Goal: Task Accomplishment & Management: Use online tool/utility

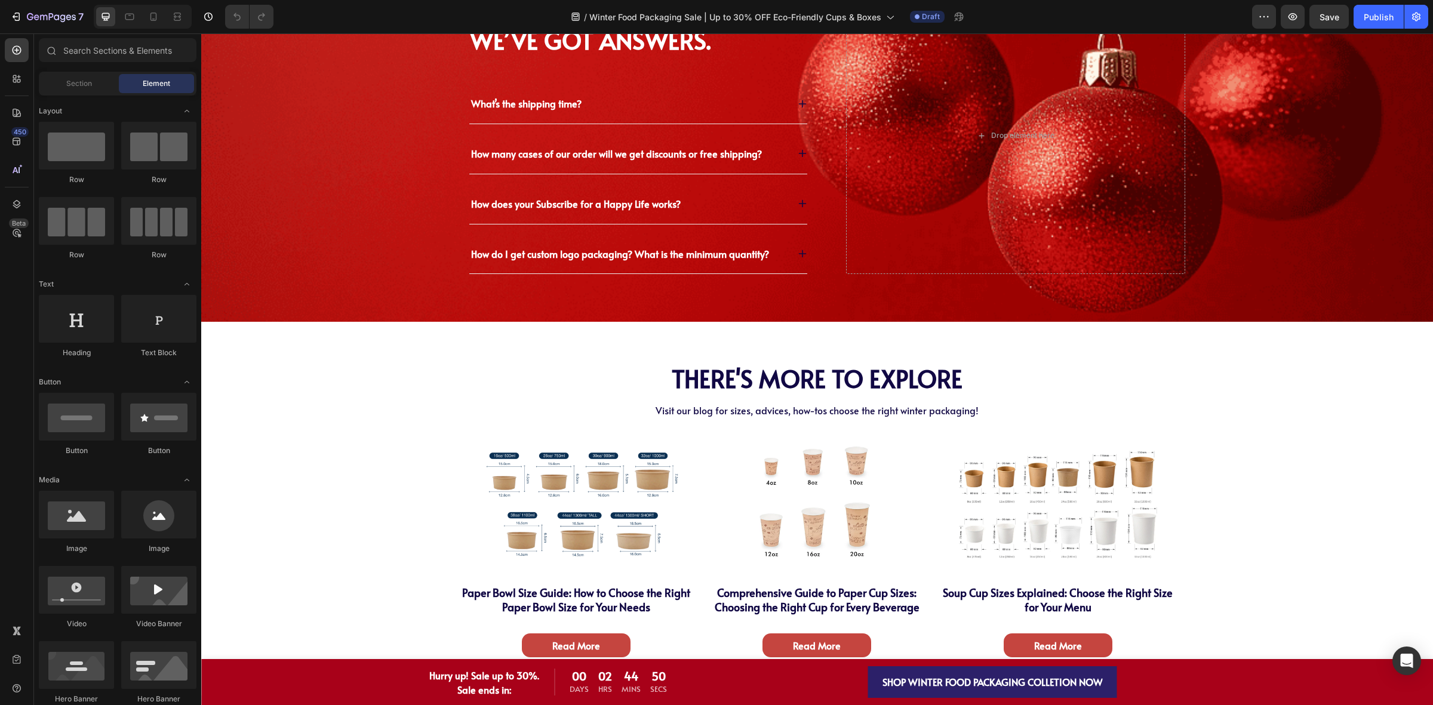
scroll to position [4251, 0]
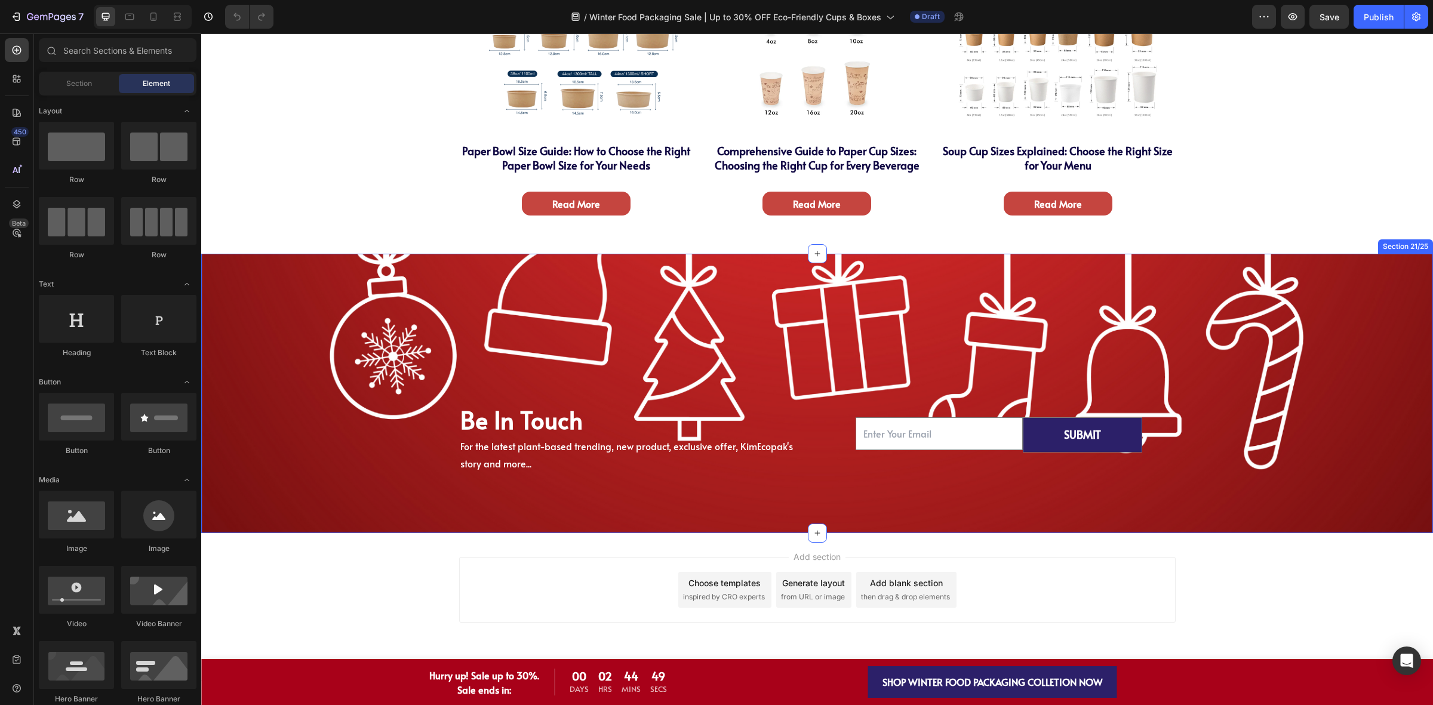
click at [368, 449] on div "Be In Touch Heading For the latest plant-based trending, new product, exclusive…" at bounding box center [816, 393] width 1213 height 160
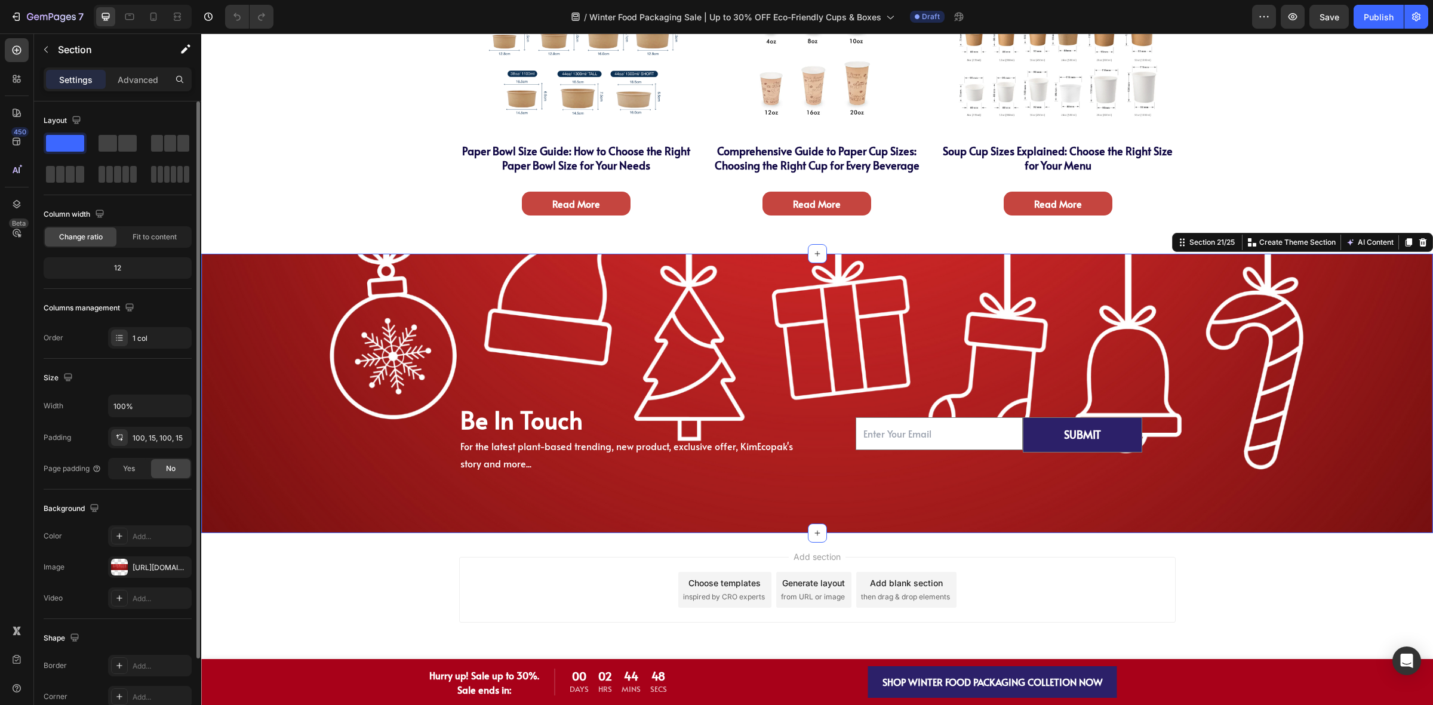
scroll to position [91, 0]
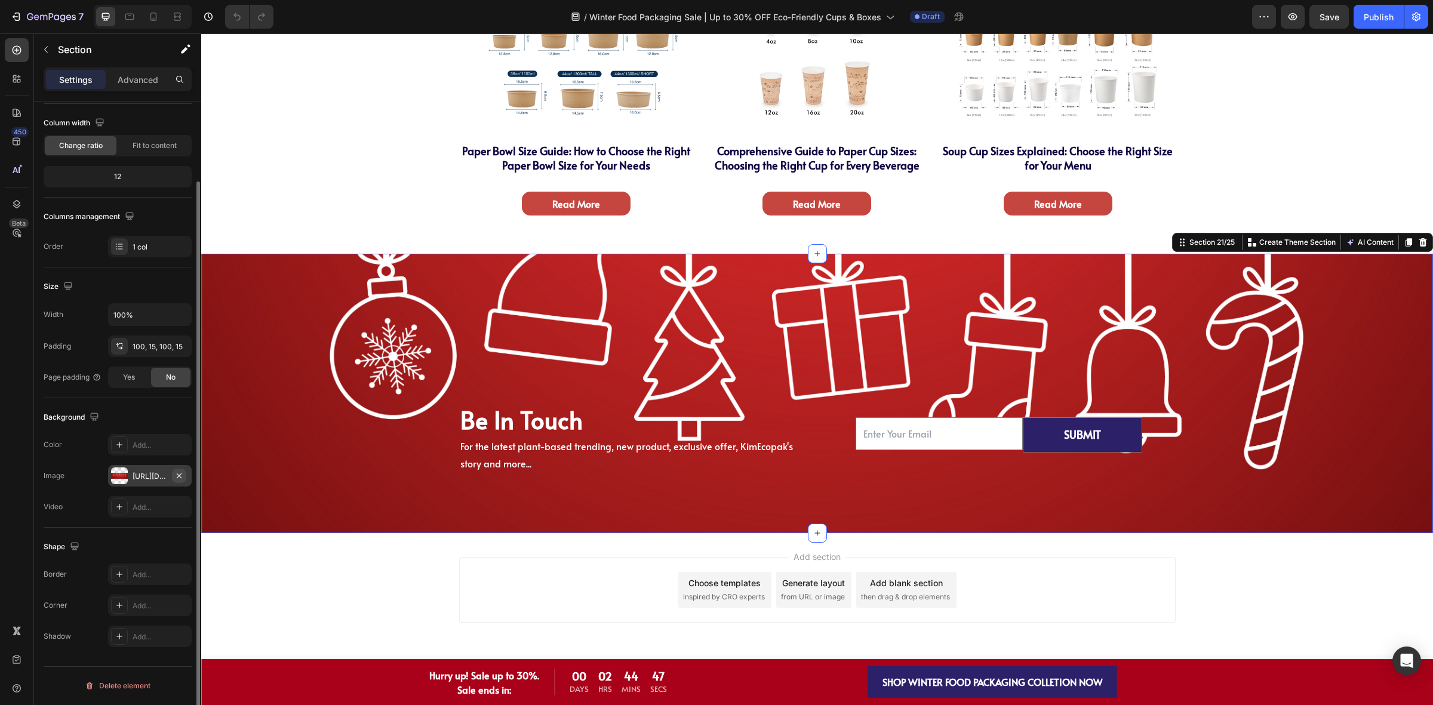
click at [179, 481] on icon "button" at bounding box center [179, 476] width 10 height 10
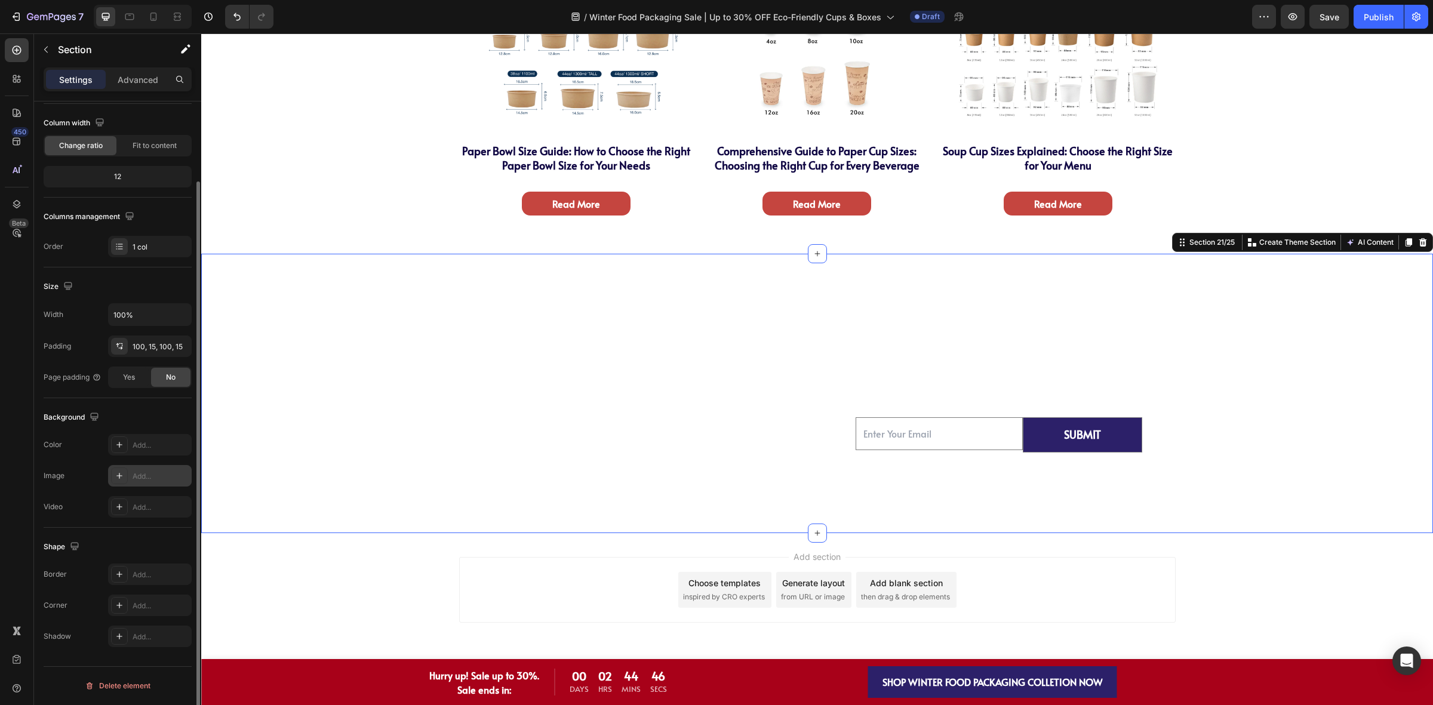
click at [122, 478] on icon at bounding box center [120, 476] width 10 height 10
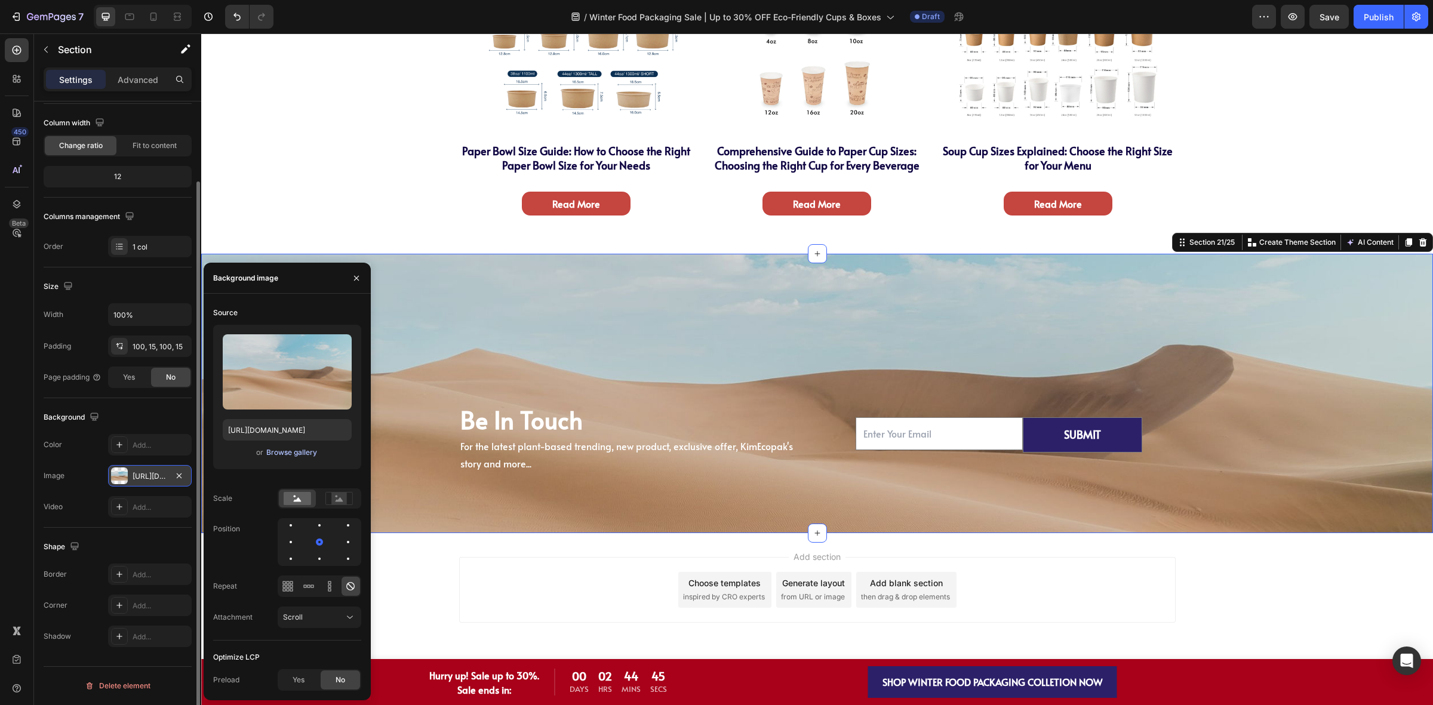
click at [291, 455] on div "Browse gallery" at bounding box center [291, 452] width 51 height 11
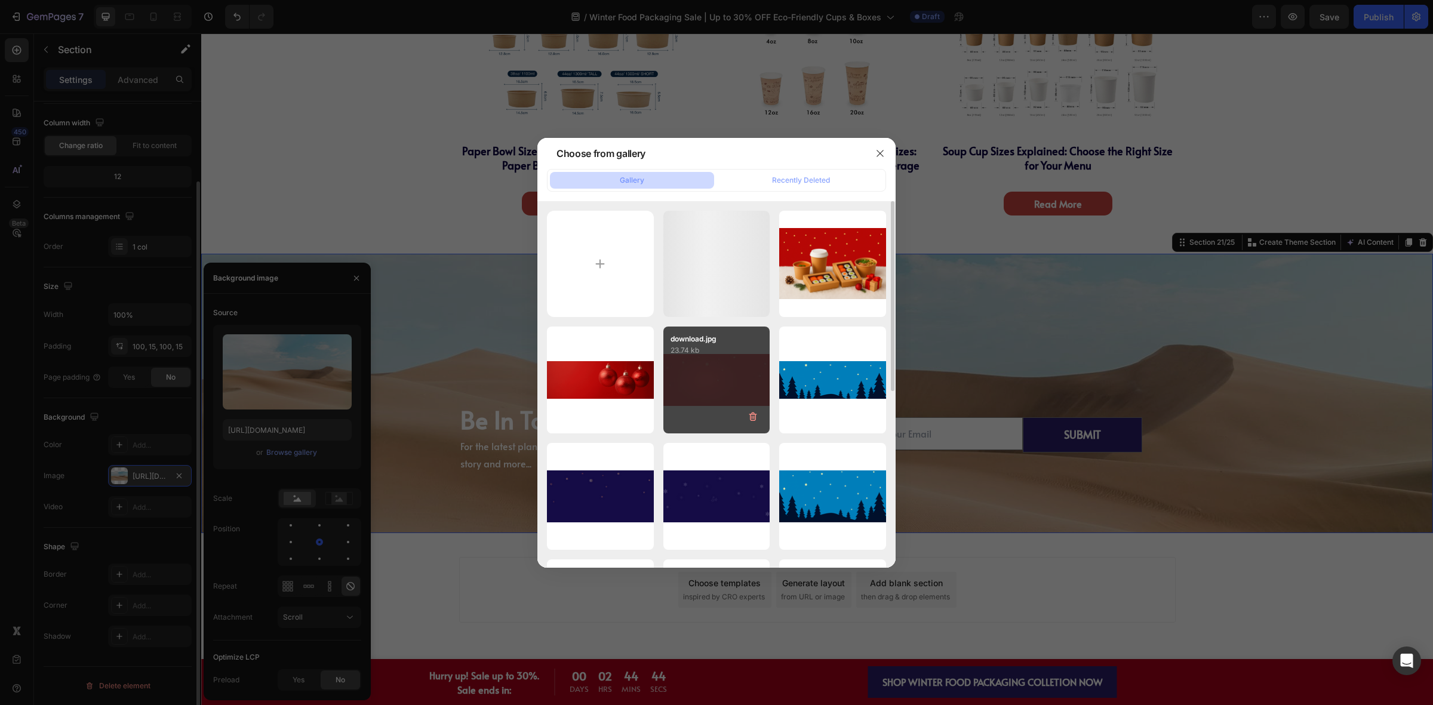
scroll to position [224, 0]
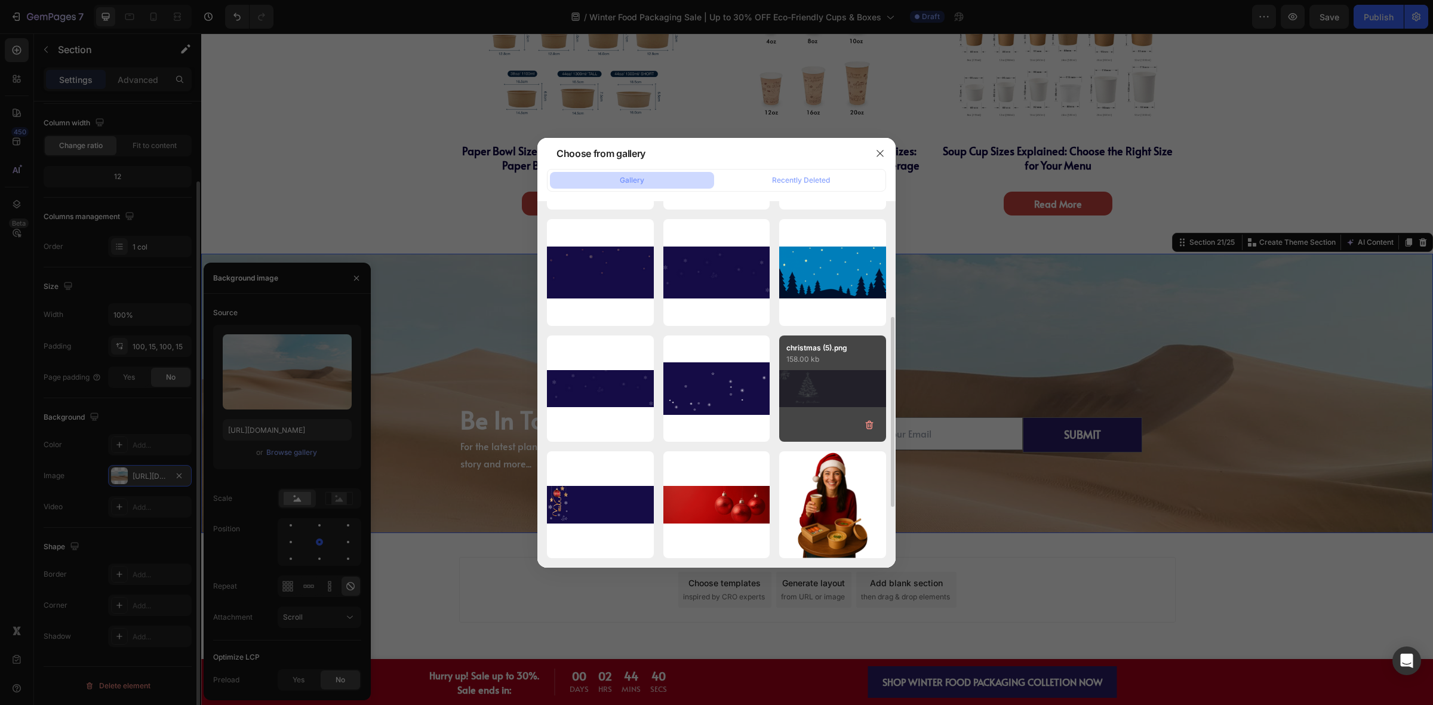
click at [836, 392] on div "christmas (5).png 158.00 kb" at bounding box center [832, 388] width 107 height 107
type input "[URL][DOMAIN_NAME]"
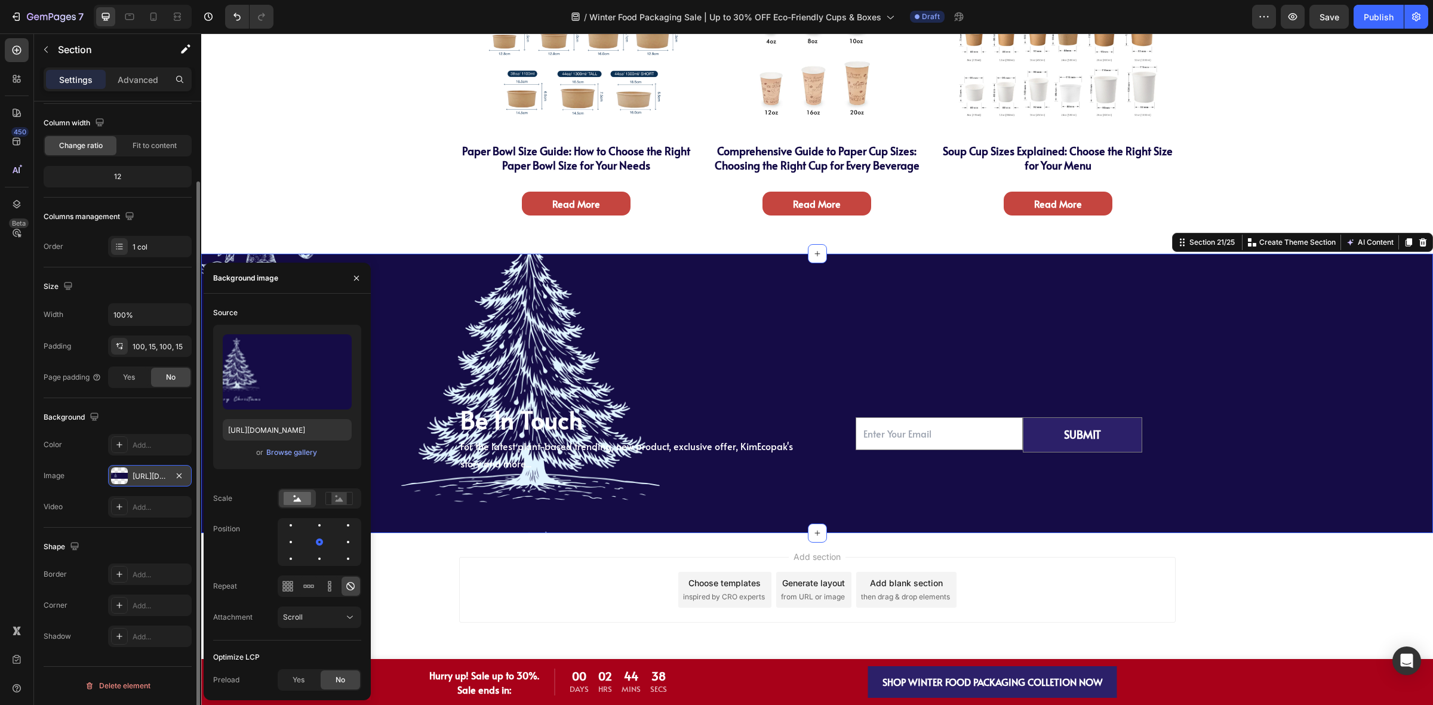
click at [836, 392] on div "Be In Touch Heading For the latest plant-based trending, new product, exclusive…" at bounding box center [817, 393] width 716 height 160
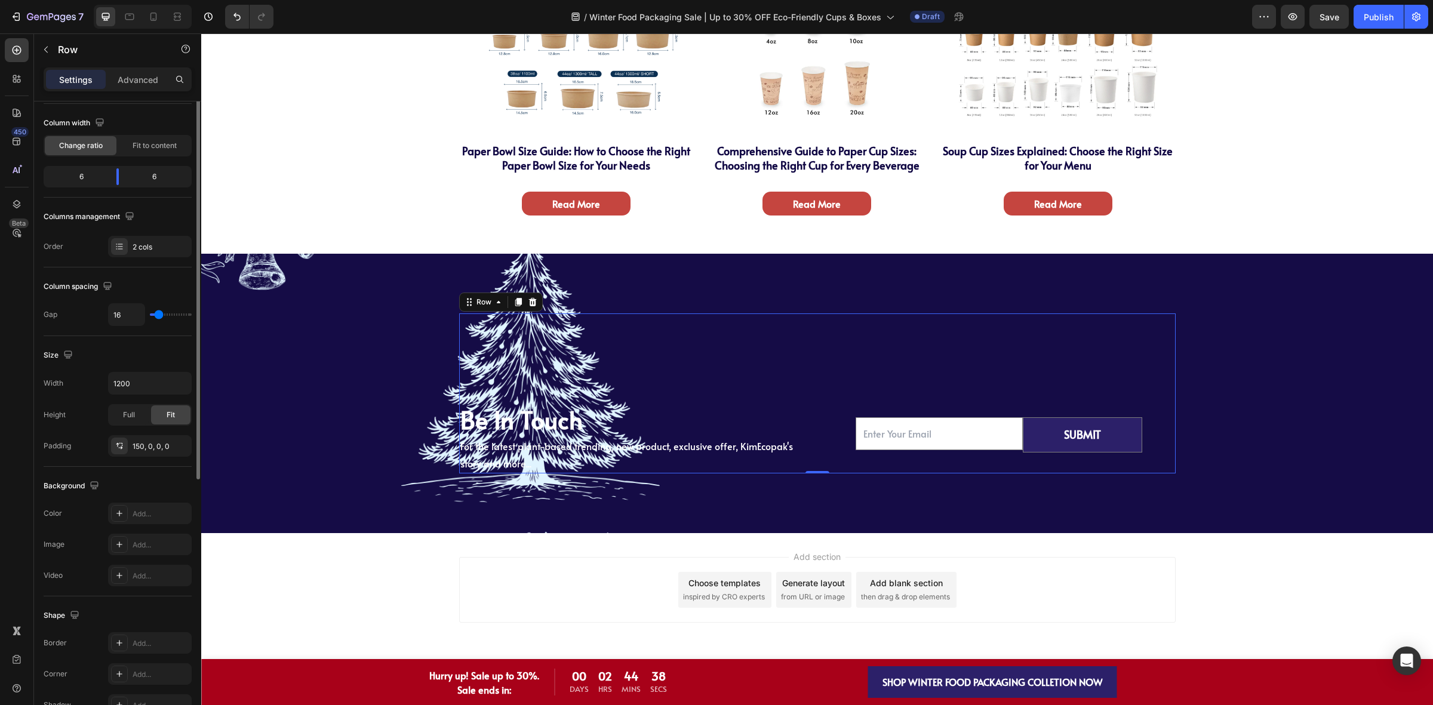
scroll to position [0, 0]
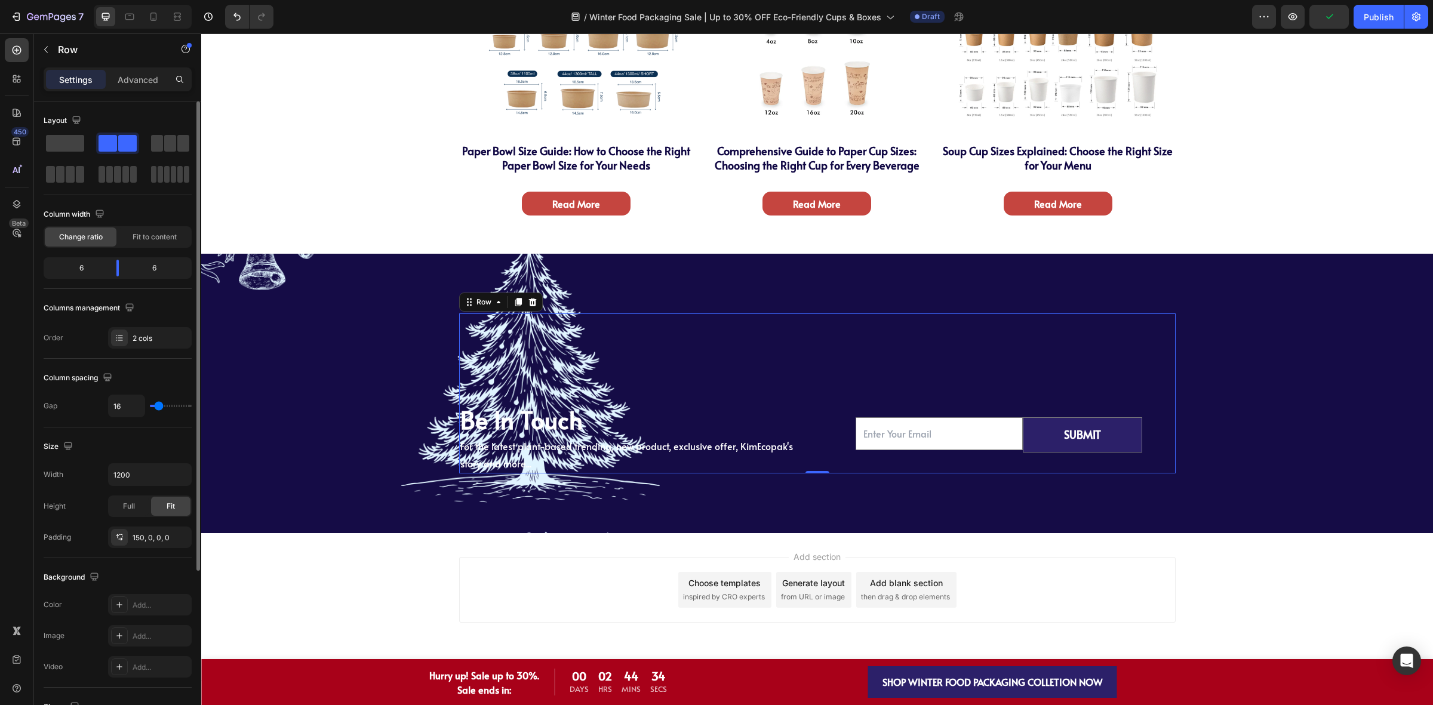
click at [138, 90] on div "Settings Advanced" at bounding box center [118, 79] width 148 height 24
click at [141, 84] on p "Advanced" at bounding box center [138, 79] width 41 height 13
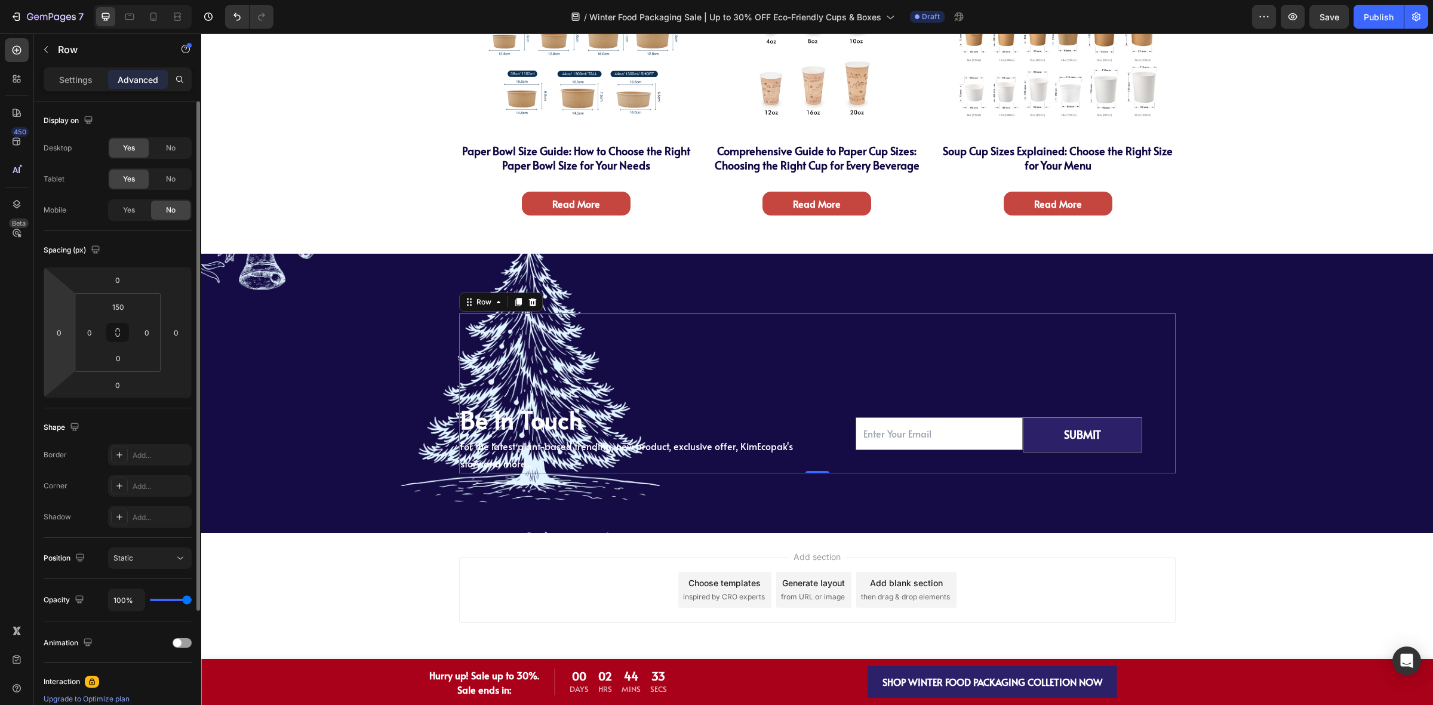
click at [72, 52] on html "7 Version history / Winter Food Packaging Sale | Up to 30% OFF Eco-Friendly Cup…" at bounding box center [716, 26] width 1433 height 52
click at [61, 333] on input "0" at bounding box center [59, 333] width 18 height 18
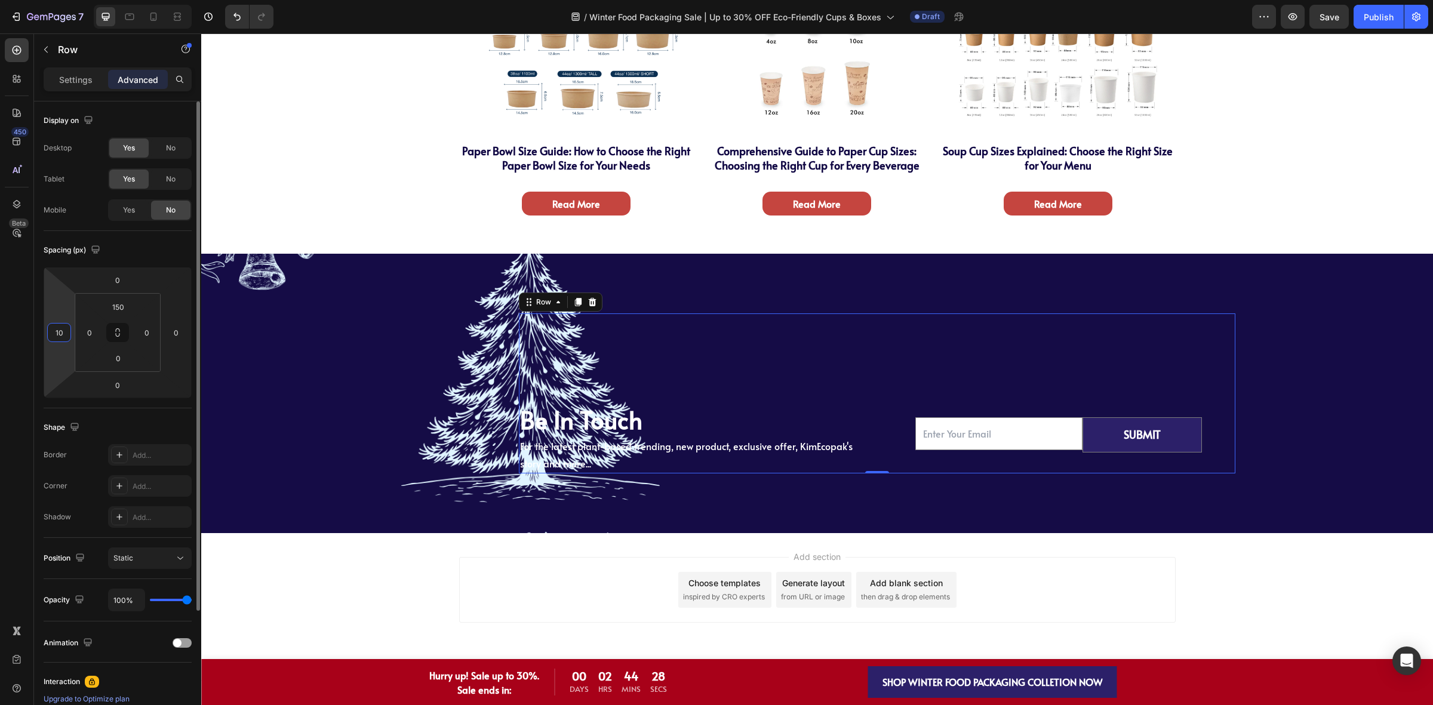
type input "1"
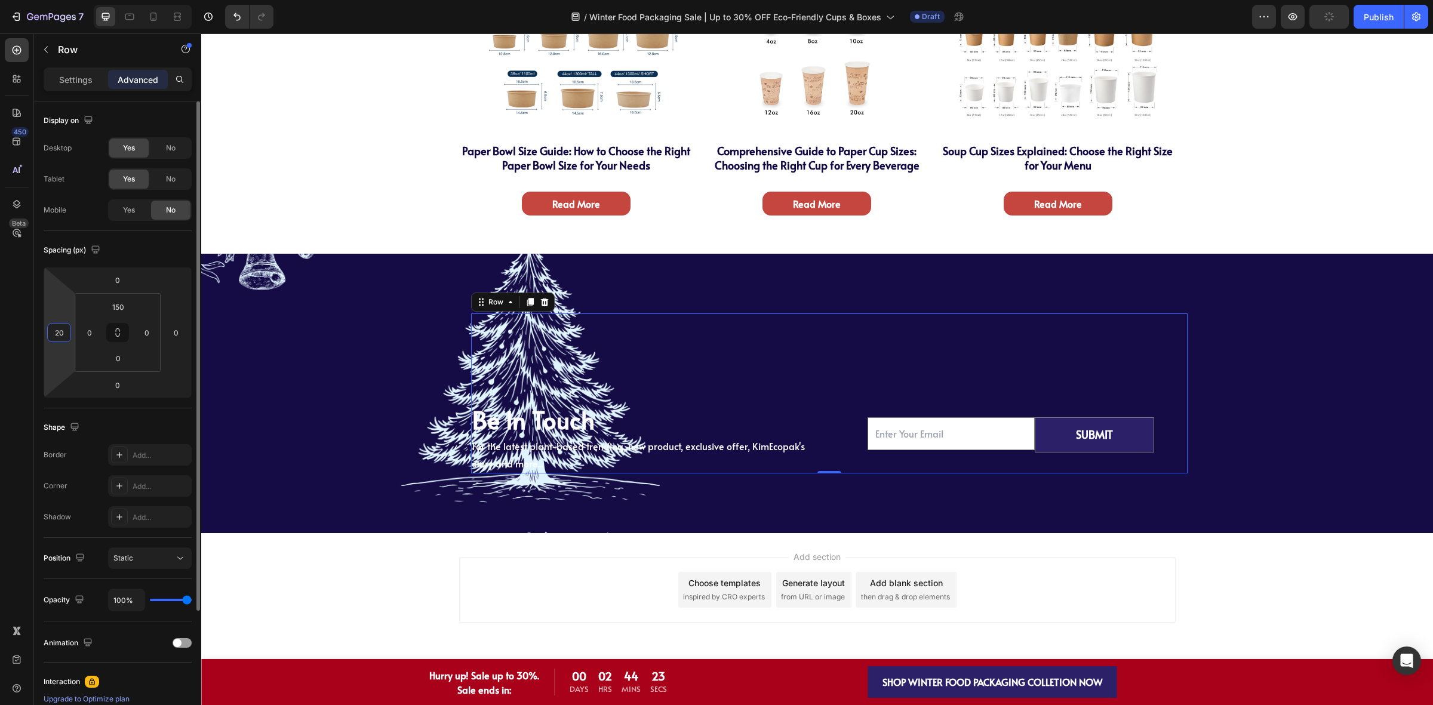
type input "2"
type input "300"
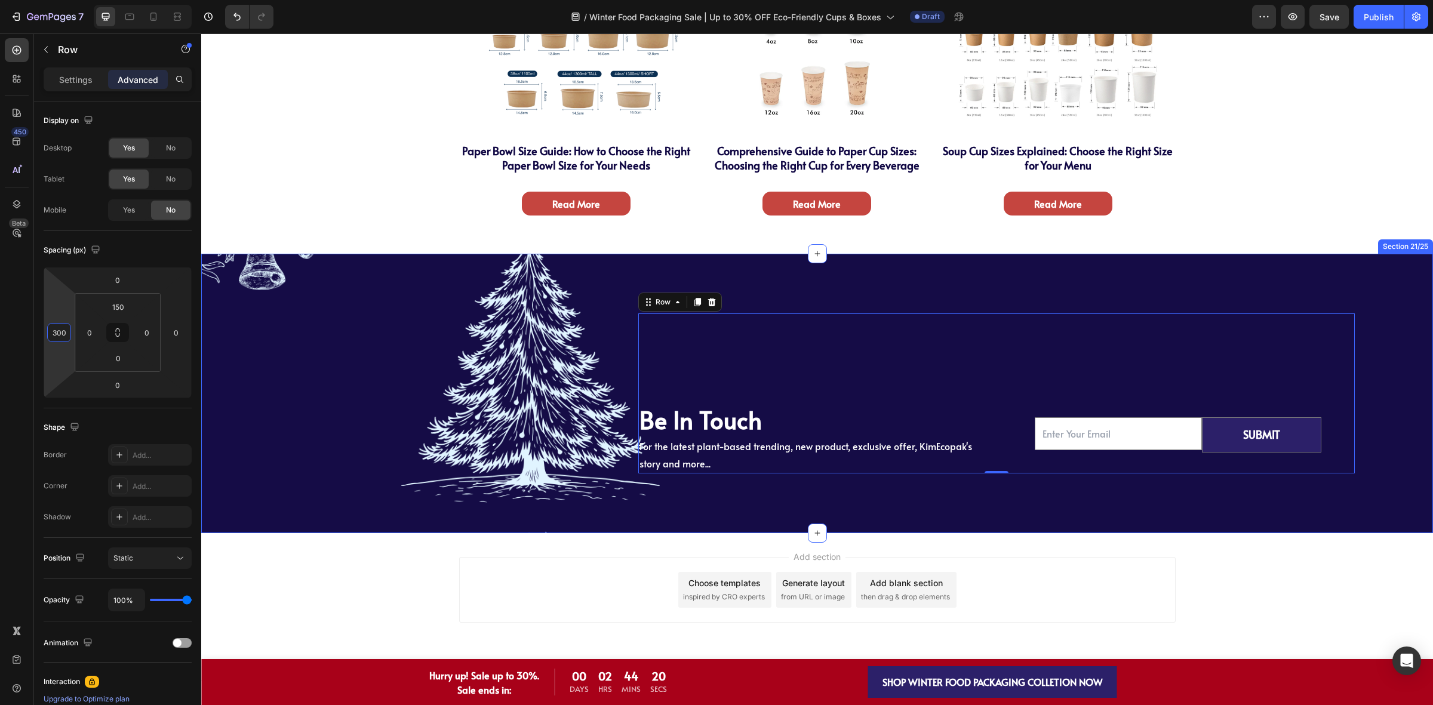
click at [424, 404] on div "Be In Touch Heading For the latest plant-based trending, new product, exclusive…" at bounding box center [816, 393] width 1213 height 160
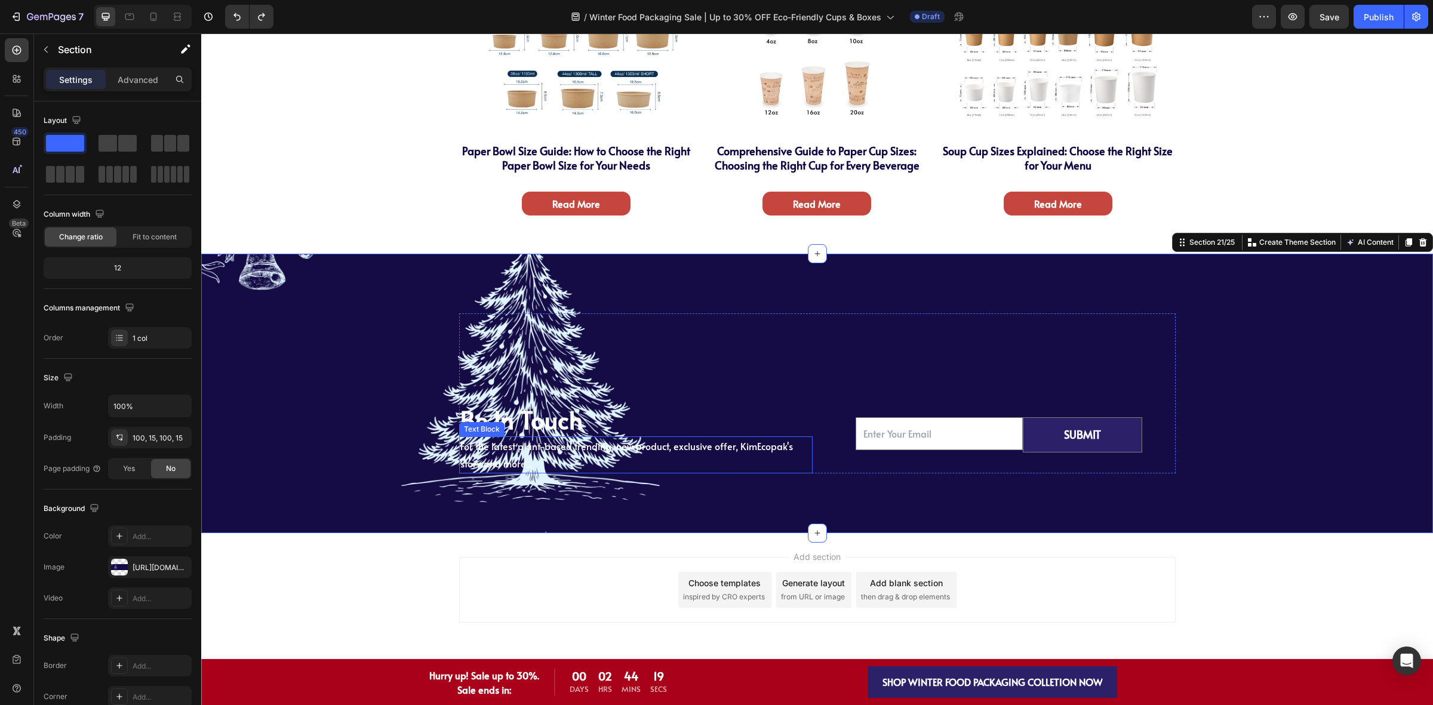
click at [674, 436] on div "For the latest plant-based trending, new product, exclusive offer, KimEcopak's …" at bounding box center [635, 454] width 353 height 37
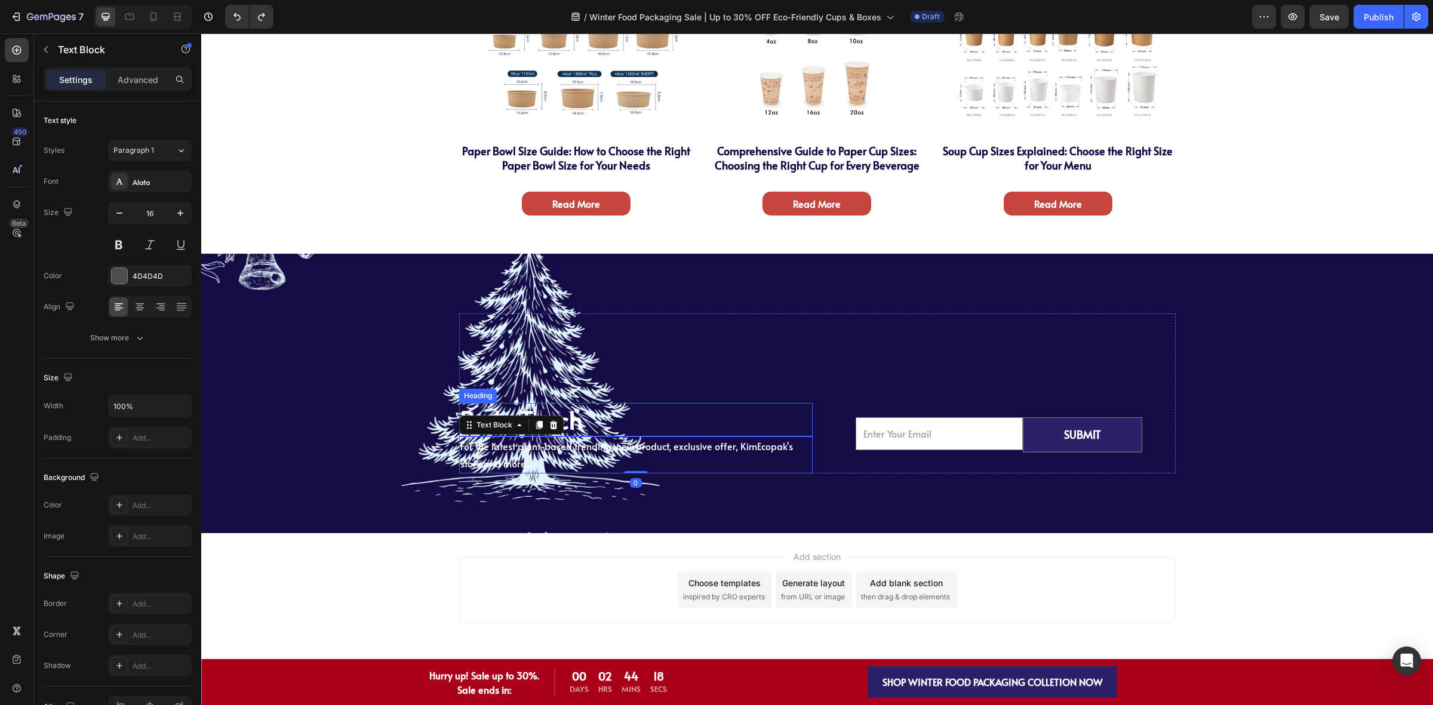
click at [727, 387] on div "Be In Touch Heading For the latest plant-based trending, new product, exclusive…" at bounding box center [817, 393] width 716 height 160
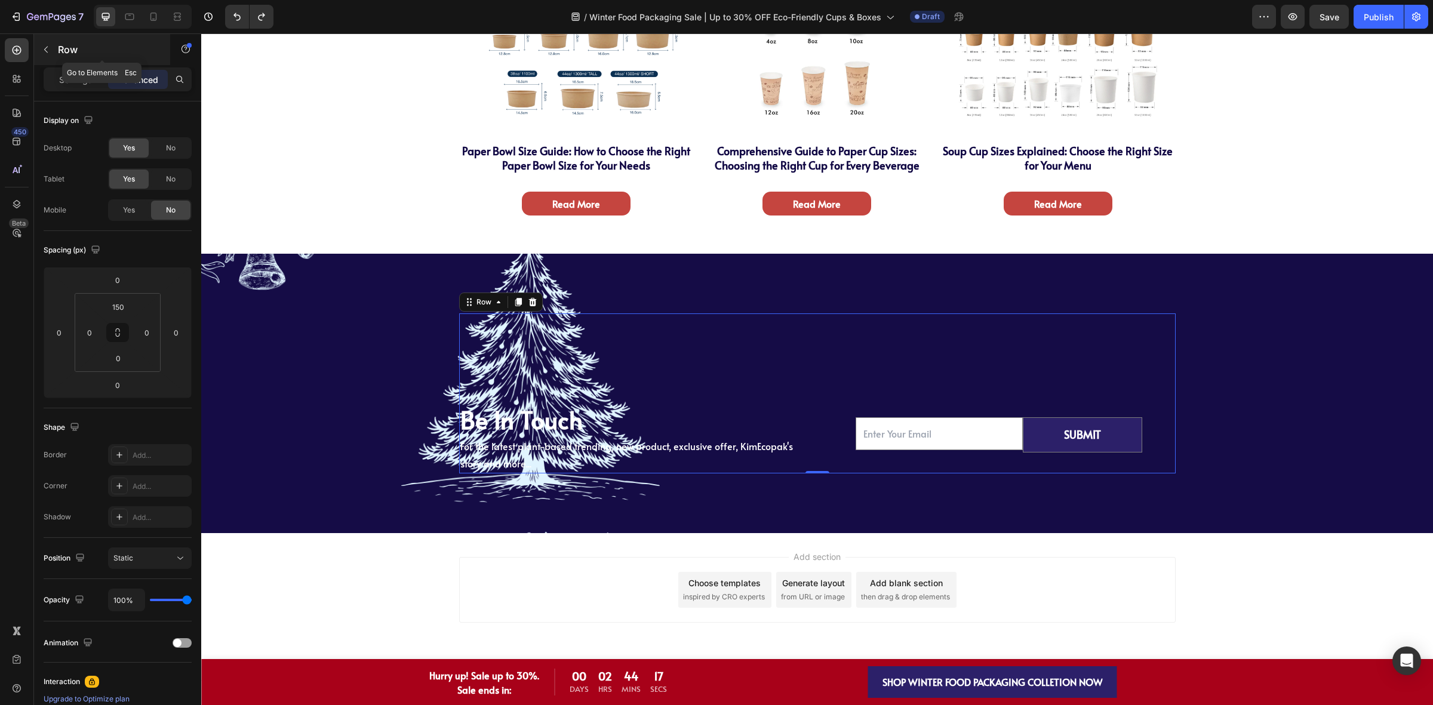
click at [76, 64] on div "Row" at bounding box center [102, 49] width 136 height 31
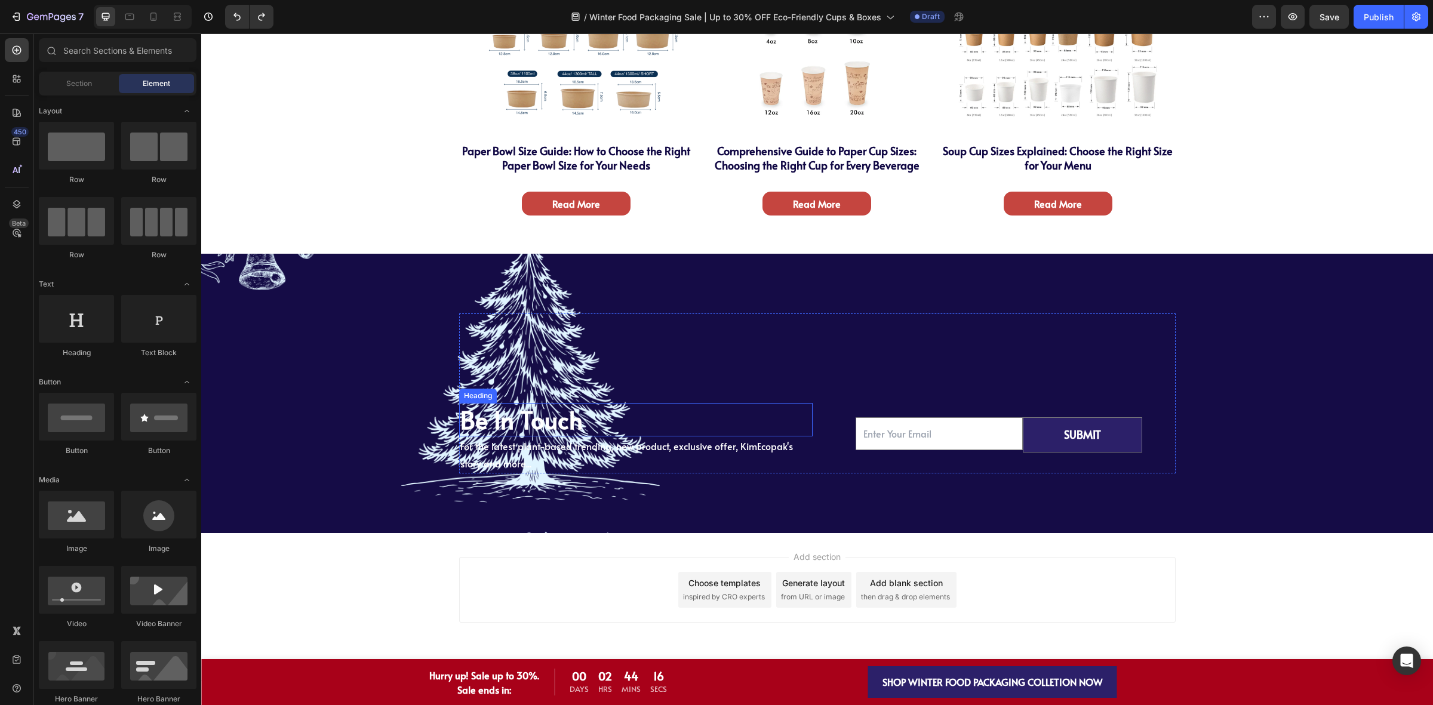
click at [765, 403] on h2 "Be In Touch" at bounding box center [635, 419] width 353 height 33
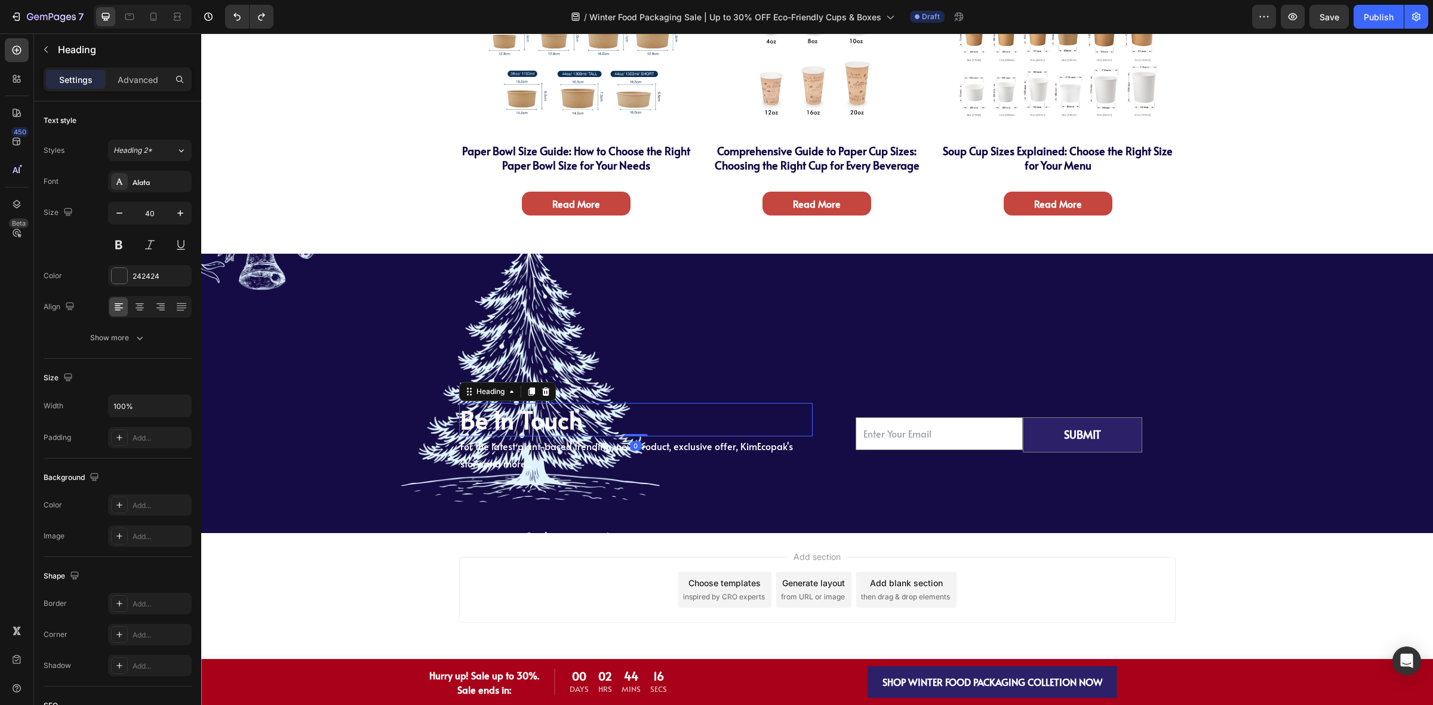
click at [822, 417] on div "Email Field SUBMIT Submit Button Row Newsletter" at bounding box center [998, 438] width 353 height 70
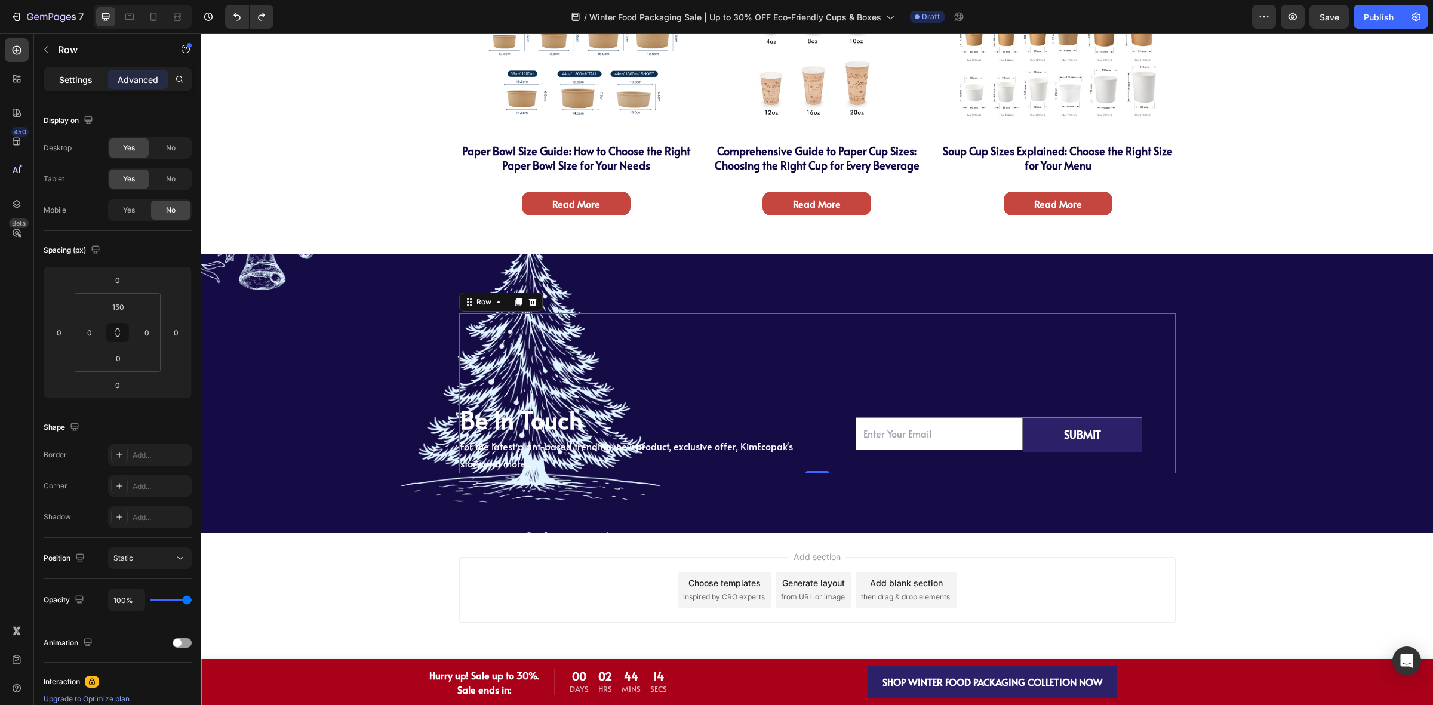
click at [85, 84] on p "Settings" at bounding box center [75, 79] width 33 height 13
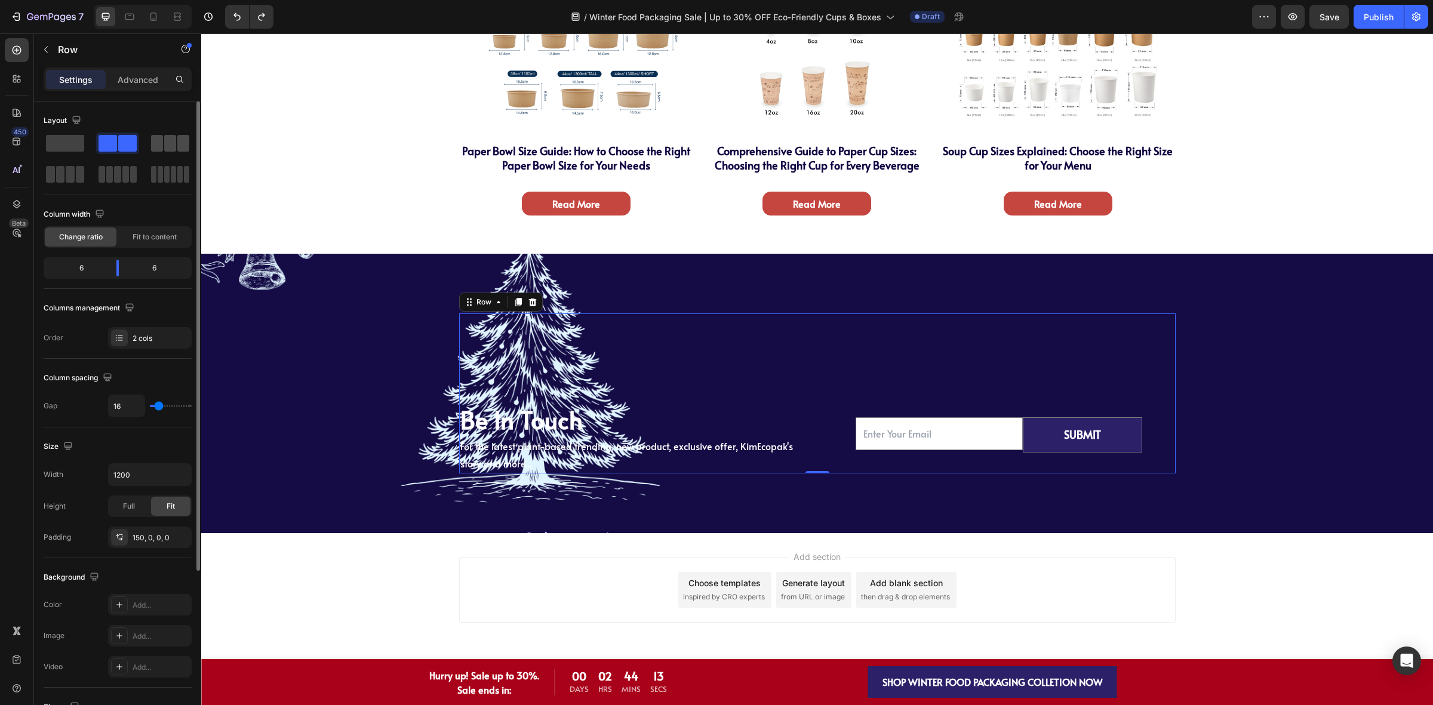
click at [158, 141] on span at bounding box center [157, 143] width 12 height 17
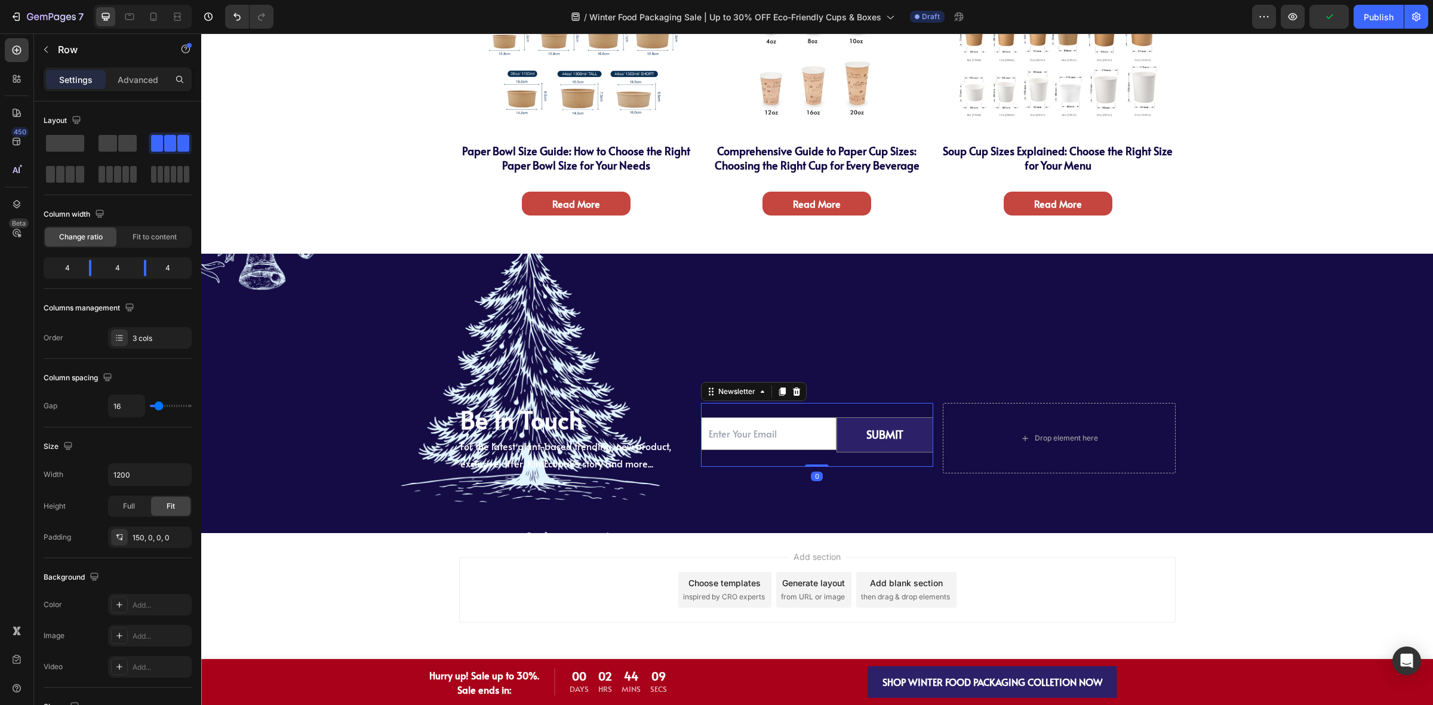
click at [821, 457] on div "Email Field SUBMIT Submit Button Row Newsletter 0" at bounding box center [817, 434] width 232 height 63
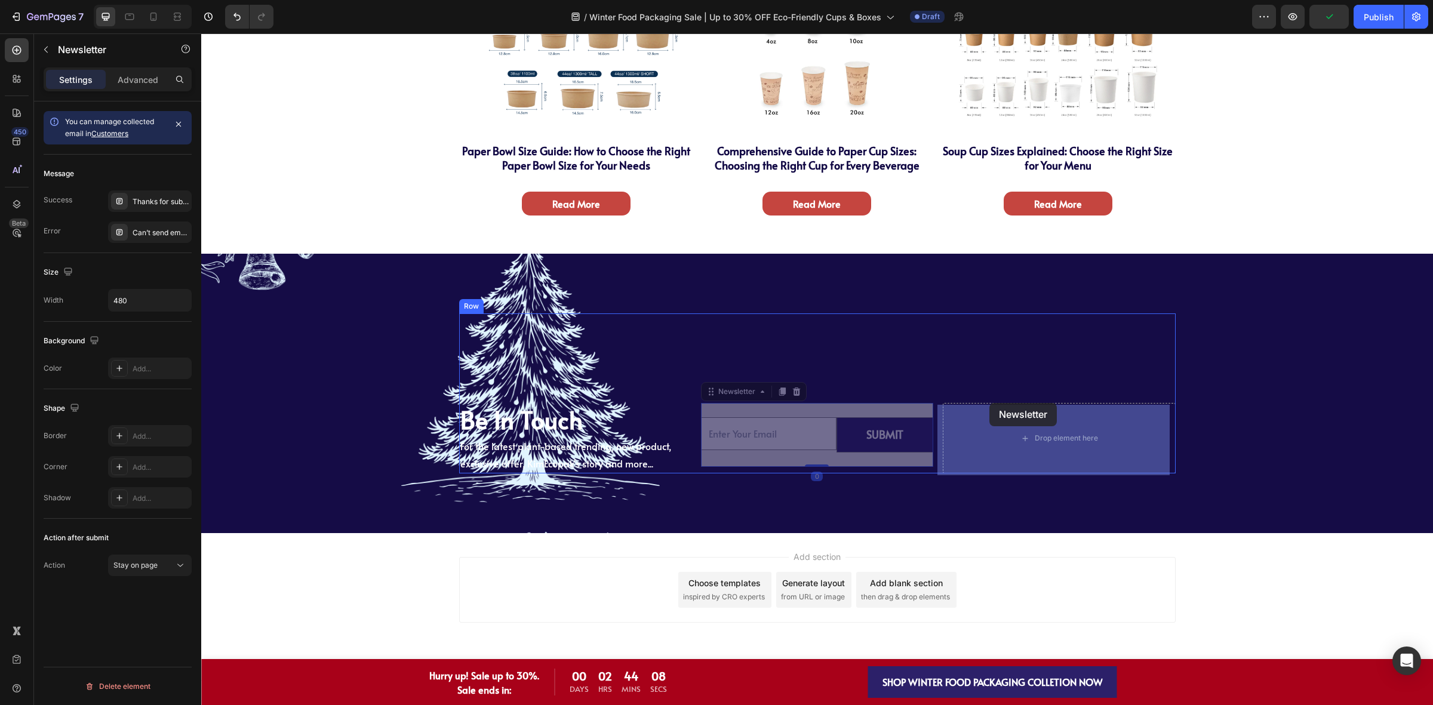
drag, startPoint x: 738, startPoint y: 389, endPoint x: 989, endPoint y: 403, distance: 251.7
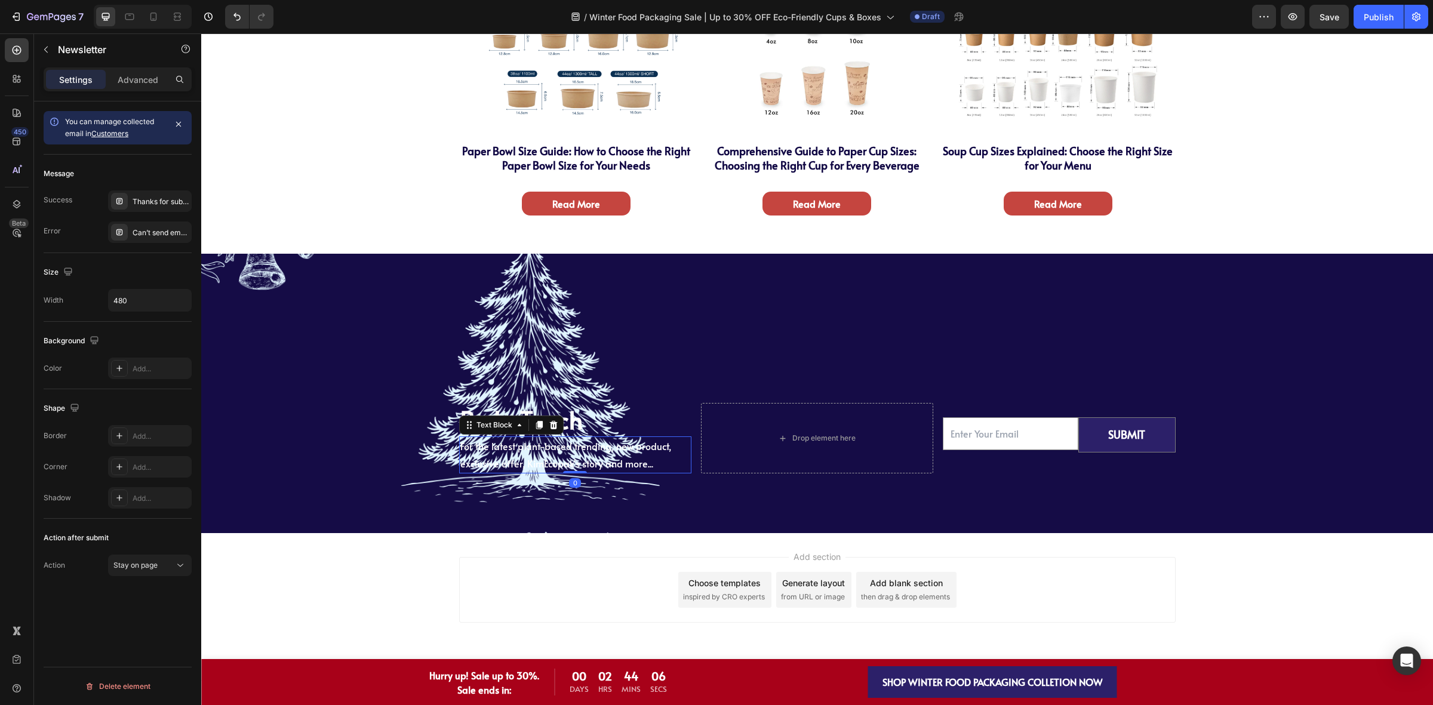
click at [670, 438] on p "For the latest plant-based trending, new product, exclusive offer, KimEcopak's …" at bounding box center [575, 455] width 230 height 35
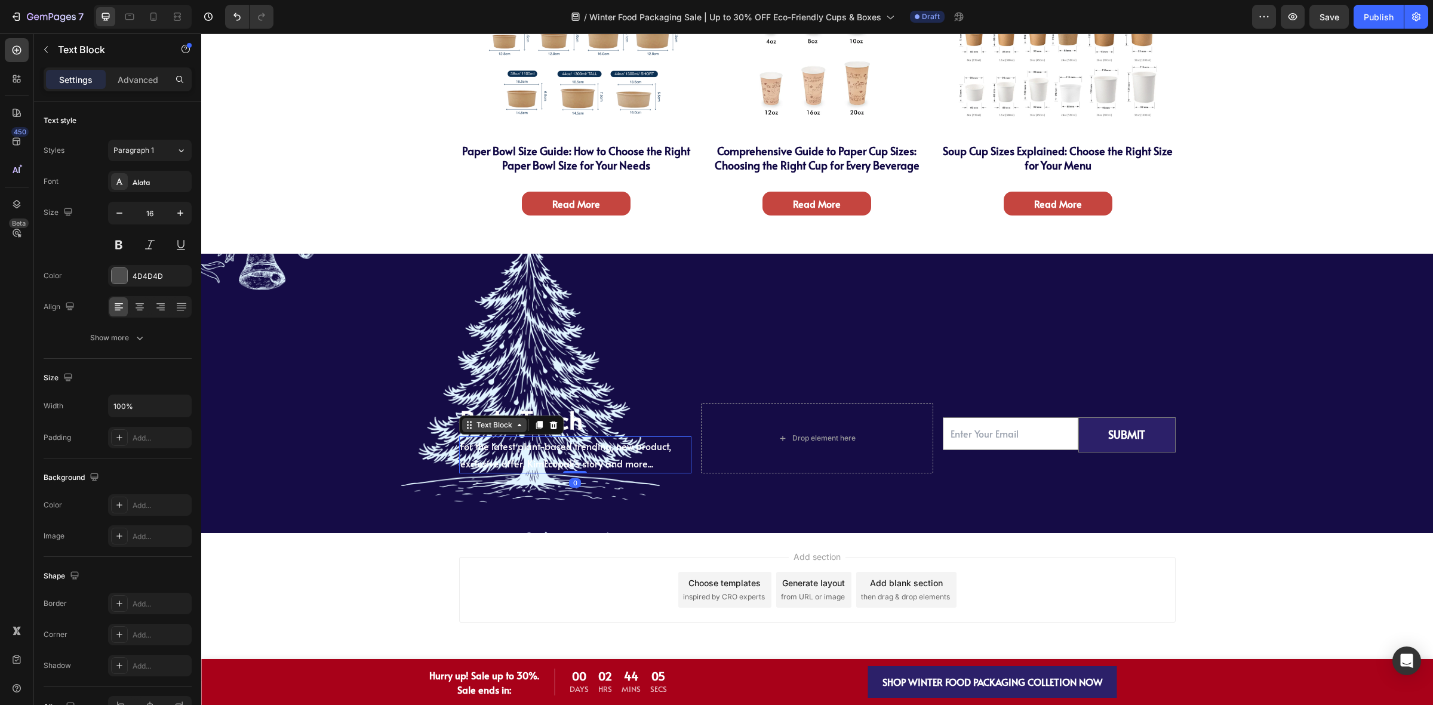
click at [481, 422] on div "Text Block" at bounding box center [494, 425] width 41 height 11
click at [595, 418] on h2 "Be In Touch" at bounding box center [575, 419] width 232 height 33
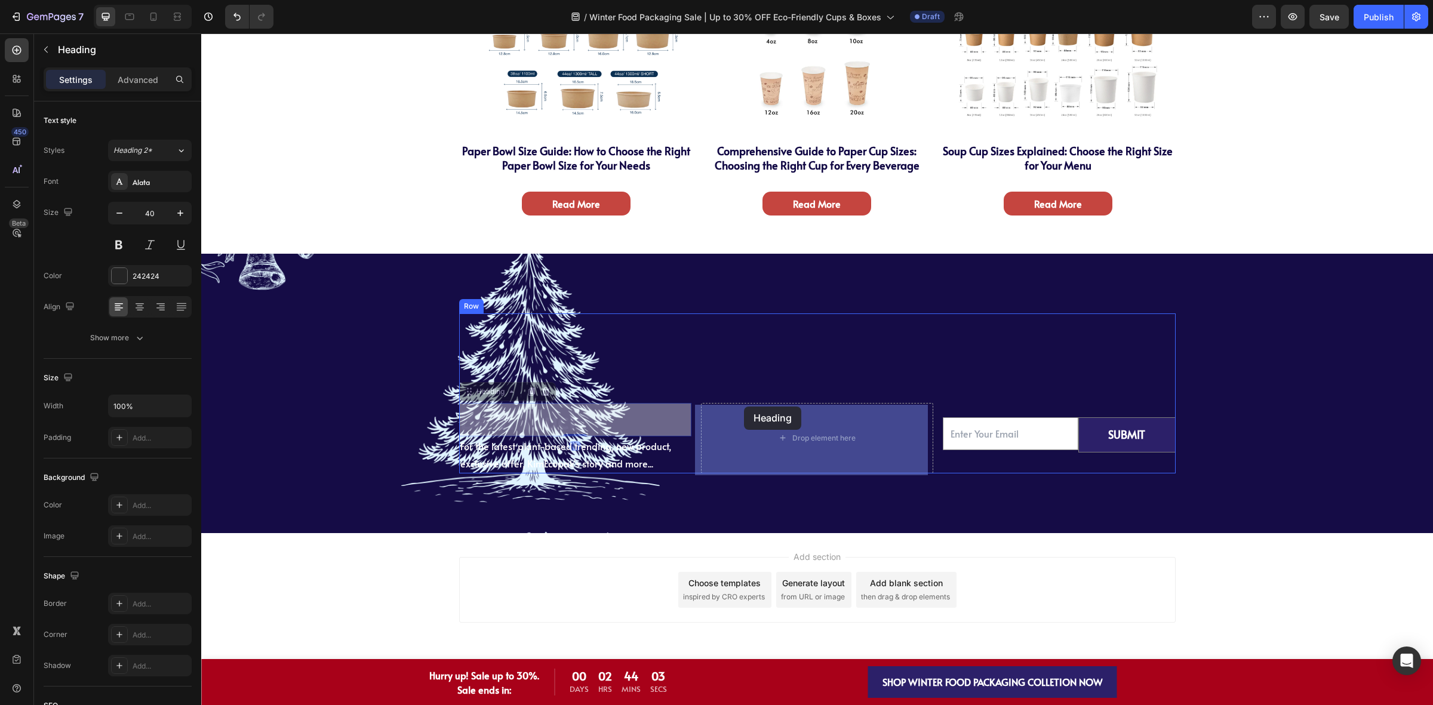
drag, startPoint x: 475, startPoint y: 391, endPoint x: 744, endPoint y: 406, distance: 269.1
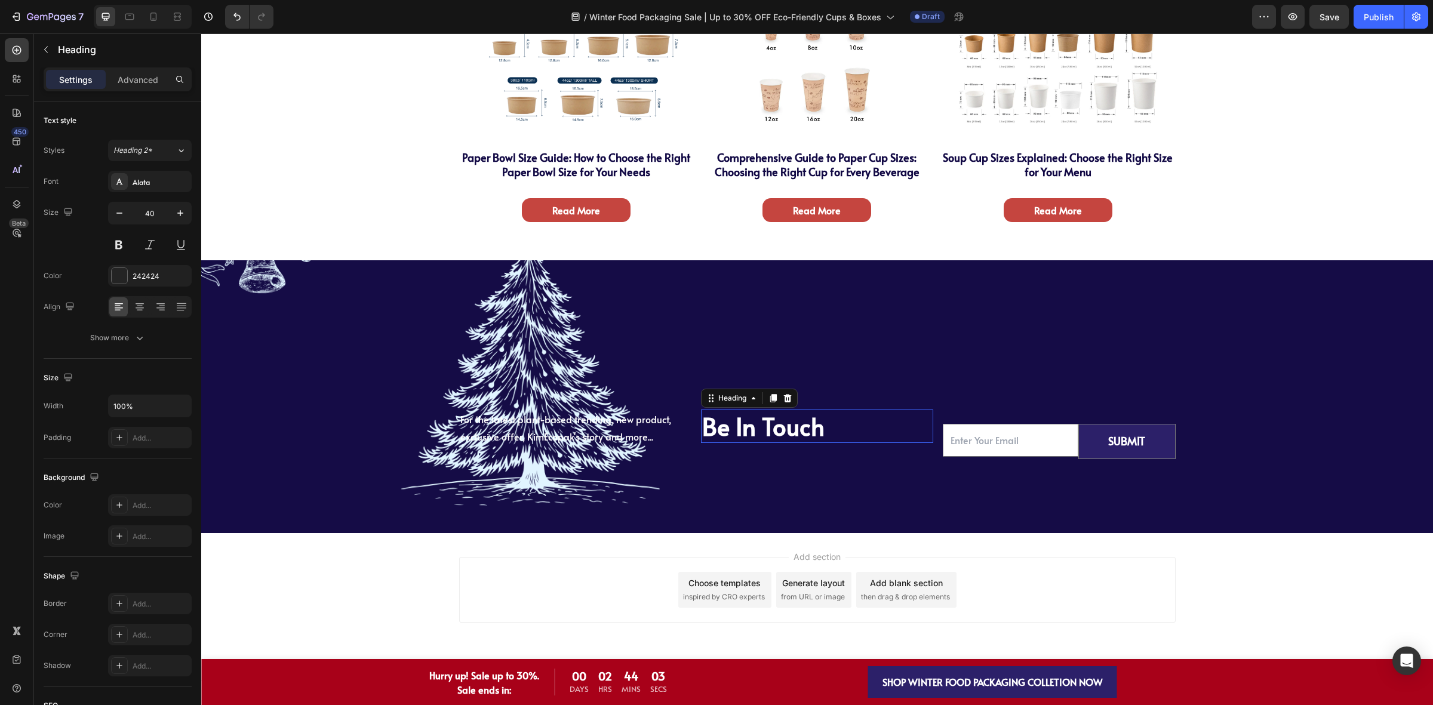
scroll to position [4245, 0]
click at [592, 460] on div "For the latest plant-based trending, new product, exclusive offer, KimEcopak's …" at bounding box center [575, 440] width 232 height 63
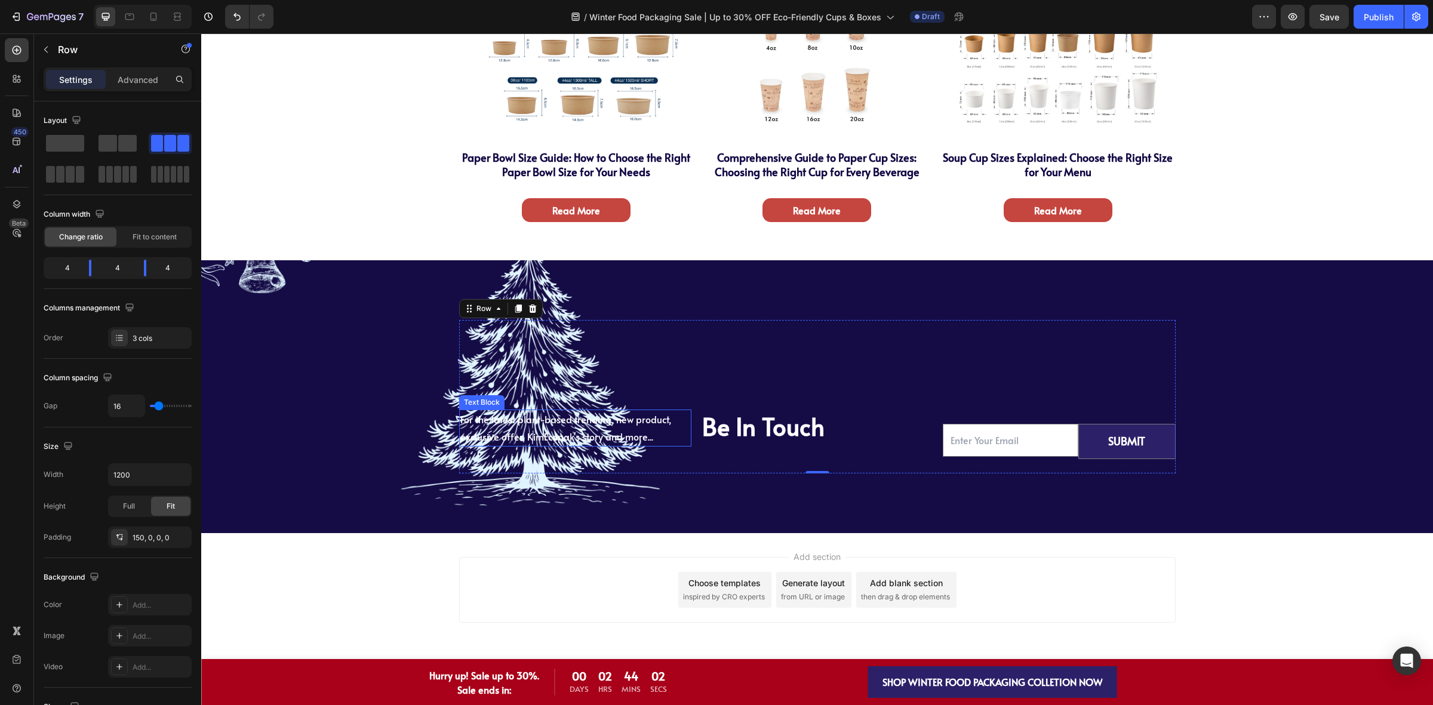
click at [590, 441] on span "For the latest plant-based trending, new product, exclusive offer, KimEcopak's …" at bounding box center [565, 427] width 211 height 30
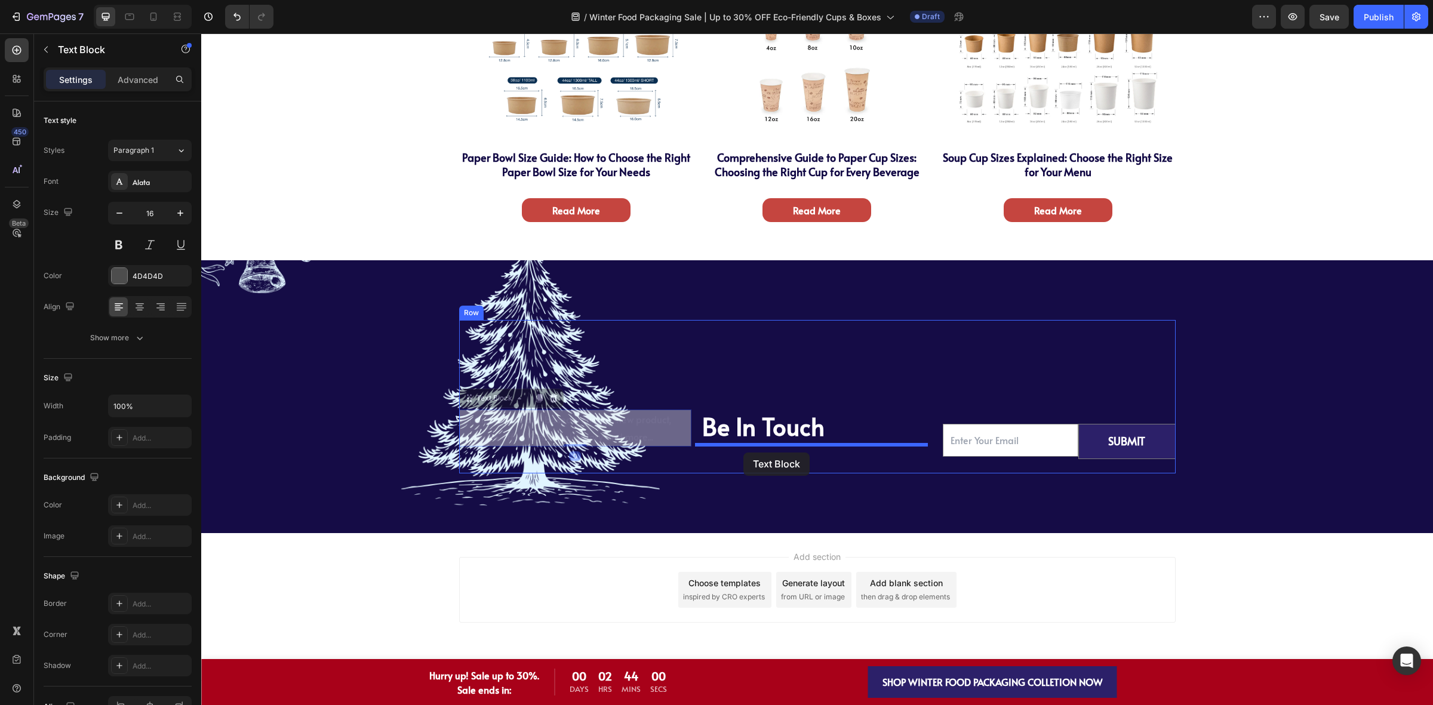
drag, startPoint x: 491, startPoint y: 396, endPoint x: 743, endPoint y: 452, distance: 258.2
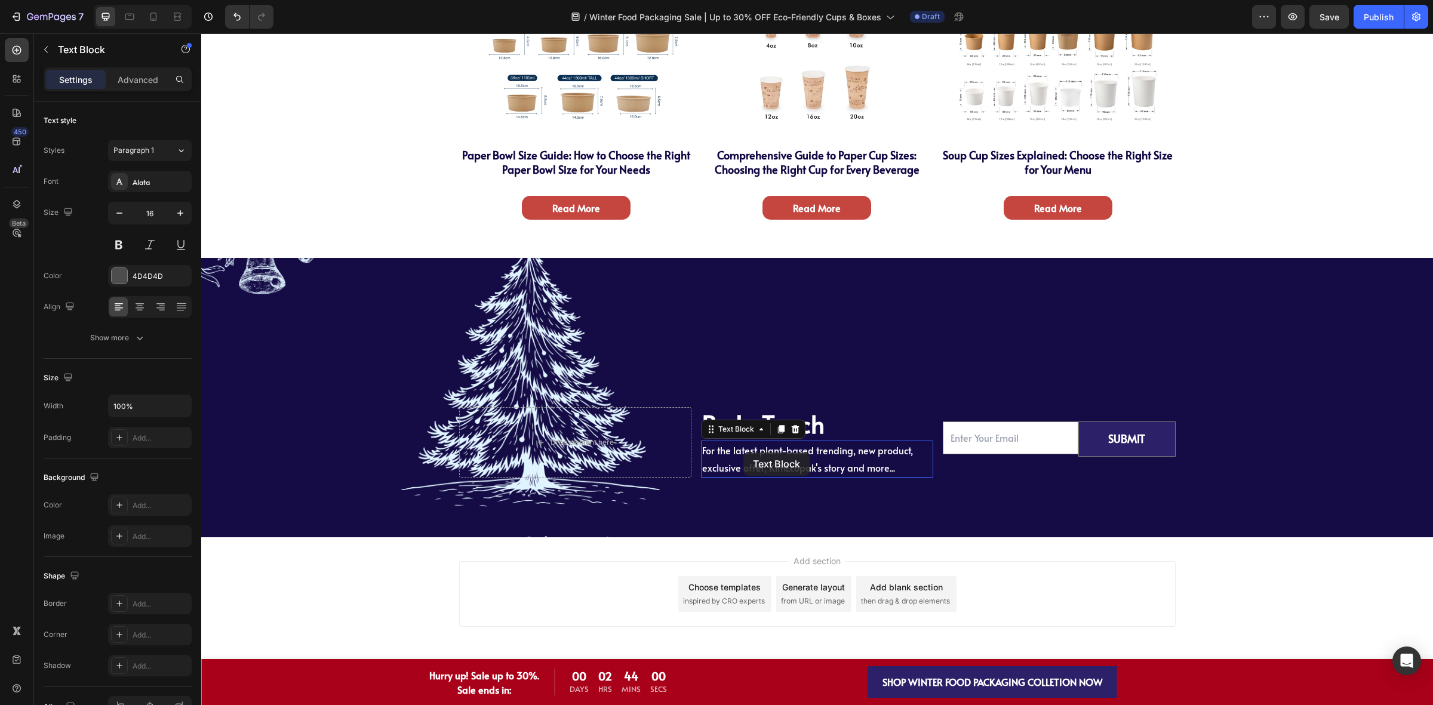
scroll to position [4251, 0]
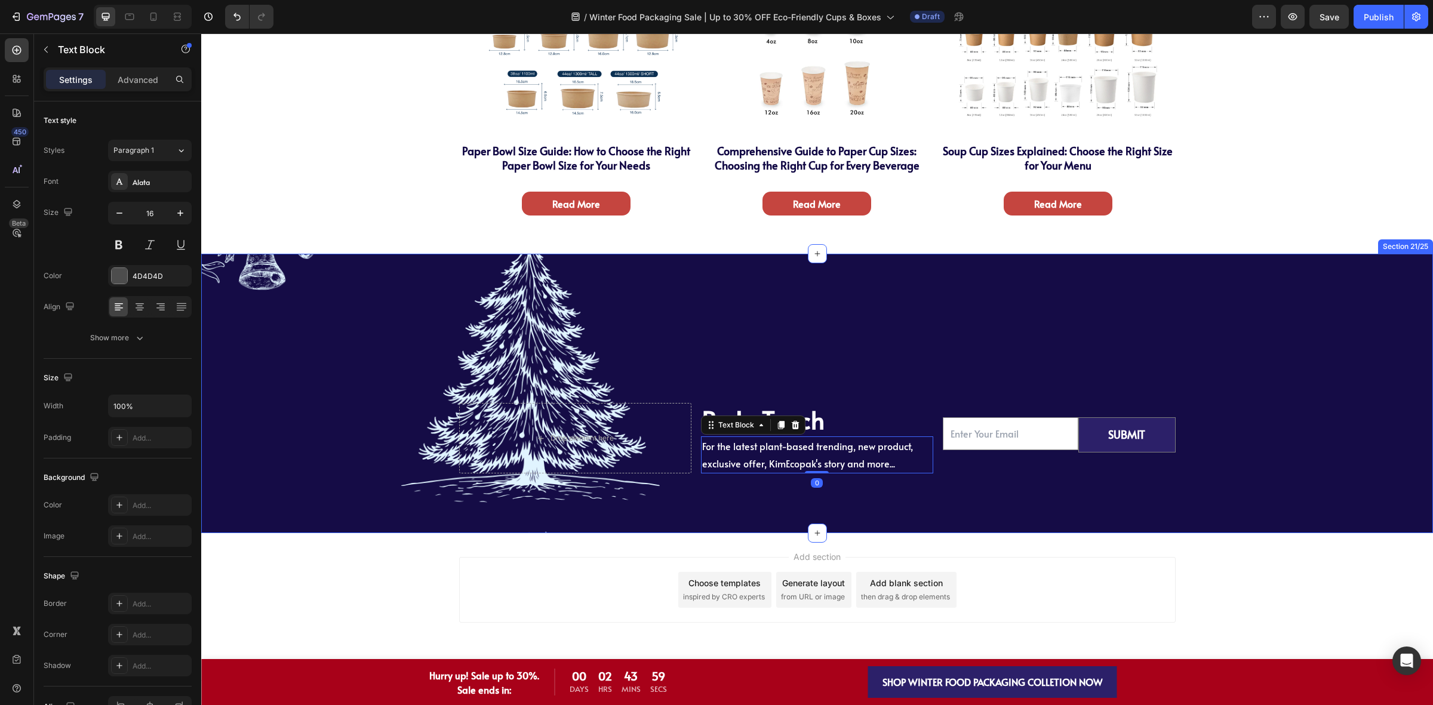
click at [368, 406] on div "Drop element here Be In Touch Heading For the latest plant-based trending, new …" at bounding box center [816, 393] width 1213 height 160
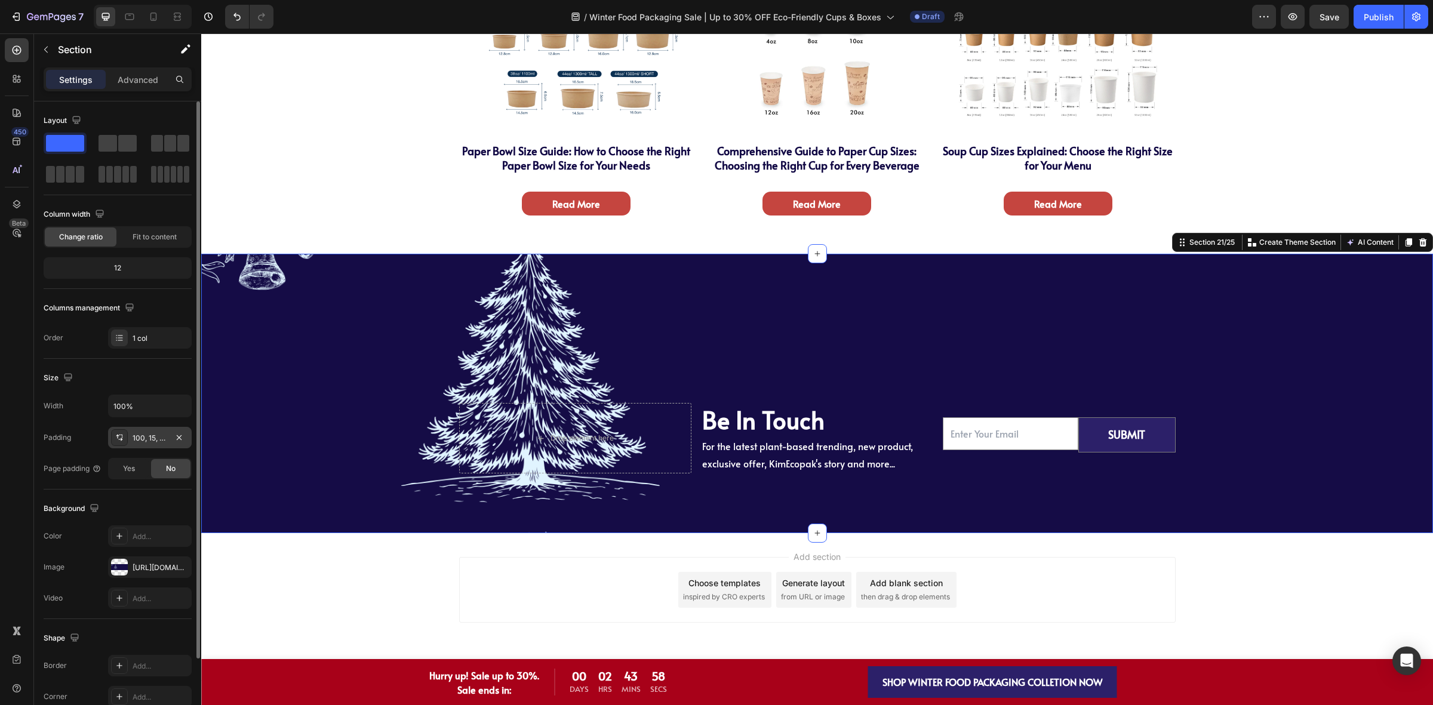
click at [149, 436] on div "100, 15, 100, 15" at bounding box center [150, 438] width 35 height 11
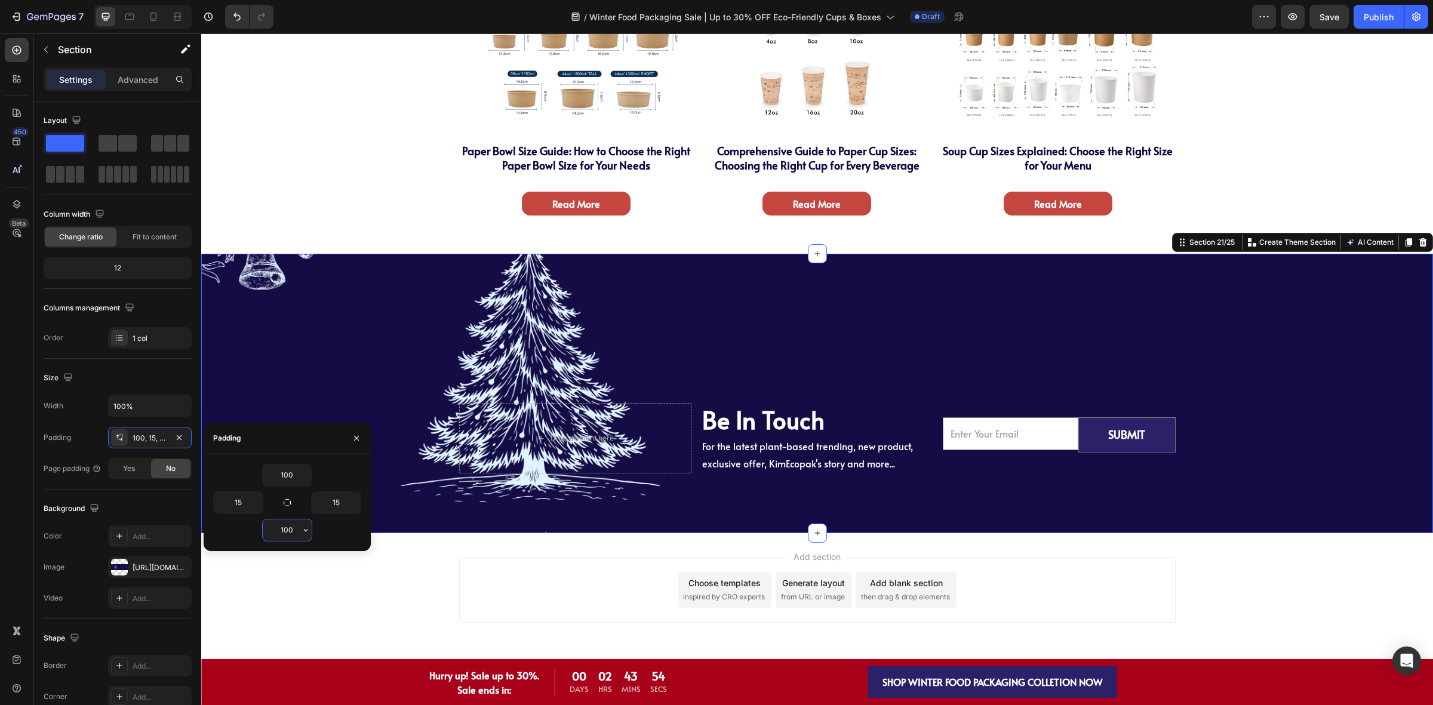
click at [297, 536] on input "100" at bounding box center [287, 529] width 49 height 21
click at [573, 494] on div "Drop element here Be In Touch Heading For the latest plant-based trending, new …" at bounding box center [816, 393] width 1231 height 279
click at [389, 327] on div "Drop element here Be In Touch Heading For the latest plant-based trending, new …" at bounding box center [816, 393] width 1213 height 160
click at [1335, 13] on span "Save" at bounding box center [1329, 17] width 20 height 10
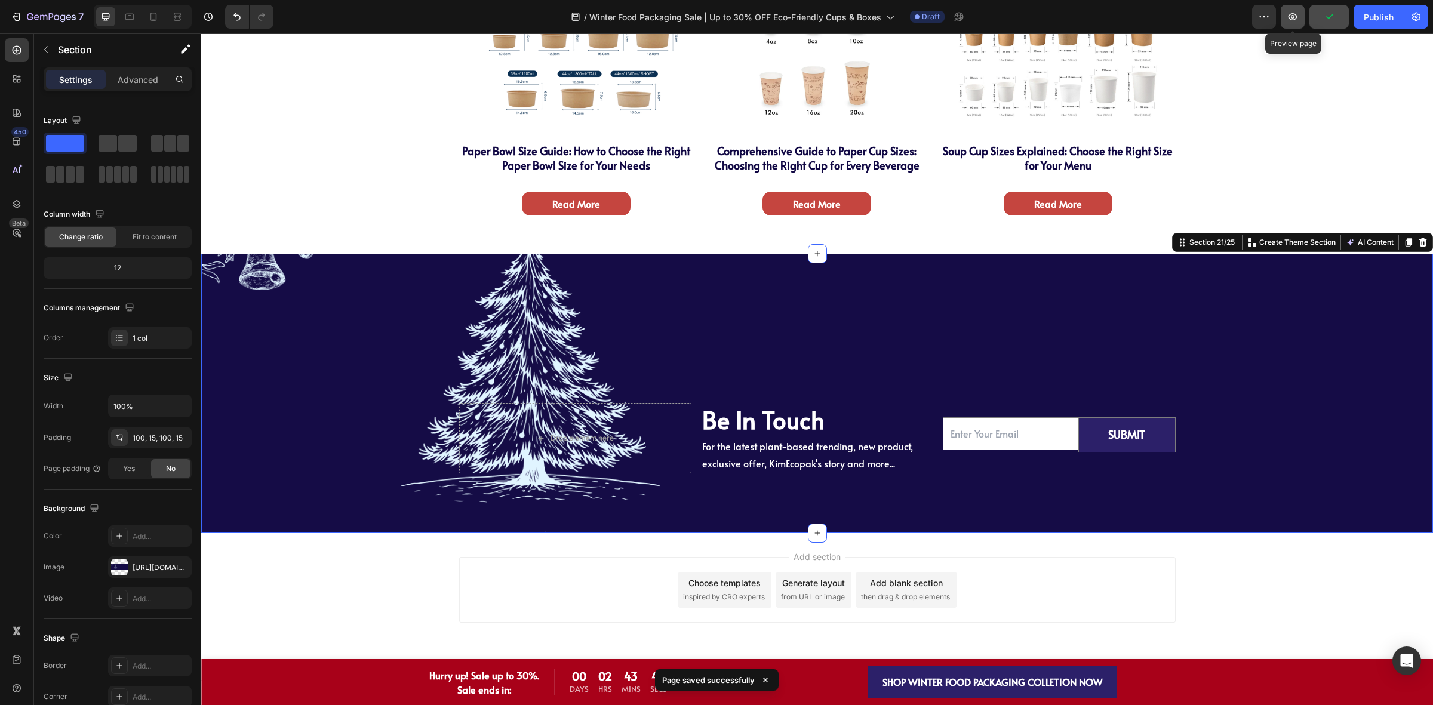
click at [1292, 21] on icon "button" at bounding box center [1292, 17] width 12 height 12
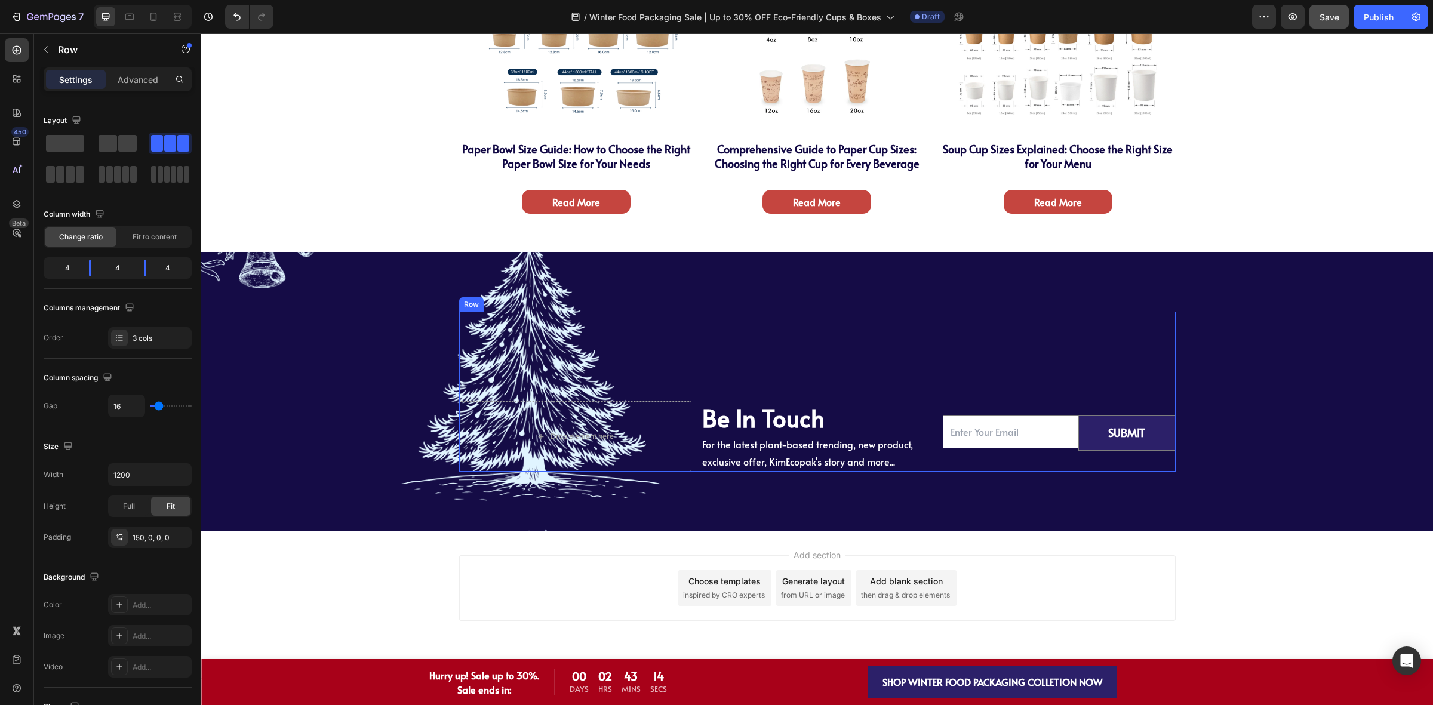
click at [920, 344] on div "Drop element here Be In Touch Heading For the latest plant-based trending, new …" at bounding box center [817, 392] width 716 height 160
click at [130, 81] on p "Advanced" at bounding box center [138, 79] width 41 height 13
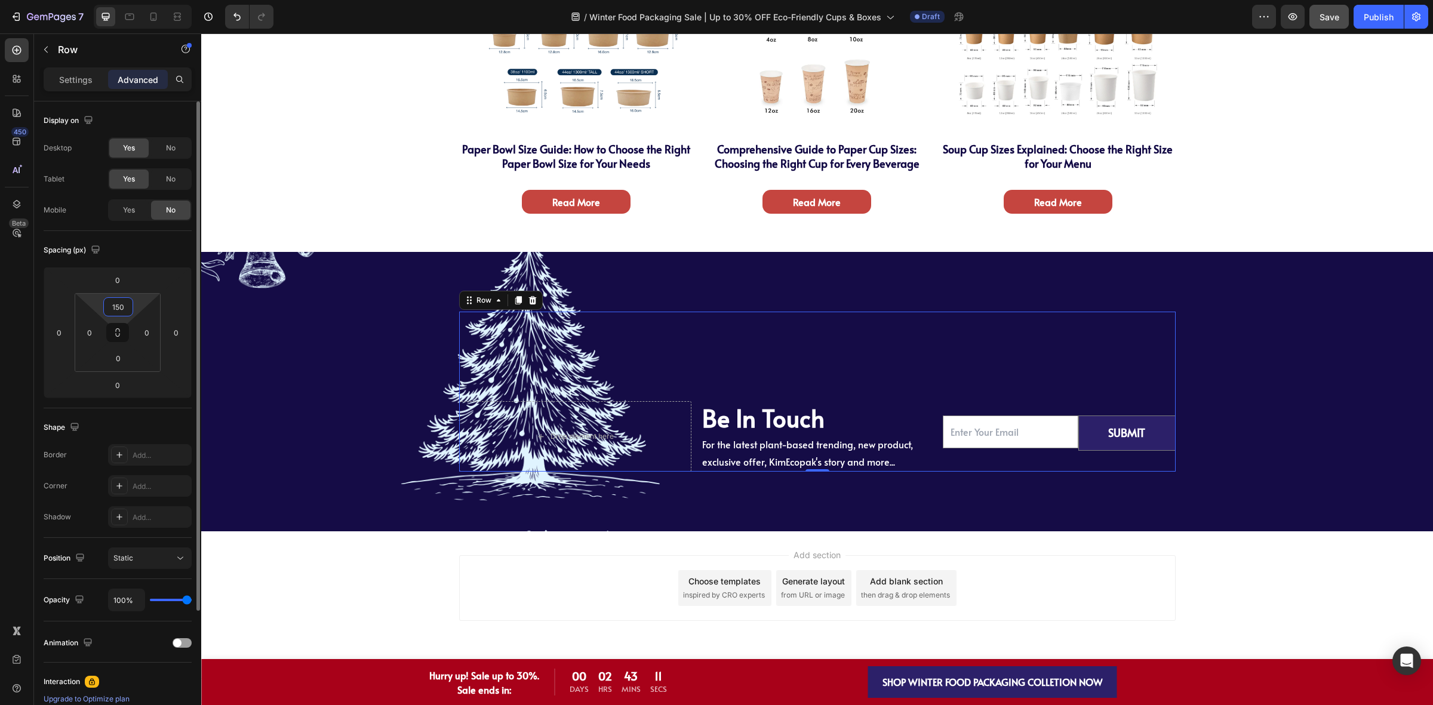
click at [122, 306] on input "150" at bounding box center [118, 307] width 24 height 18
type input "0"
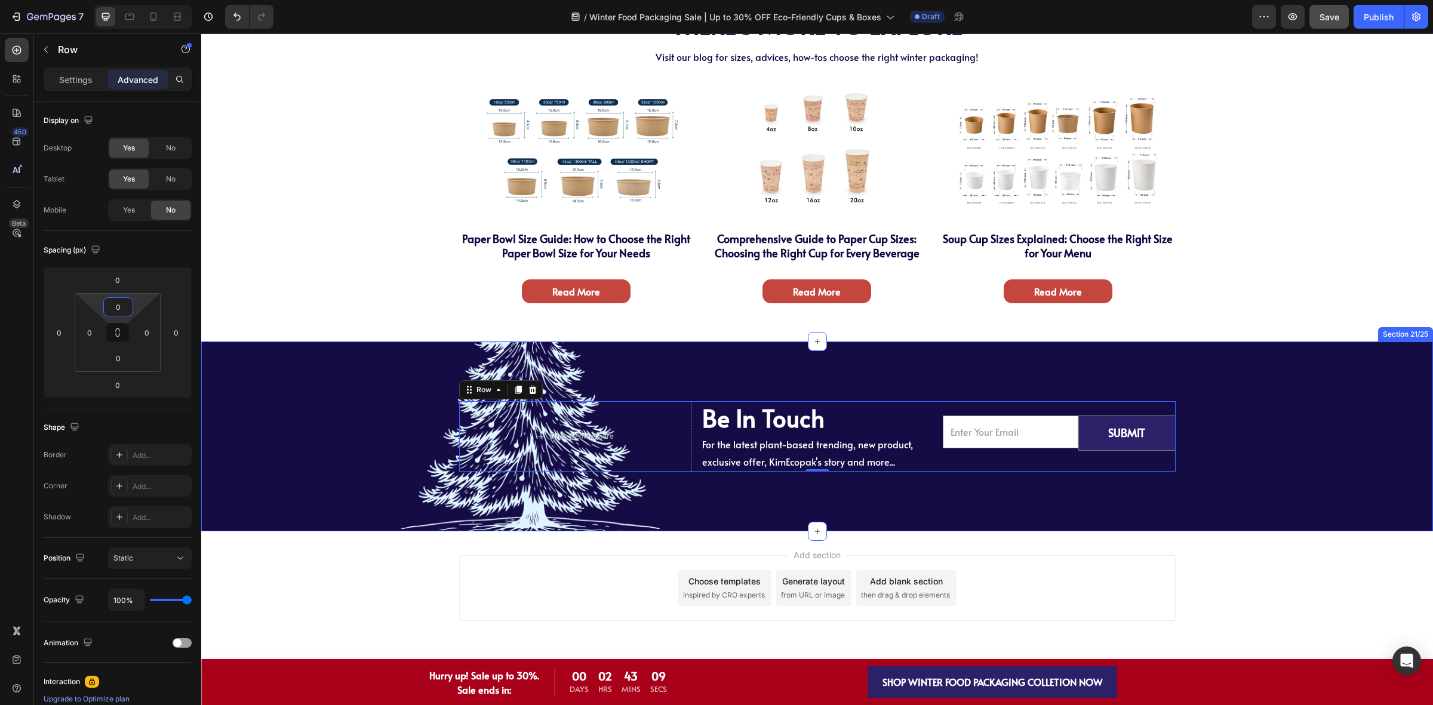
click at [297, 389] on div "Drop element here Be In Touch Heading For the latest plant-based trending, new …" at bounding box center [816, 436] width 1231 height 190
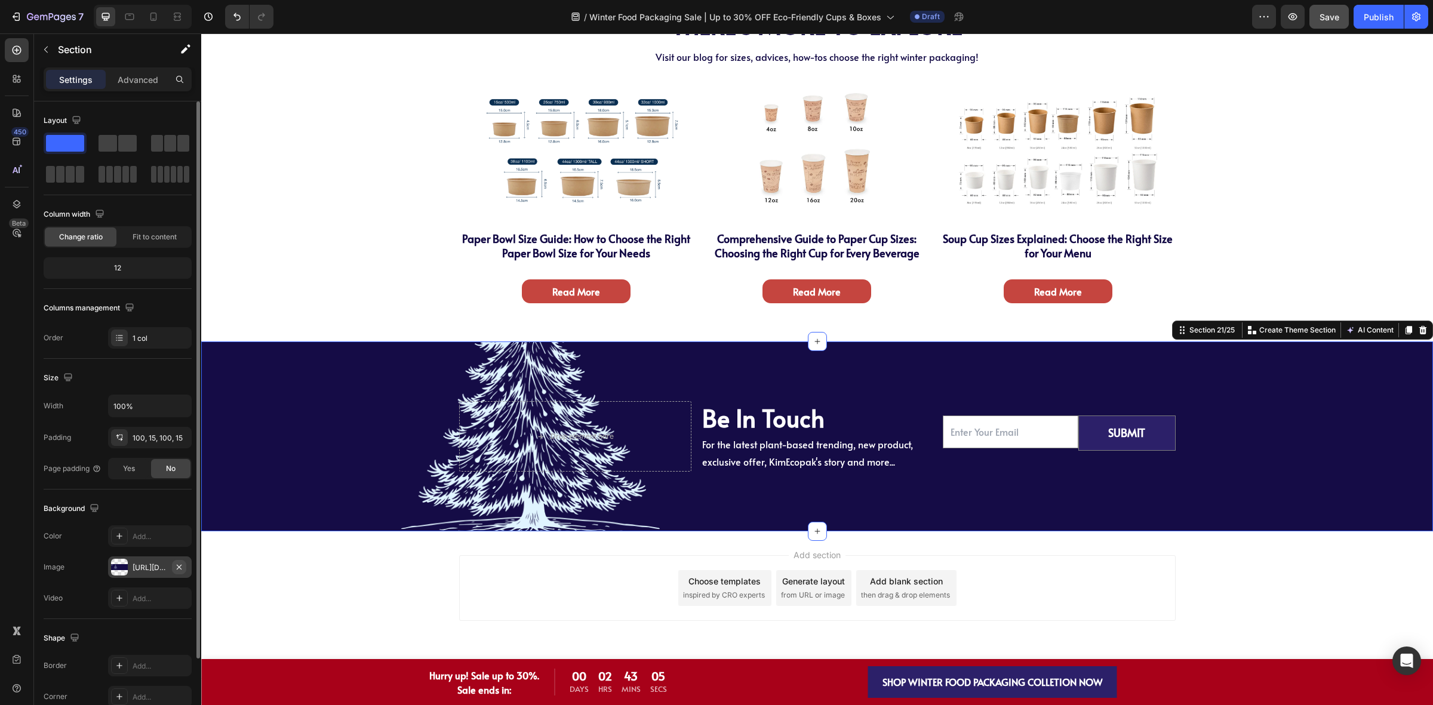
click at [174, 574] on button "button" at bounding box center [179, 567] width 14 height 14
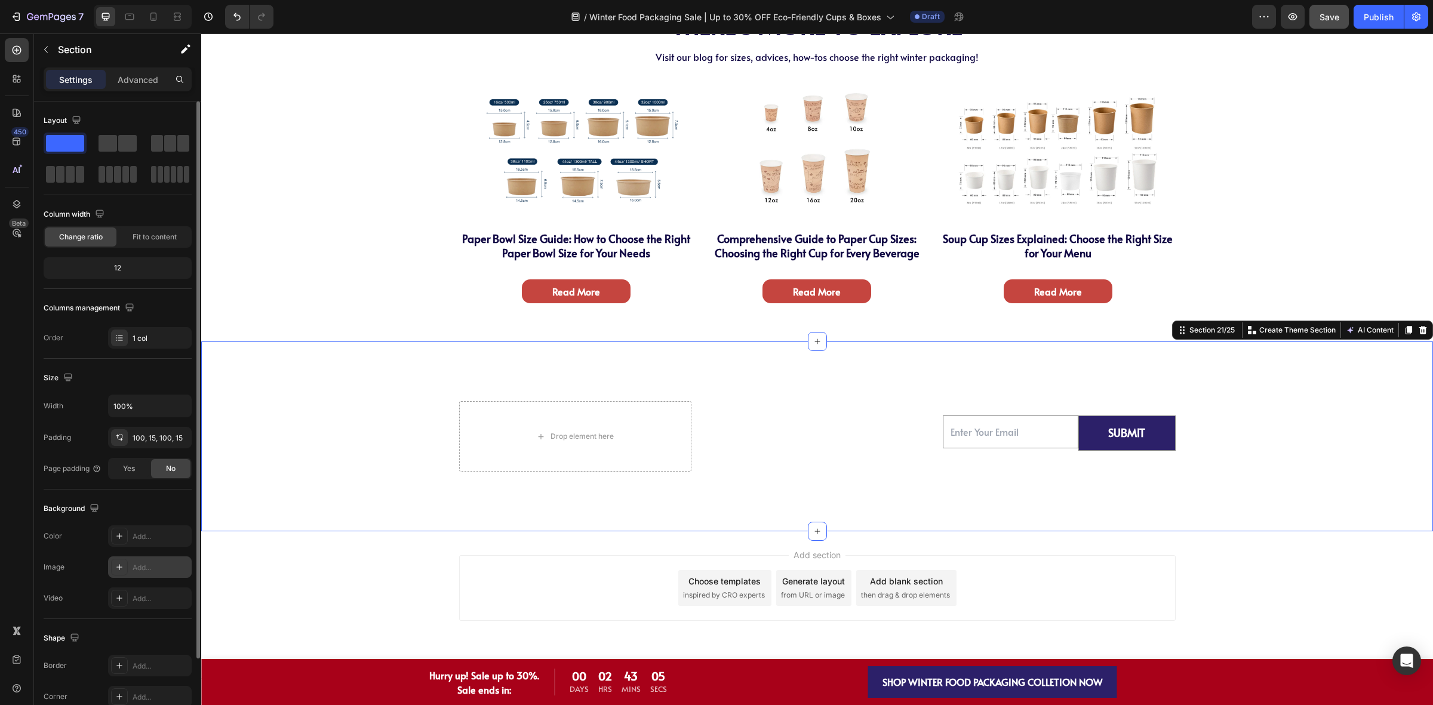
click at [148, 577] on div "Add..." at bounding box center [150, 566] width 84 height 21
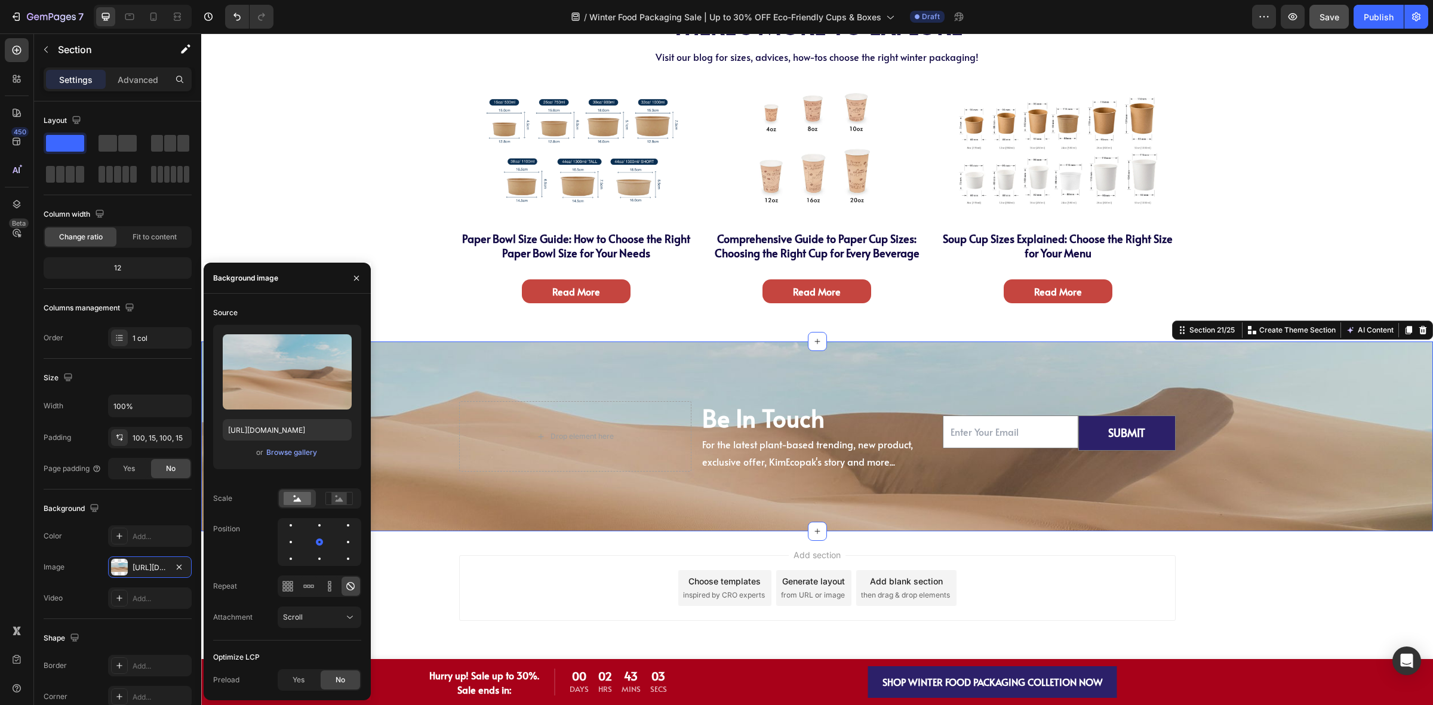
click at [310, 458] on div "or Browse gallery" at bounding box center [287, 452] width 129 height 14
click at [301, 448] on div "Browse gallery" at bounding box center [291, 452] width 51 height 11
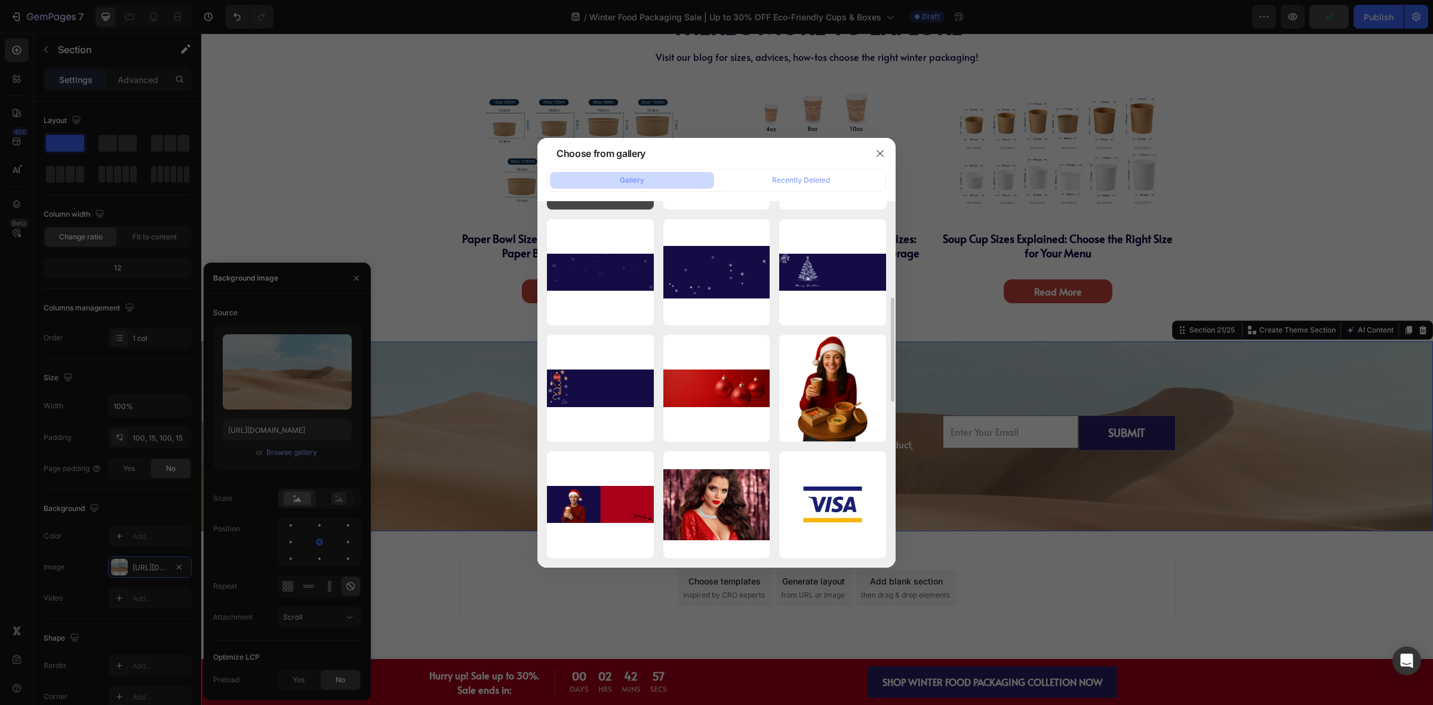
scroll to position [266, 0]
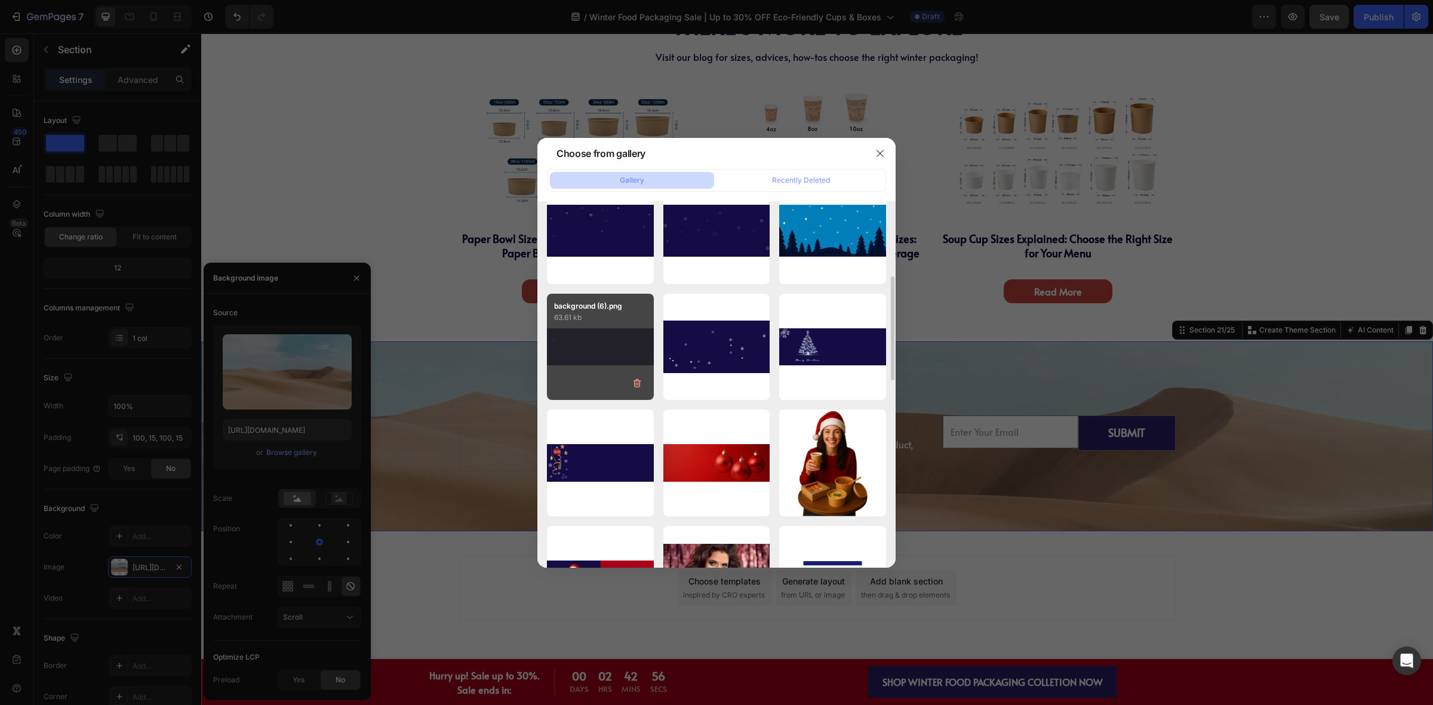
click at [577, 369] on div "background (6).png 63.61 kb" at bounding box center [600, 347] width 107 height 107
type input "[URL][DOMAIN_NAME]"
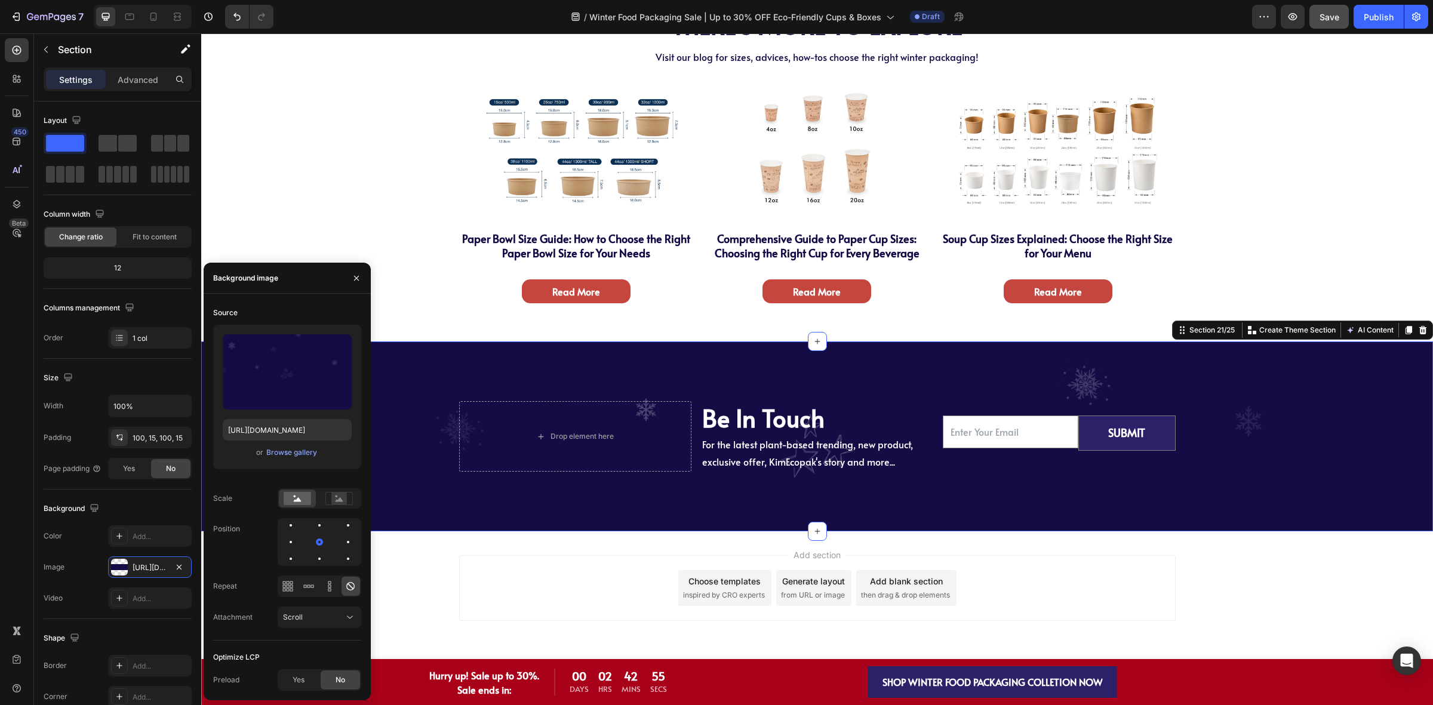
click at [566, 374] on div "Drop element here Be In Touch Heading For the latest plant-based trending, new …" at bounding box center [816, 436] width 1231 height 190
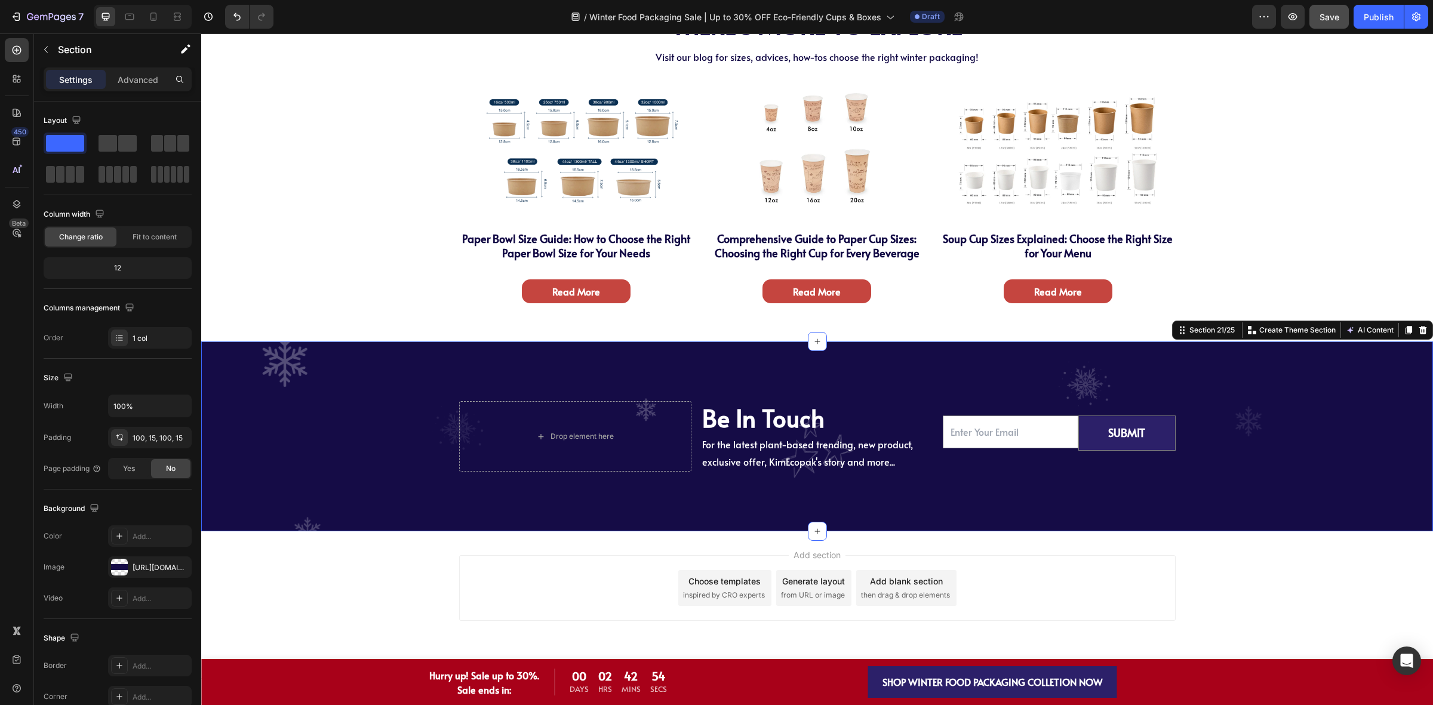
click at [1297, 421] on div "Drop element here Be In Touch Heading For the latest plant-based trending, new …" at bounding box center [816, 436] width 1213 height 70
click at [984, 469] on div "Email Field SUBMIT Submit Button Row Newsletter" at bounding box center [1059, 436] width 232 height 70
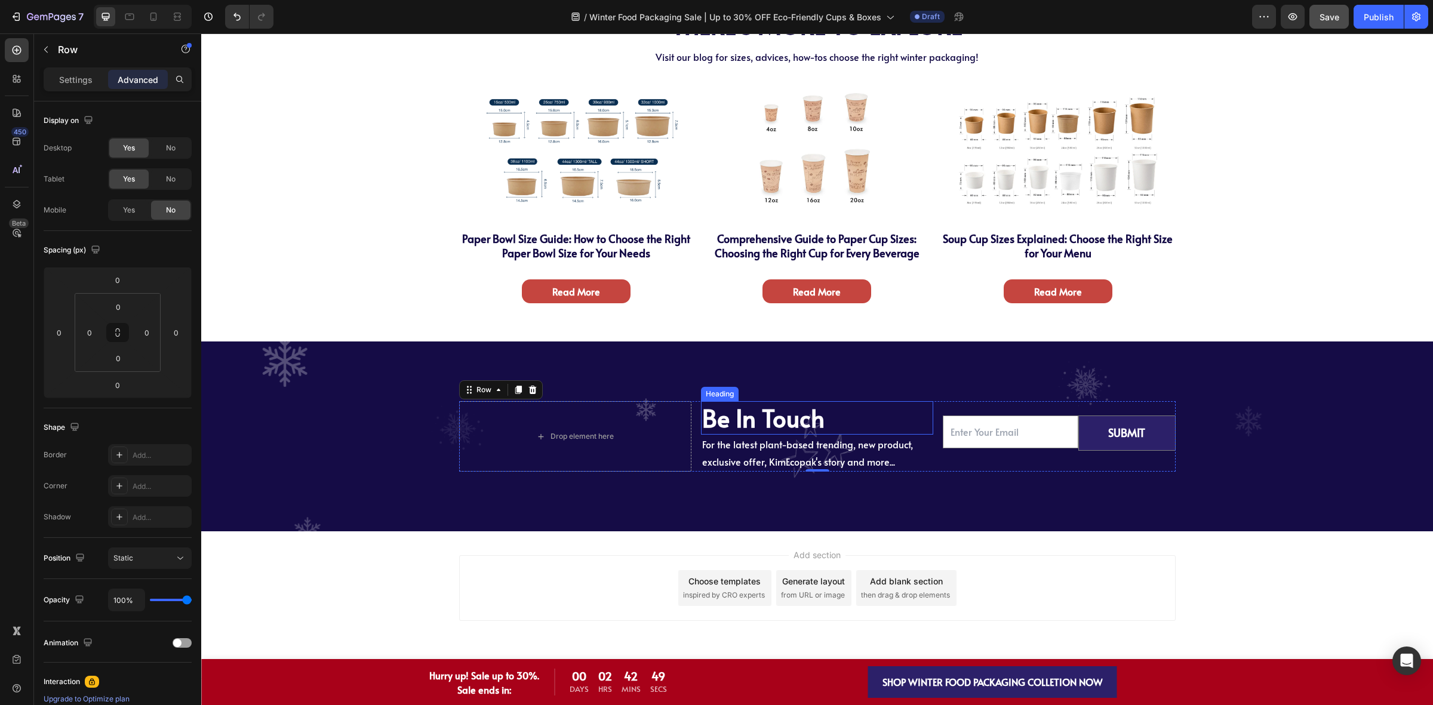
click at [886, 417] on h2 "Be In Touch" at bounding box center [817, 417] width 232 height 33
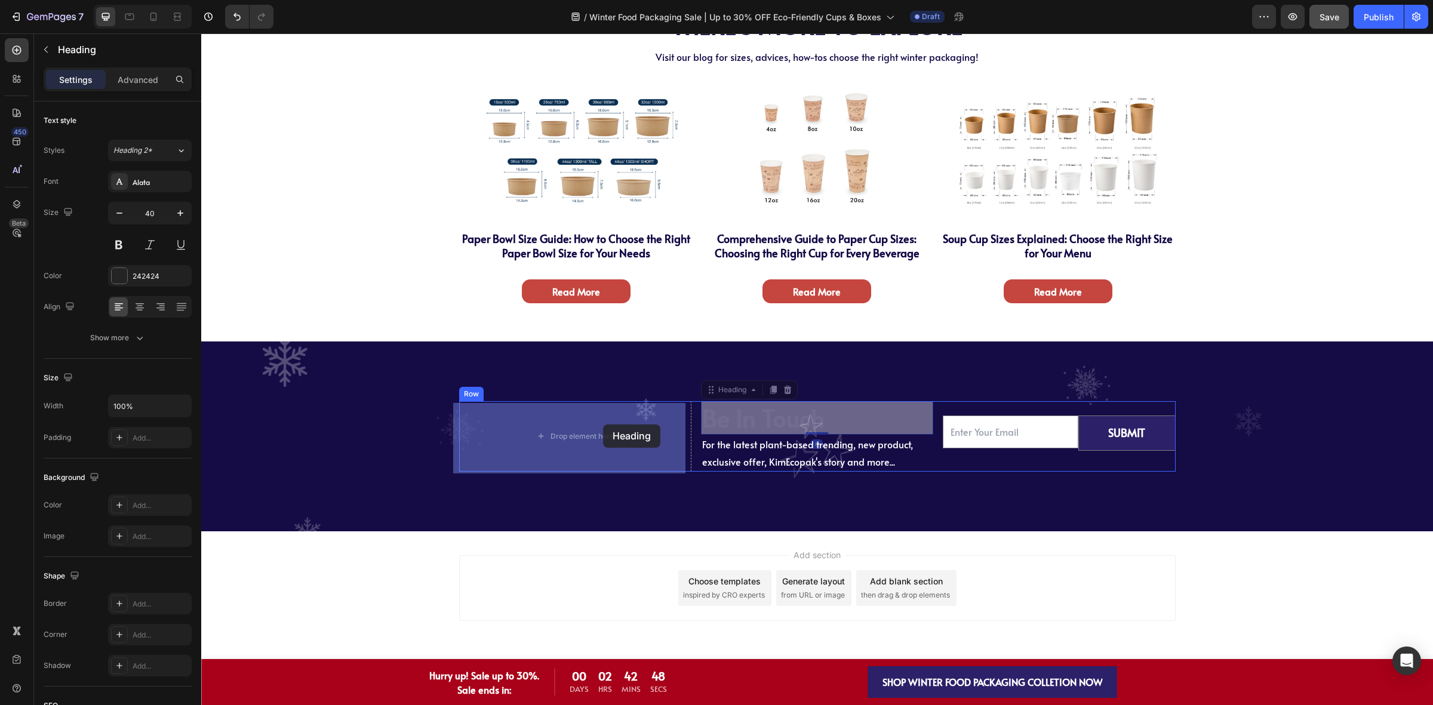
drag, startPoint x: 738, startPoint y: 392, endPoint x: 603, endPoint y: 424, distance: 138.8
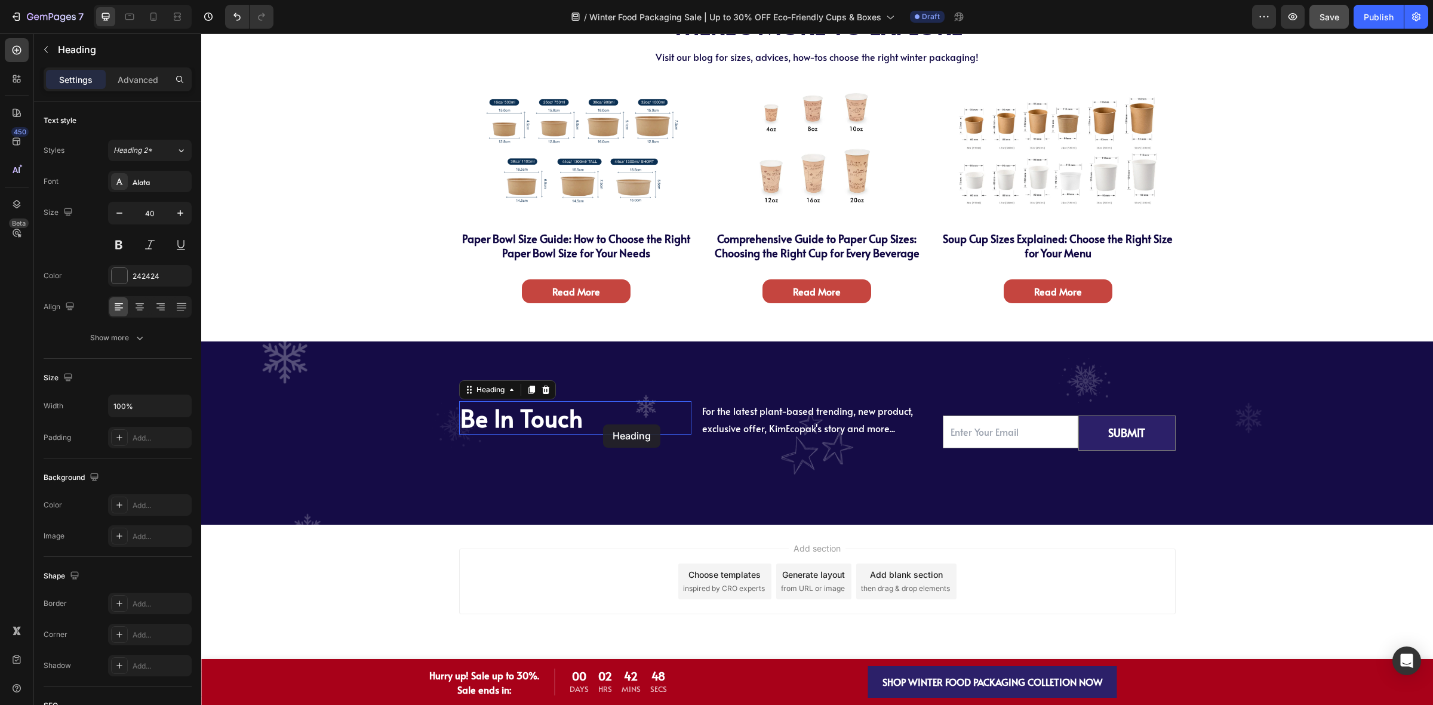
scroll to position [4155, 0]
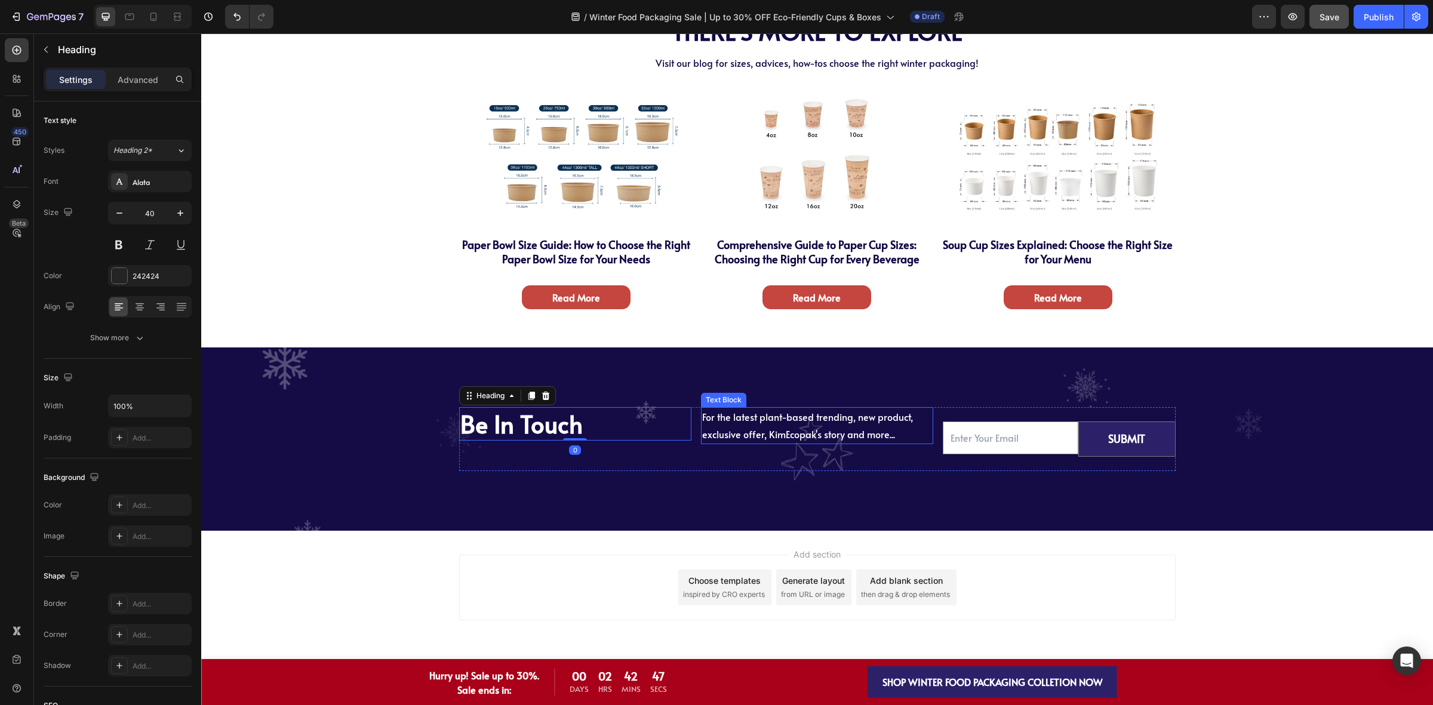
click at [789, 436] on span "For the latest plant-based trending, new product, exclusive offer, KimEcopak's …" at bounding box center [807, 425] width 211 height 30
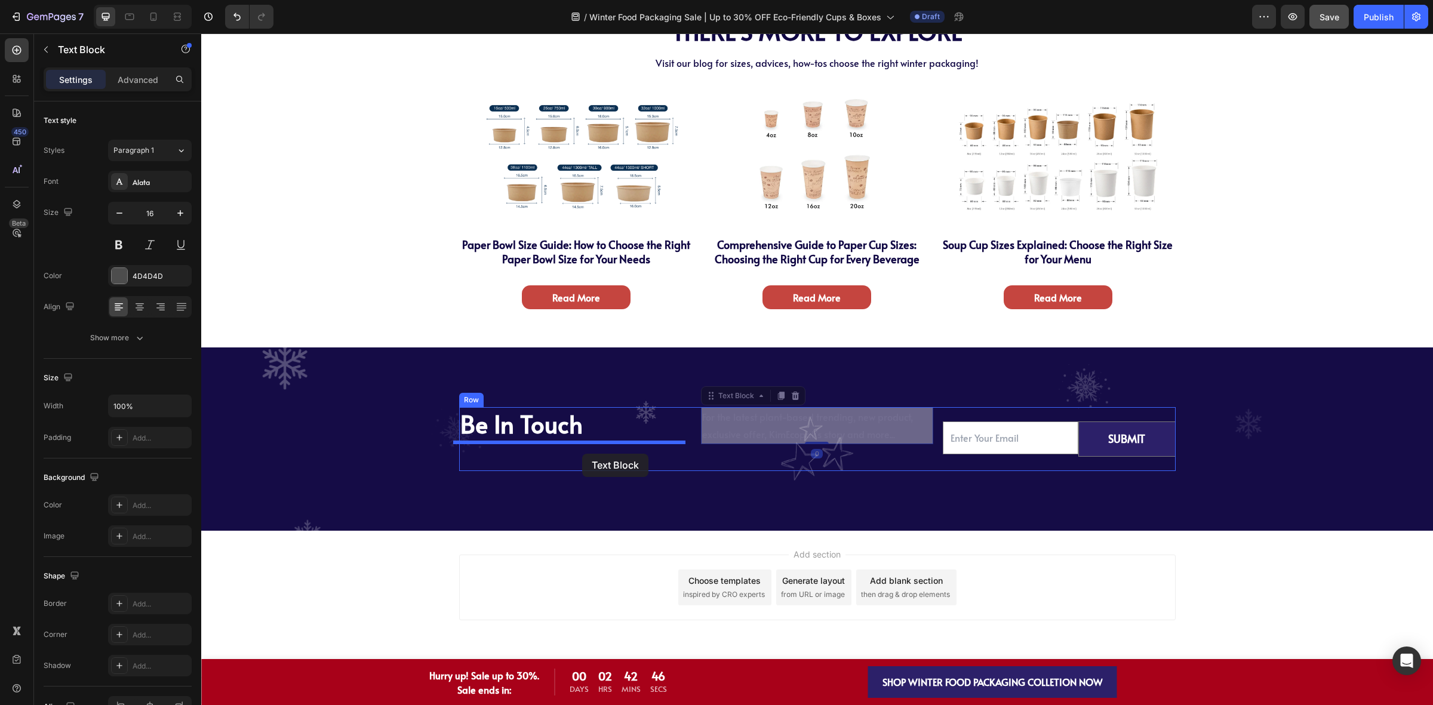
drag, startPoint x: 725, startPoint y: 400, endPoint x: 580, endPoint y: 454, distance: 154.7
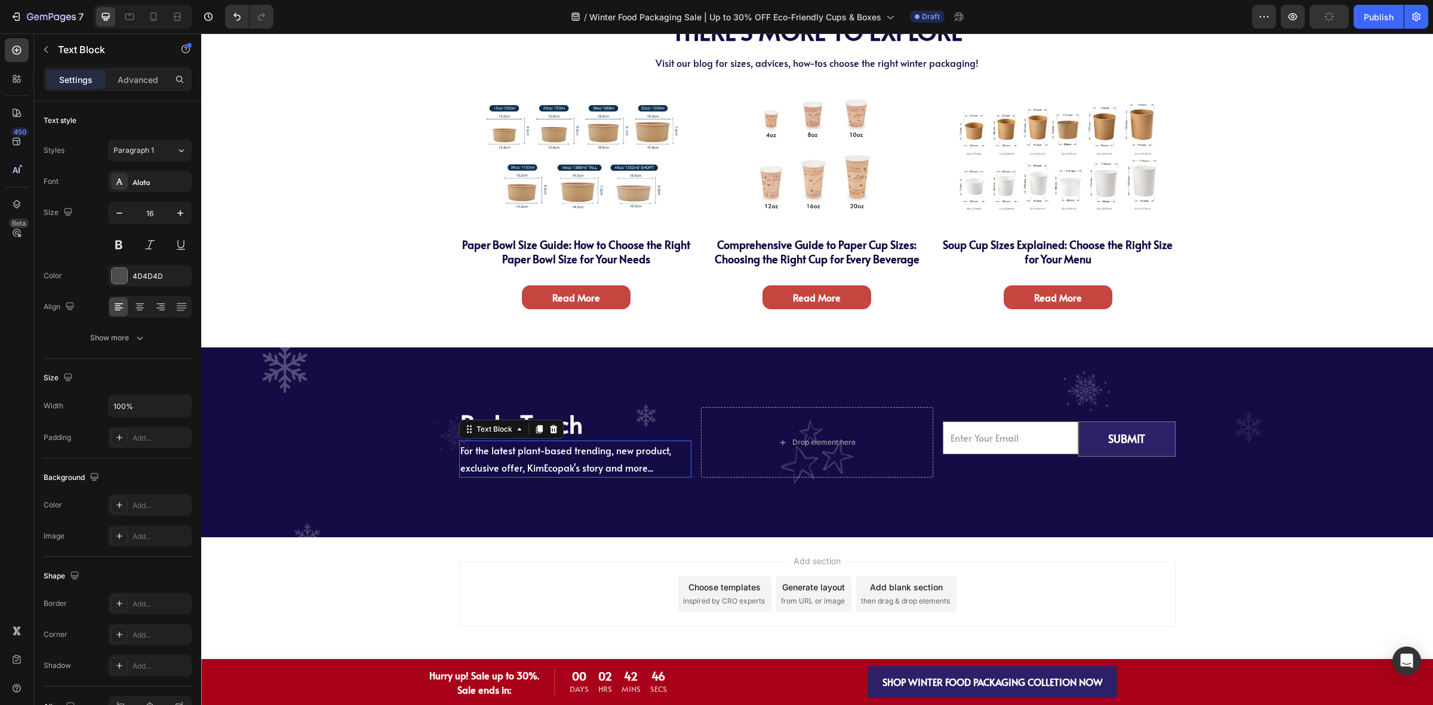
scroll to position [4161, 0]
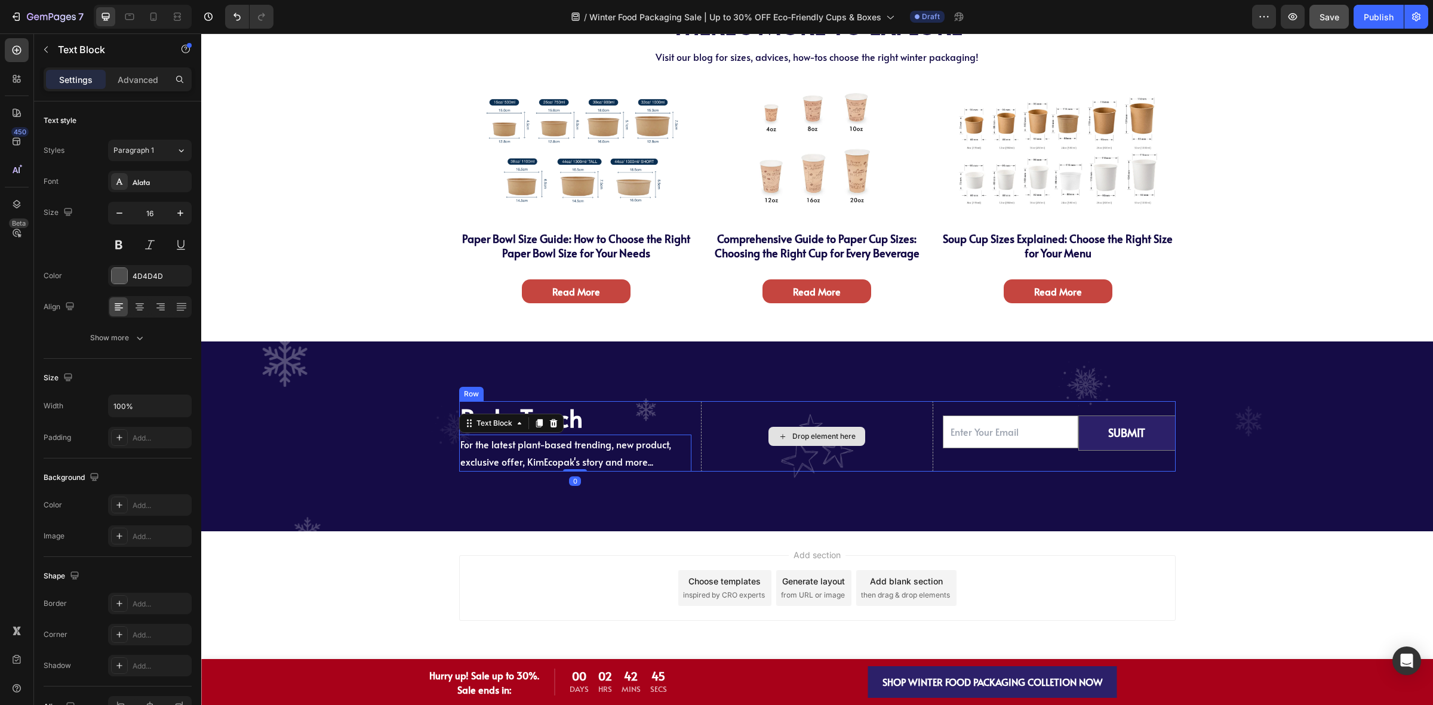
click at [794, 463] on div "Drop element here" at bounding box center [817, 436] width 232 height 70
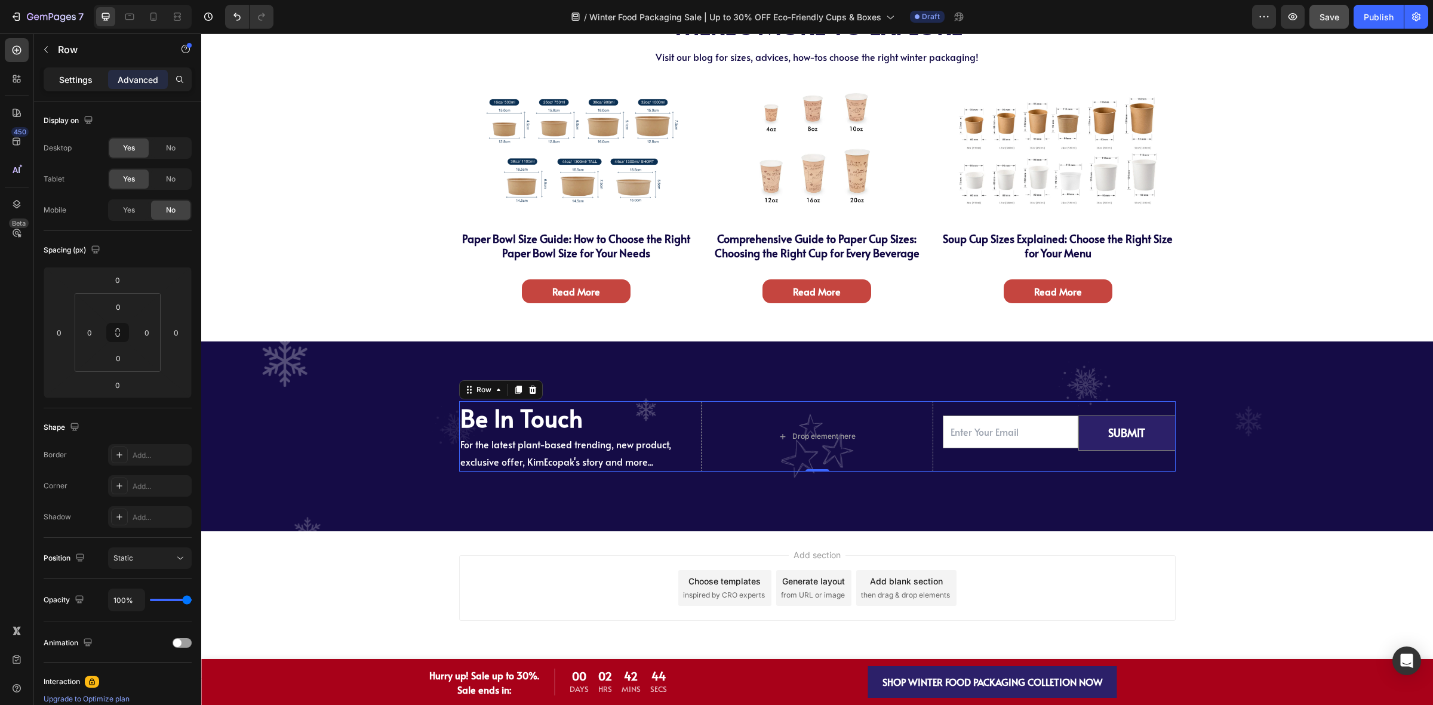
click at [87, 88] on div "Settings" at bounding box center [76, 79] width 60 height 19
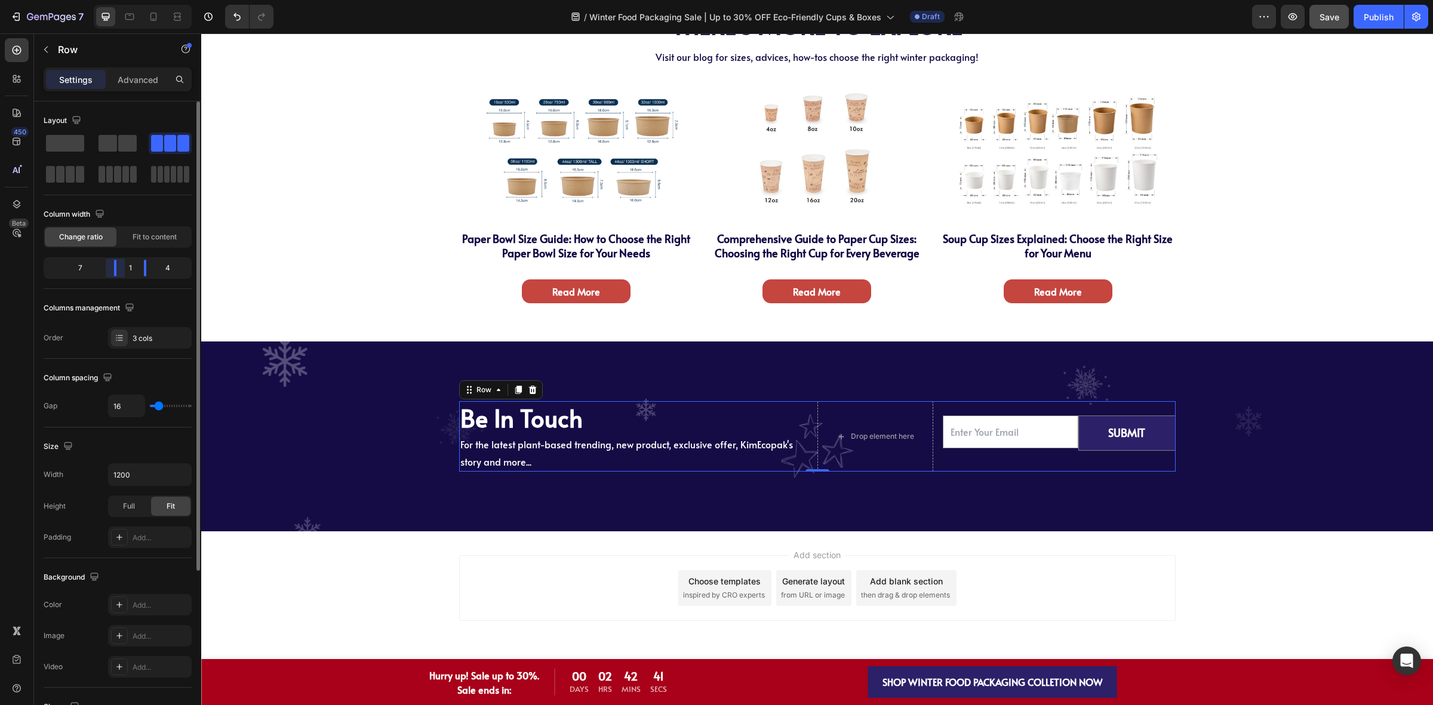
scroll to position [4155, 0]
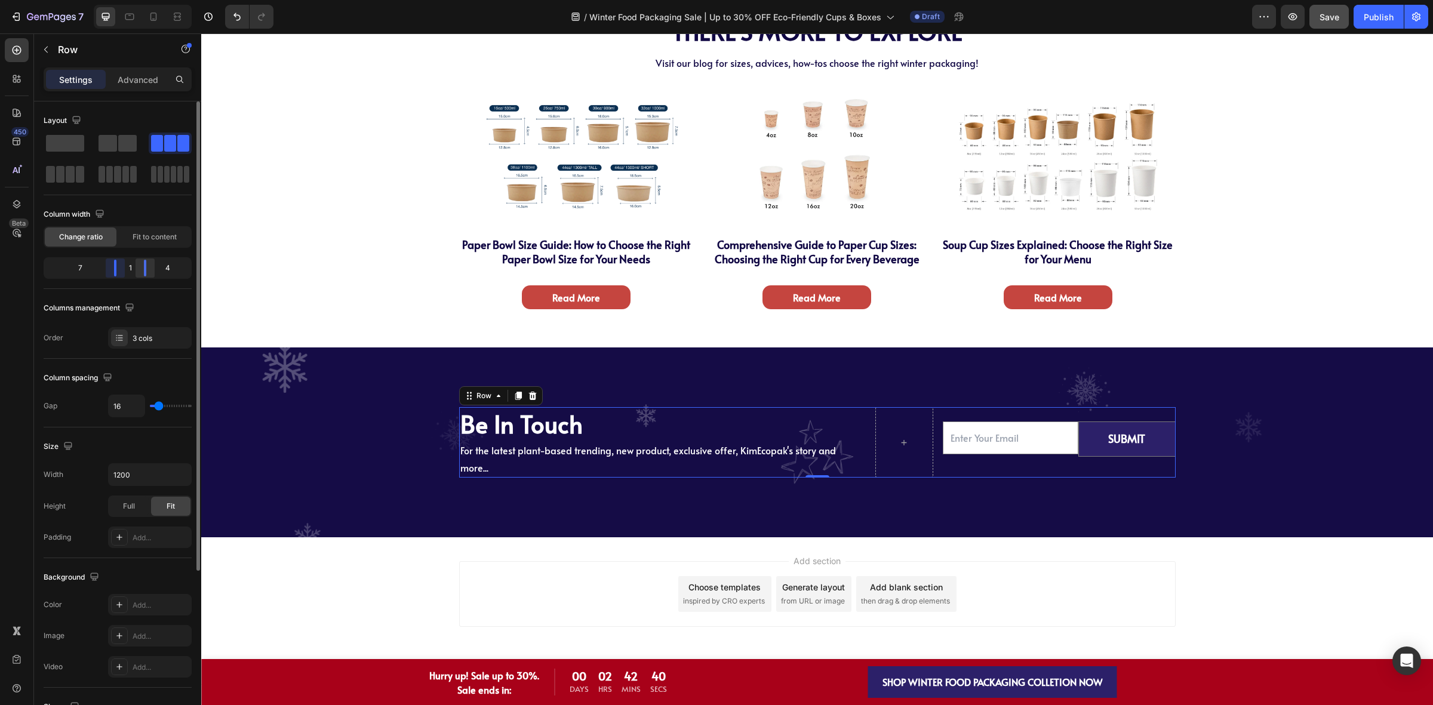
drag, startPoint x: 94, startPoint y: 273, endPoint x: 137, endPoint y: 276, distance: 43.6
click at [137, 276] on div "7 1 4" at bounding box center [118, 267] width 148 height 21
click at [1090, 452] on button "SUBMIT" at bounding box center [1127, 438] width 96 height 33
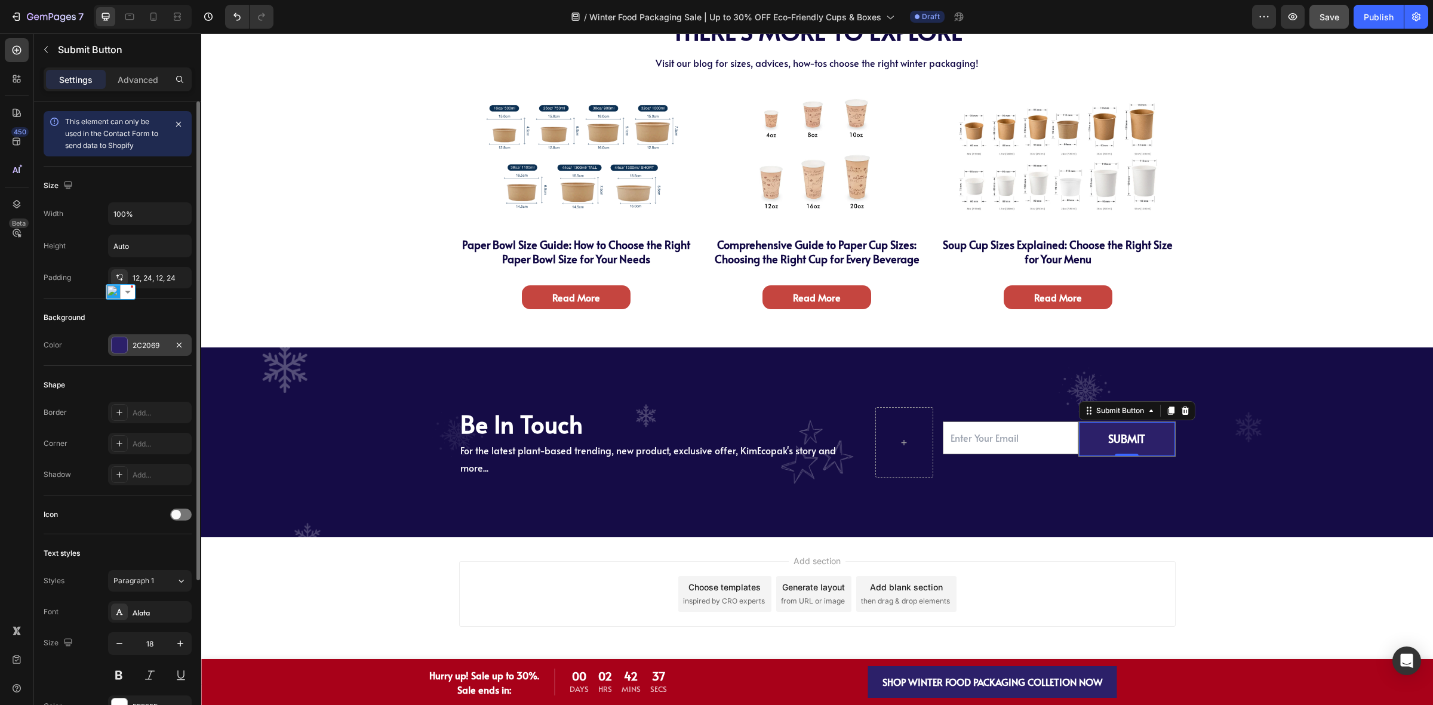
click at [145, 348] on div "2C2069" at bounding box center [150, 345] width 35 height 11
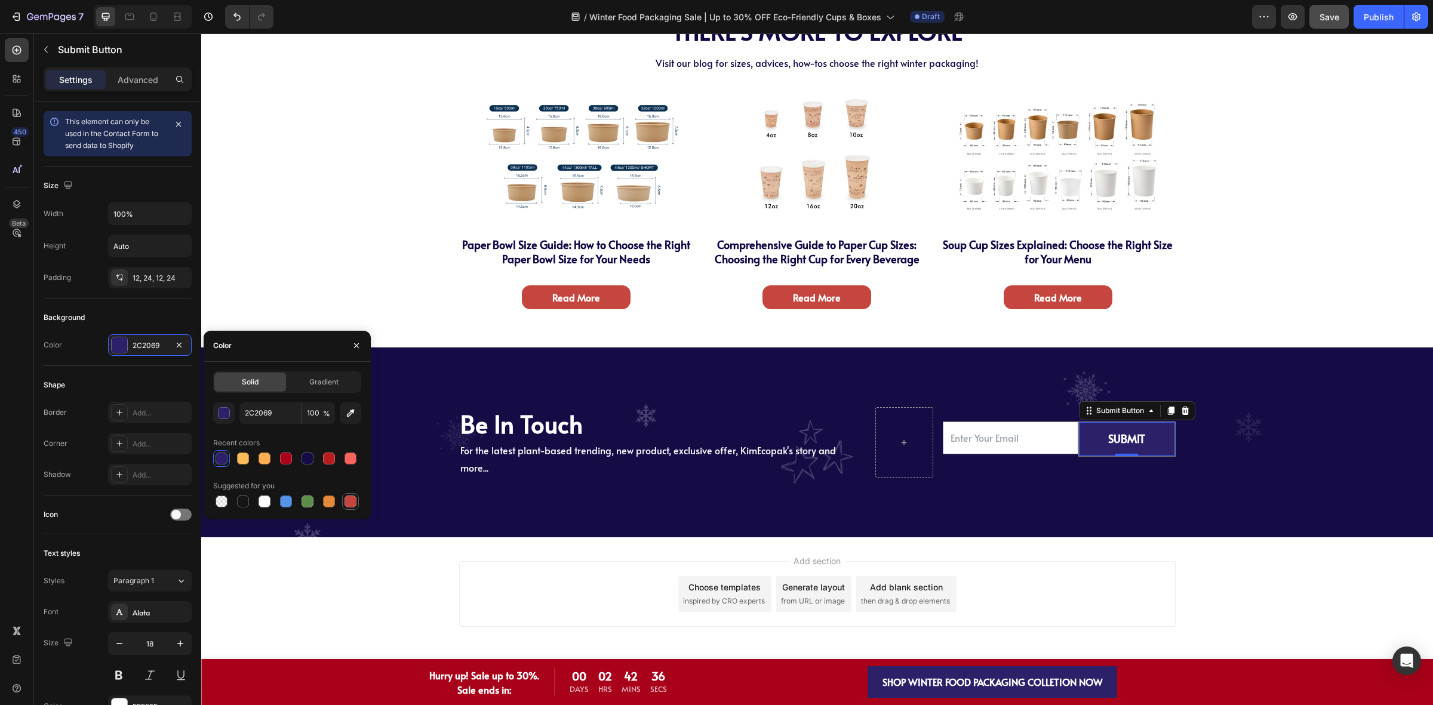
click at [344, 494] on div at bounding box center [350, 501] width 14 height 14
type input "C5453F"
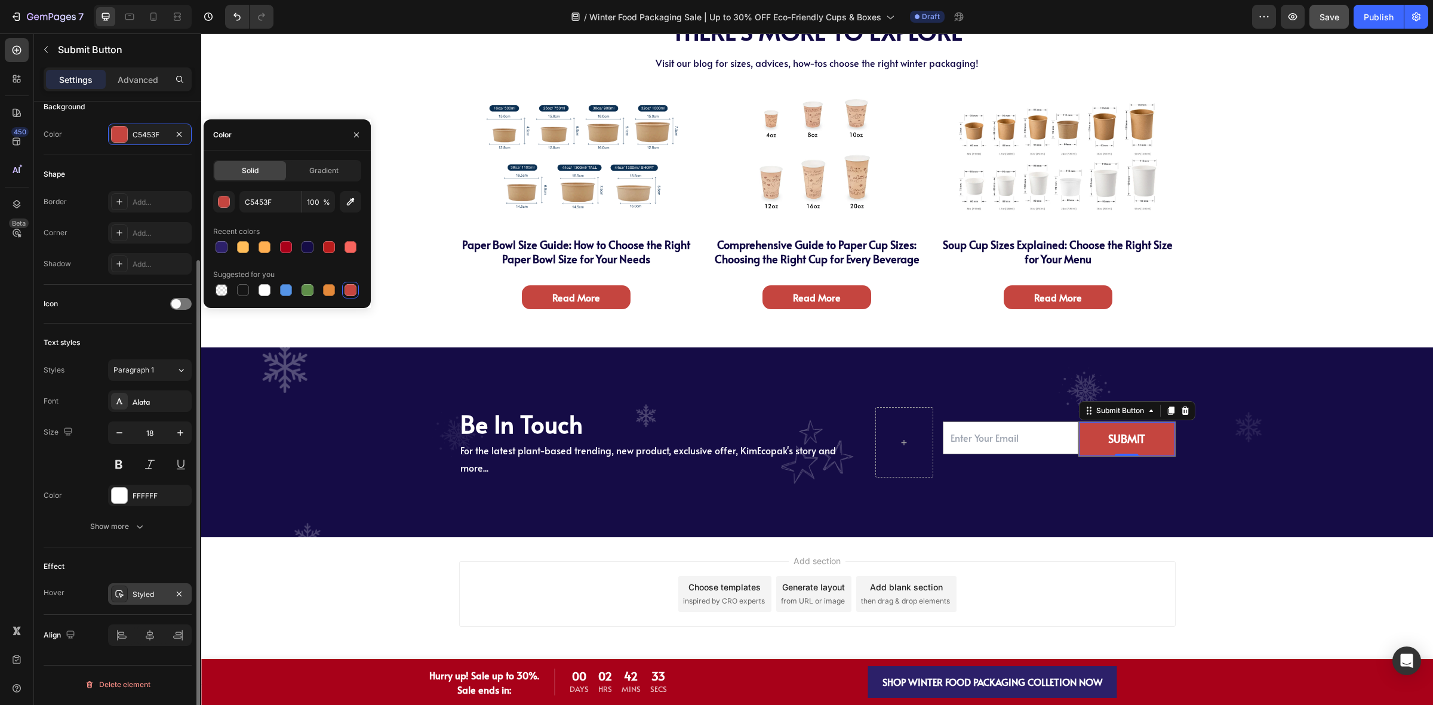
click at [133, 599] on div "Styled" at bounding box center [150, 594] width 35 height 11
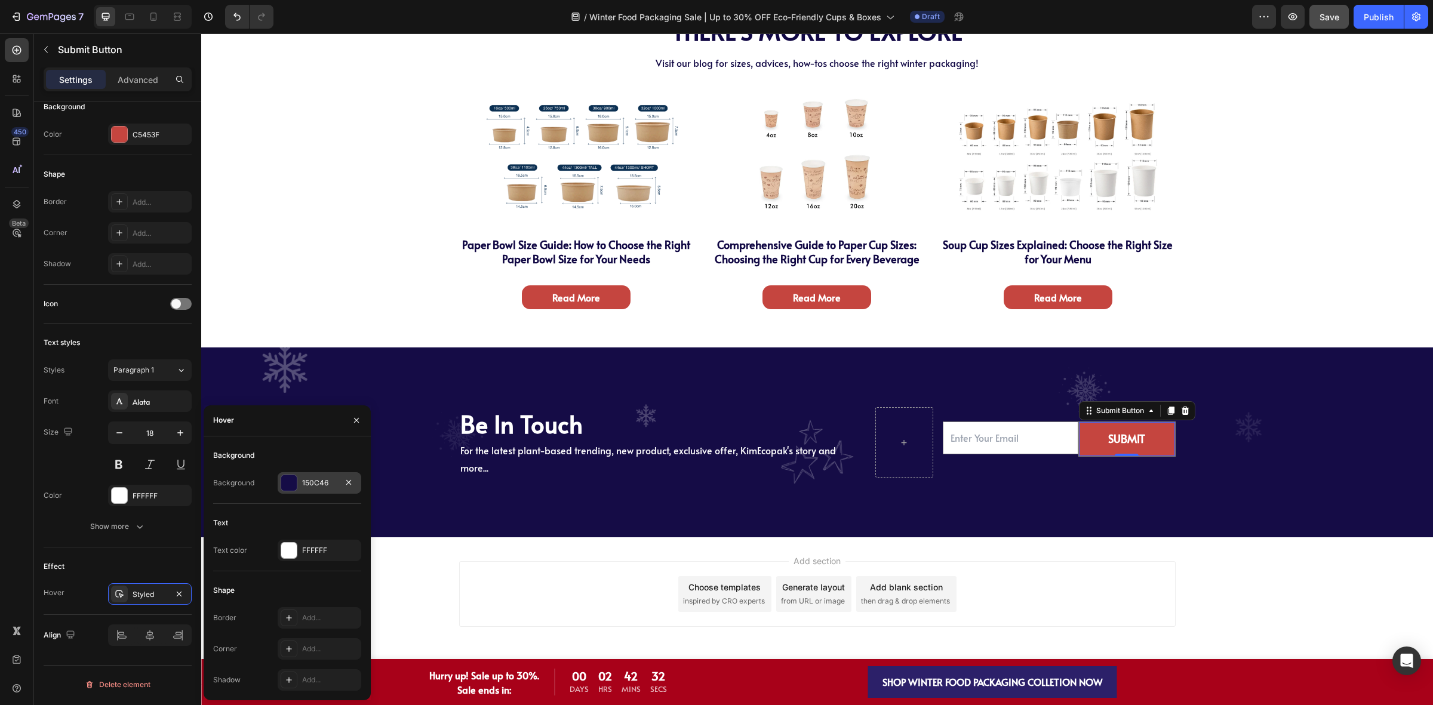
click at [315, 488] on div "150C46" at bounding box center [320, 482] width 84 height 21
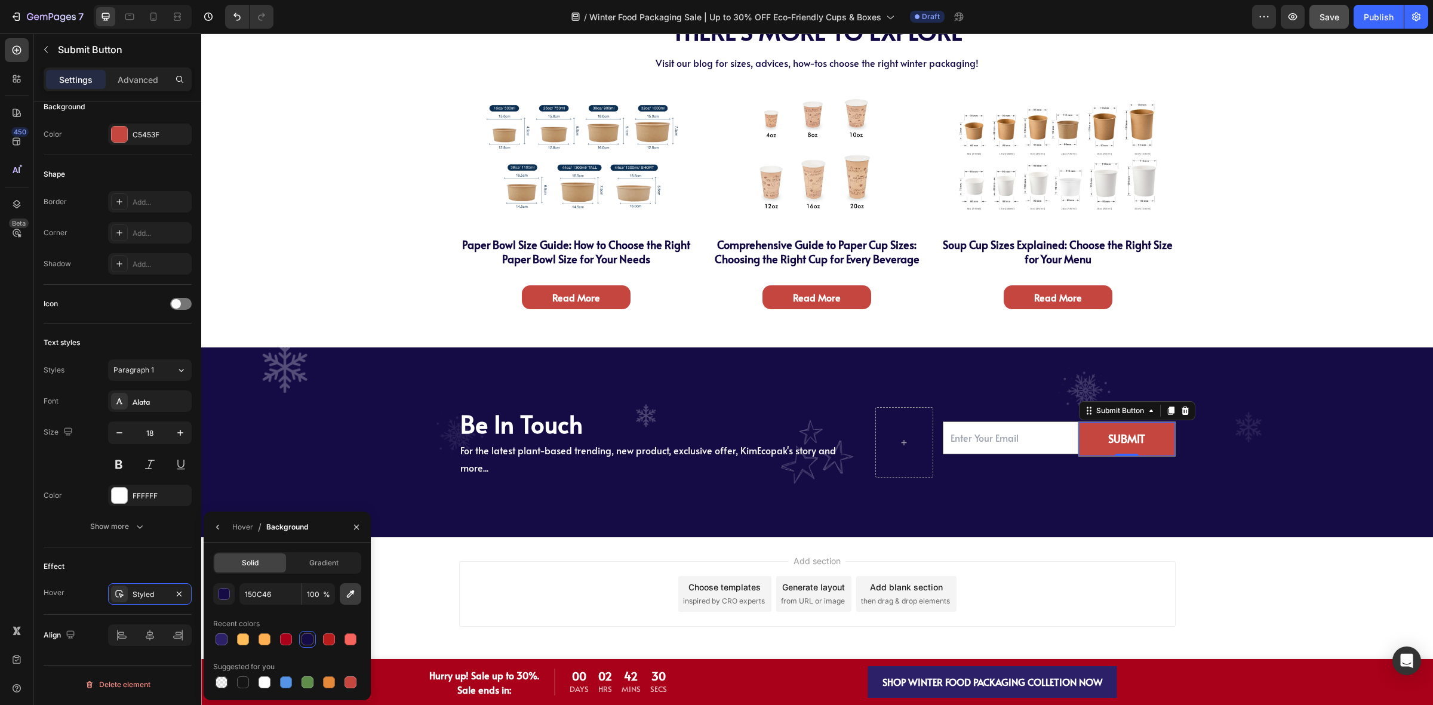
click at [350, 600] on button "button" at bounding box center [350, 593] width 21 height 21
type input "A80119"
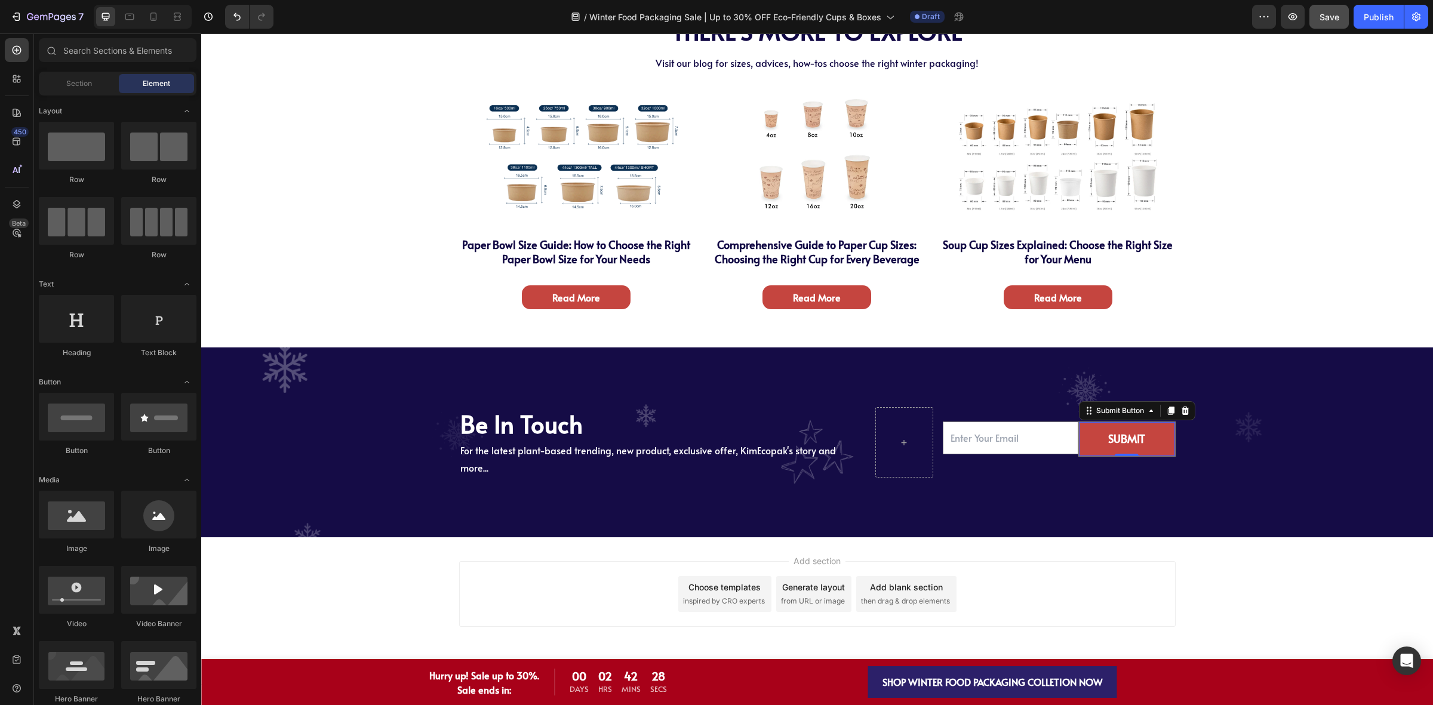
click at [1225, 633] on div "Add section Choose templates inspired by CRO experts Generate layout from URL o…" at bounding box center [816, 610] width 1231 height 147
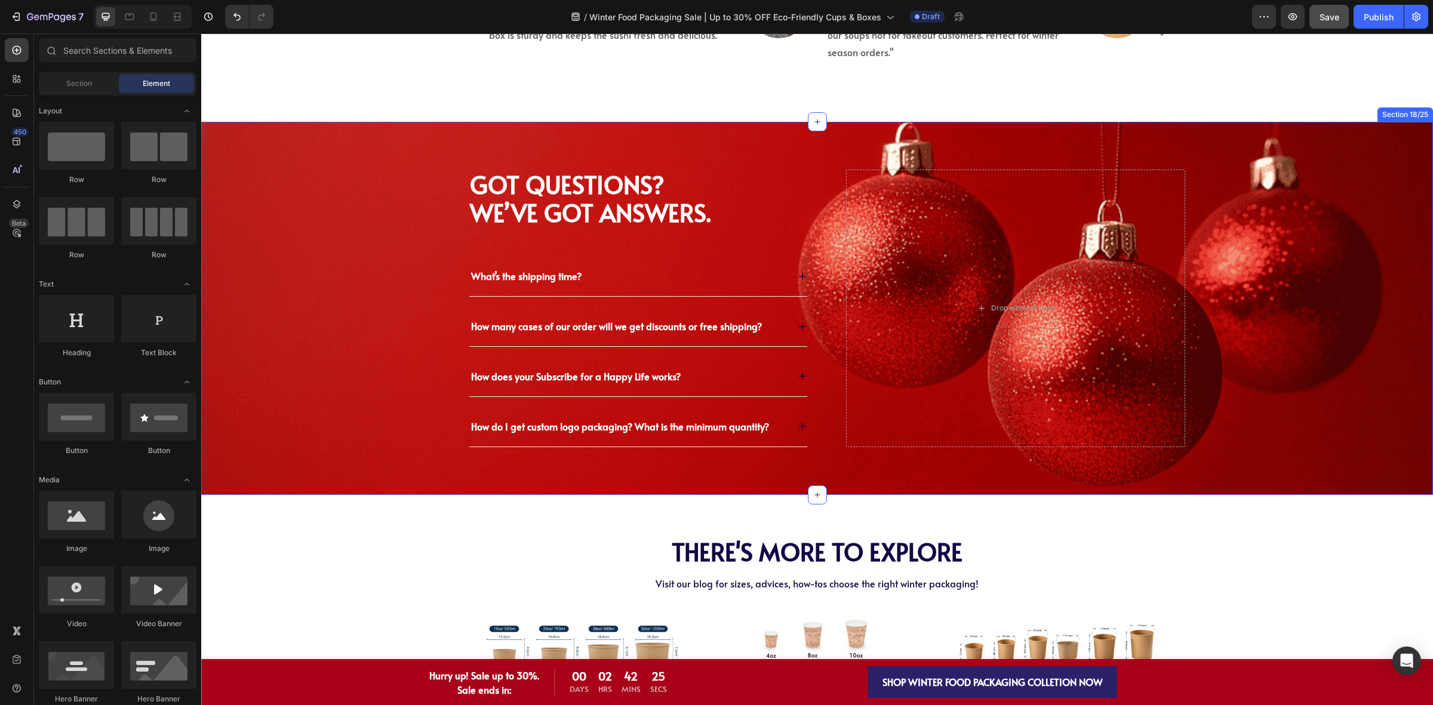
scroll to position [3409, 0]
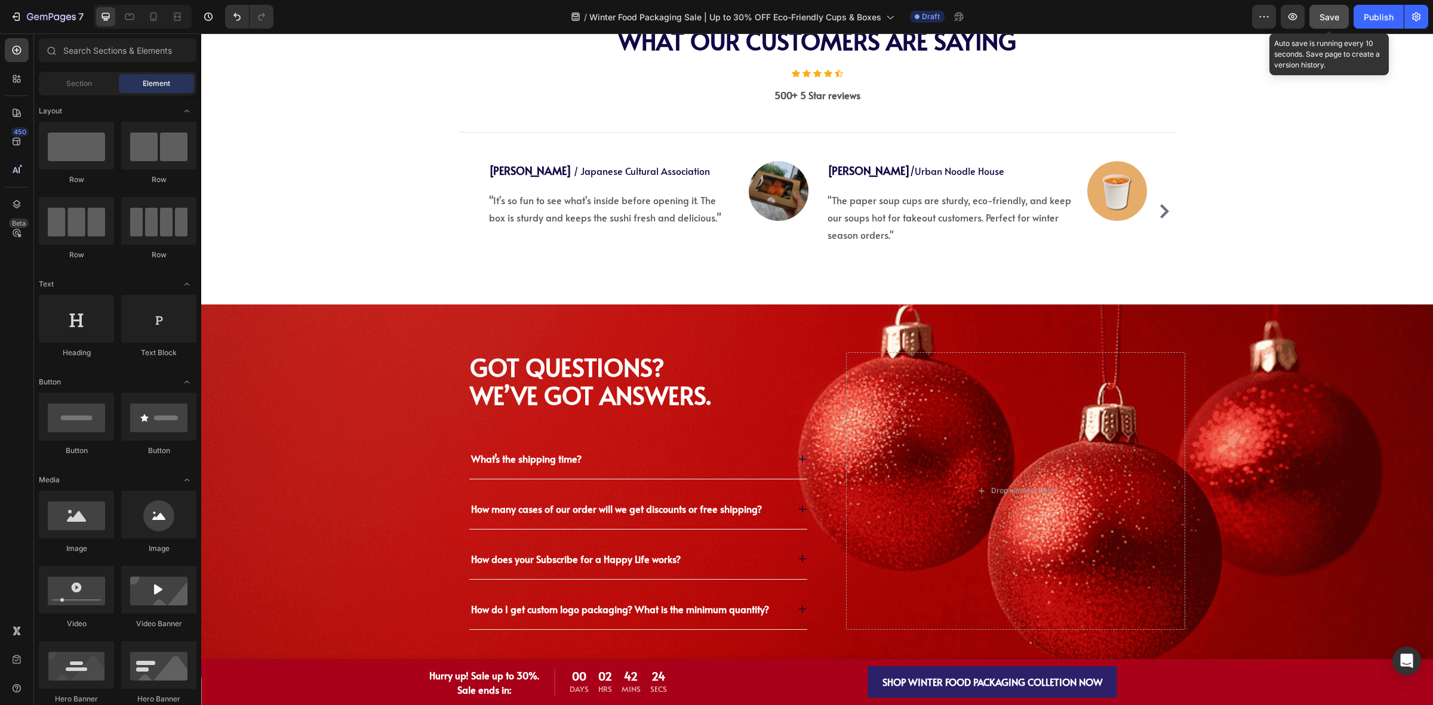
click at [1328, 13] on span "Save" at bounding box center [1329, 17] width 20 height 10
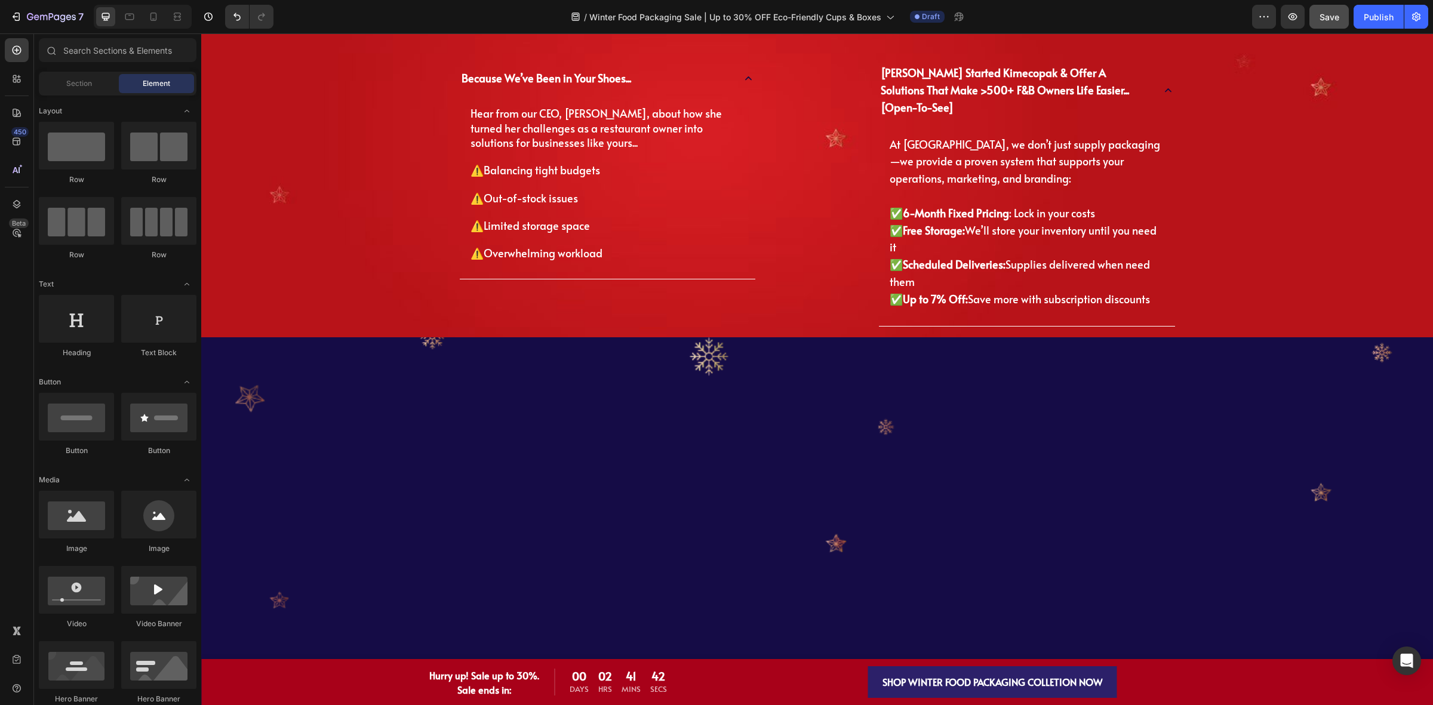
scroll to position [2215, 0]
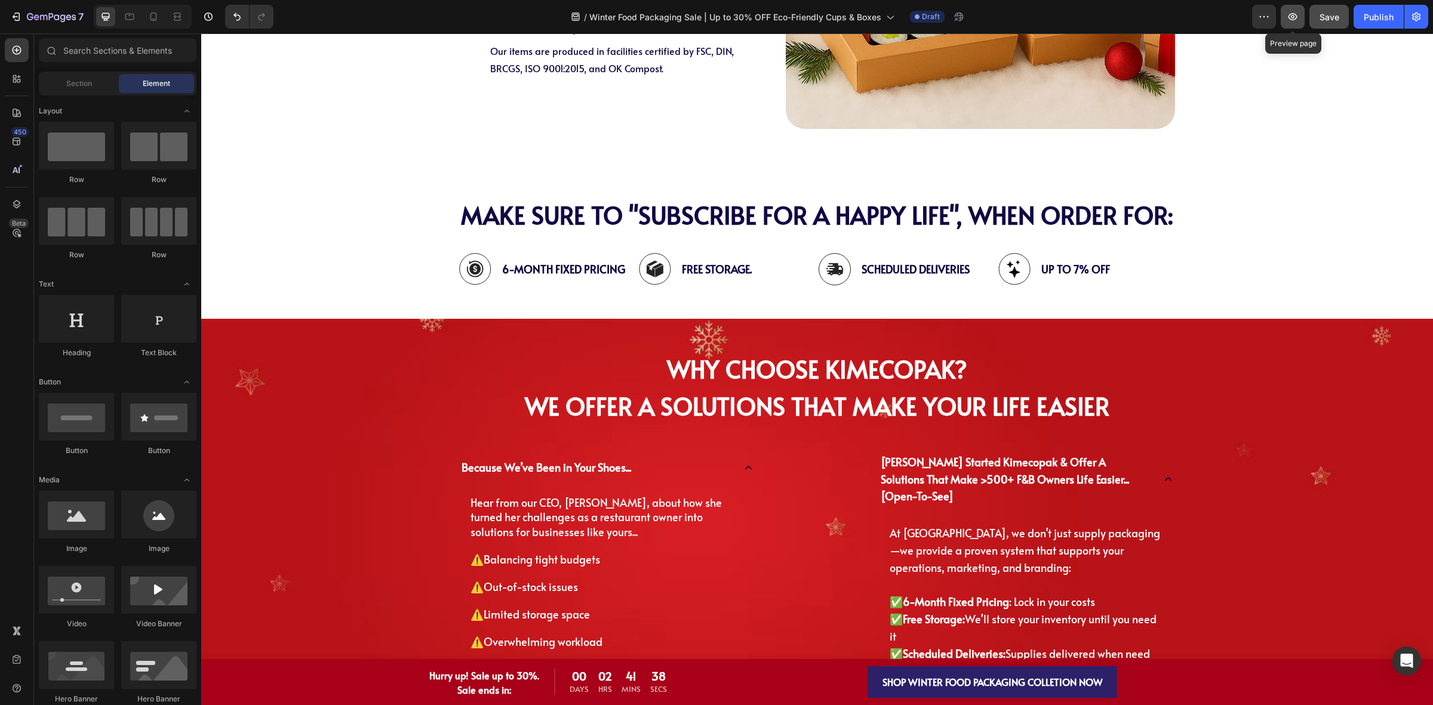
click at [1290, 22] on icon "button" at bounding box center [1292, 17] width 12 height 12
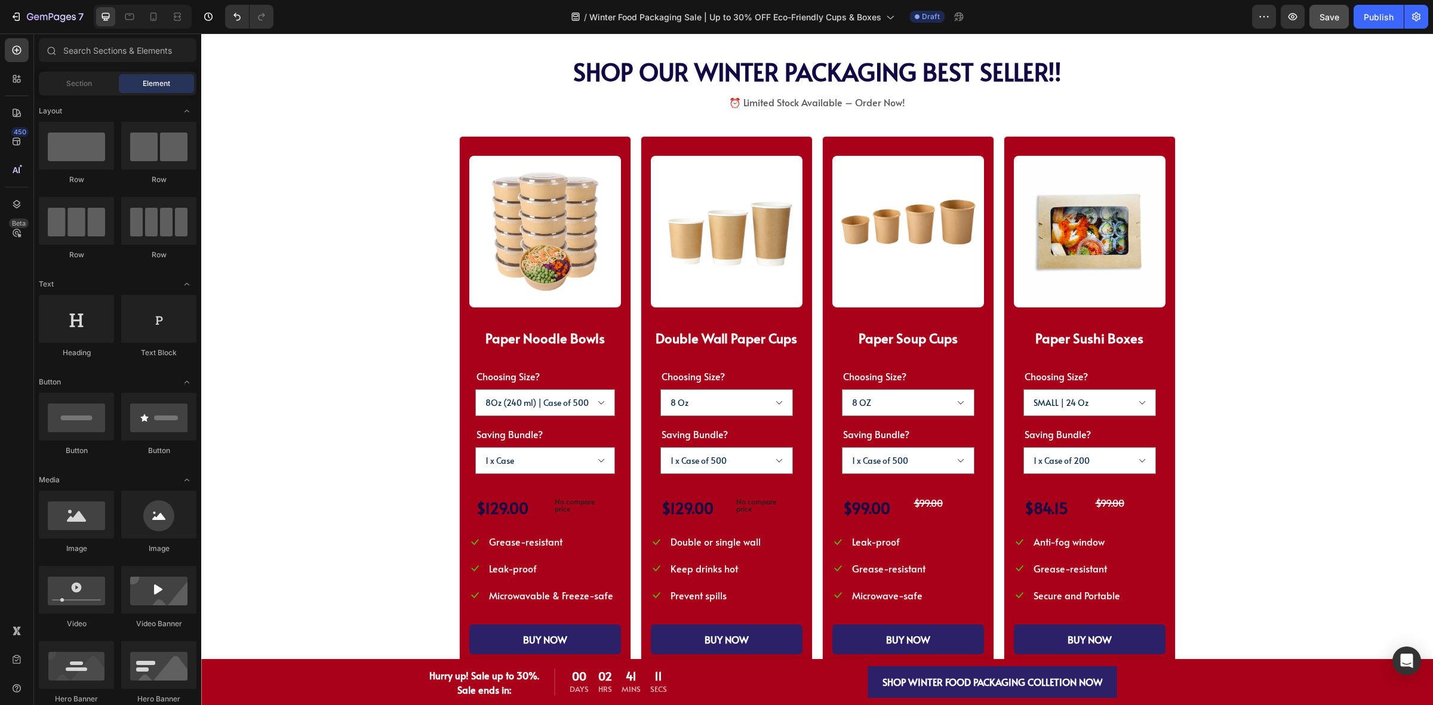
scroll to position [201, 0]
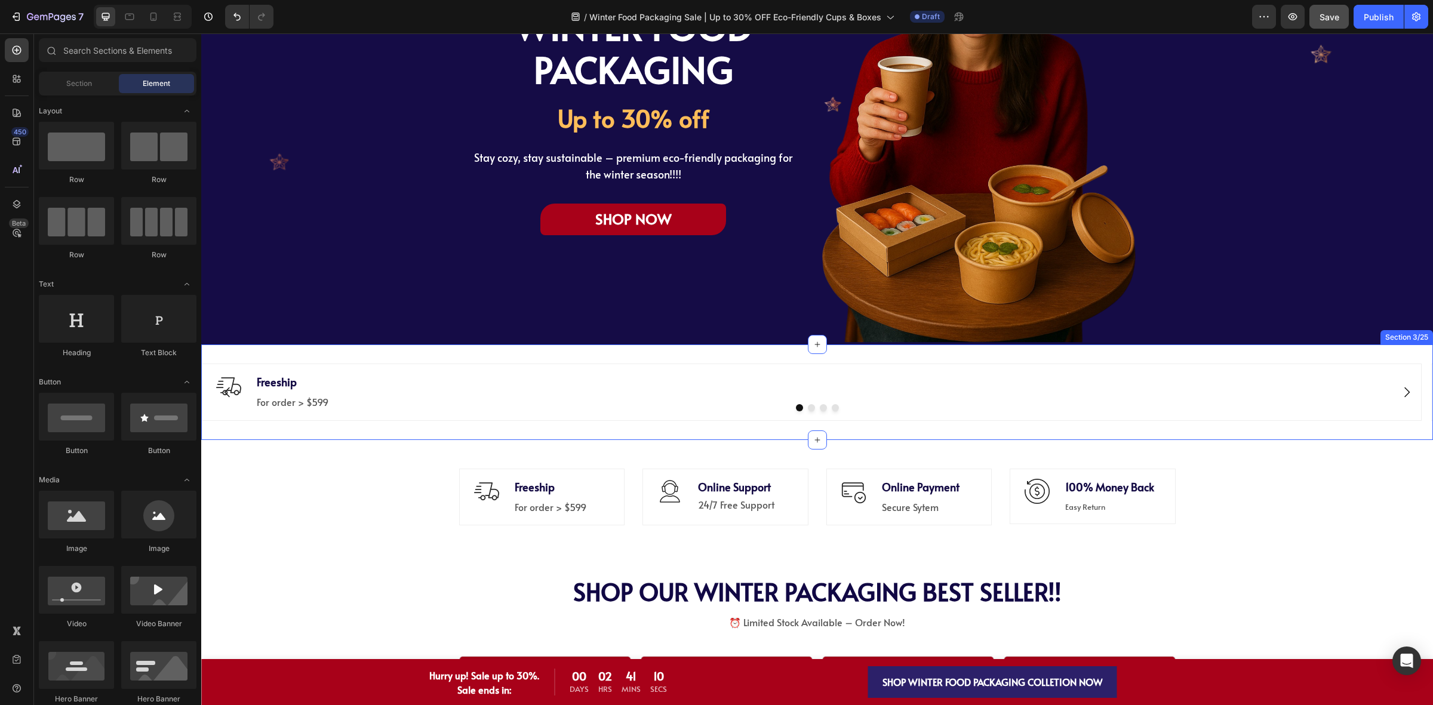
click at [510, 439] on div "Image Freeship Text block For order > $599 Text block Row Icon Online Support T…" at bounding box center [816, 392] width 1231 height 96
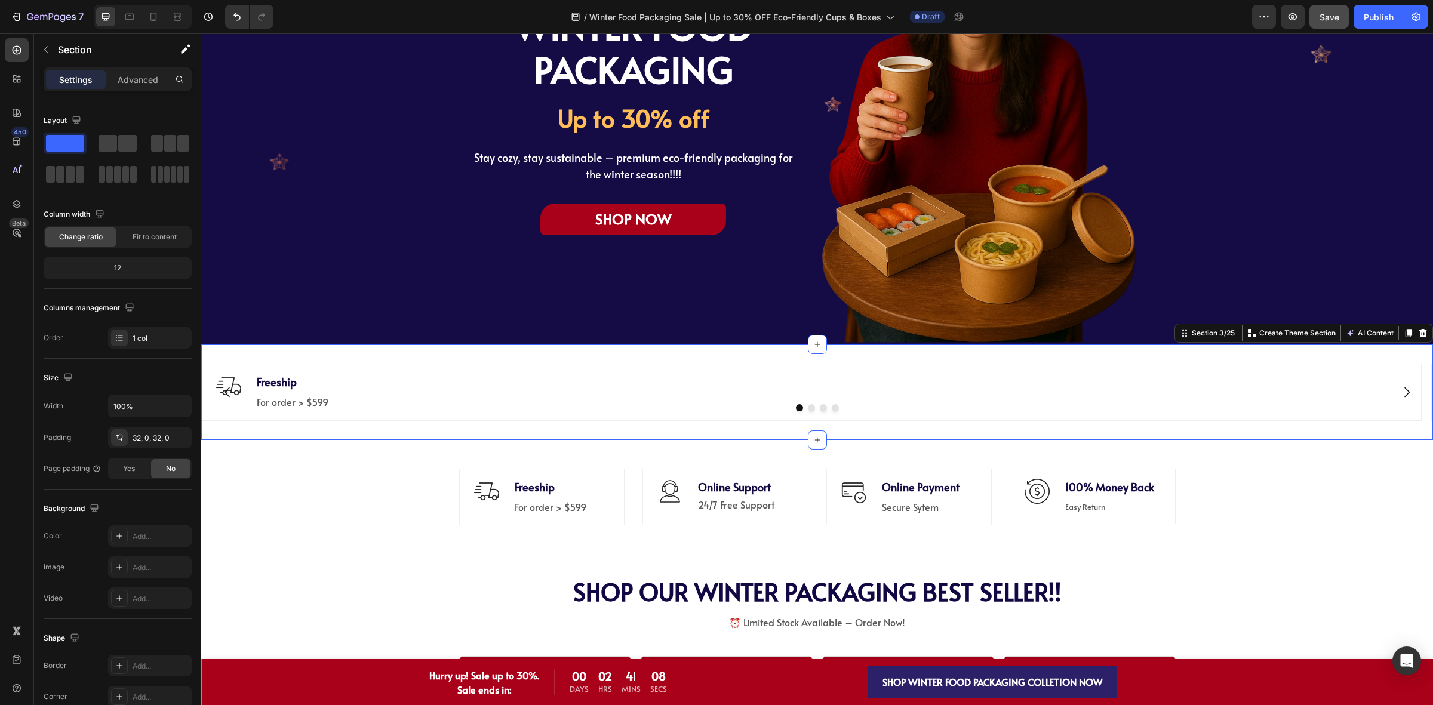
click at [139, 90] on div "Settings Advanced" at bounding box center [118, 79] width 148 height 24
click at [127, 82] on p "Advanced" at bounding box center [138, 79] width 41 height 13
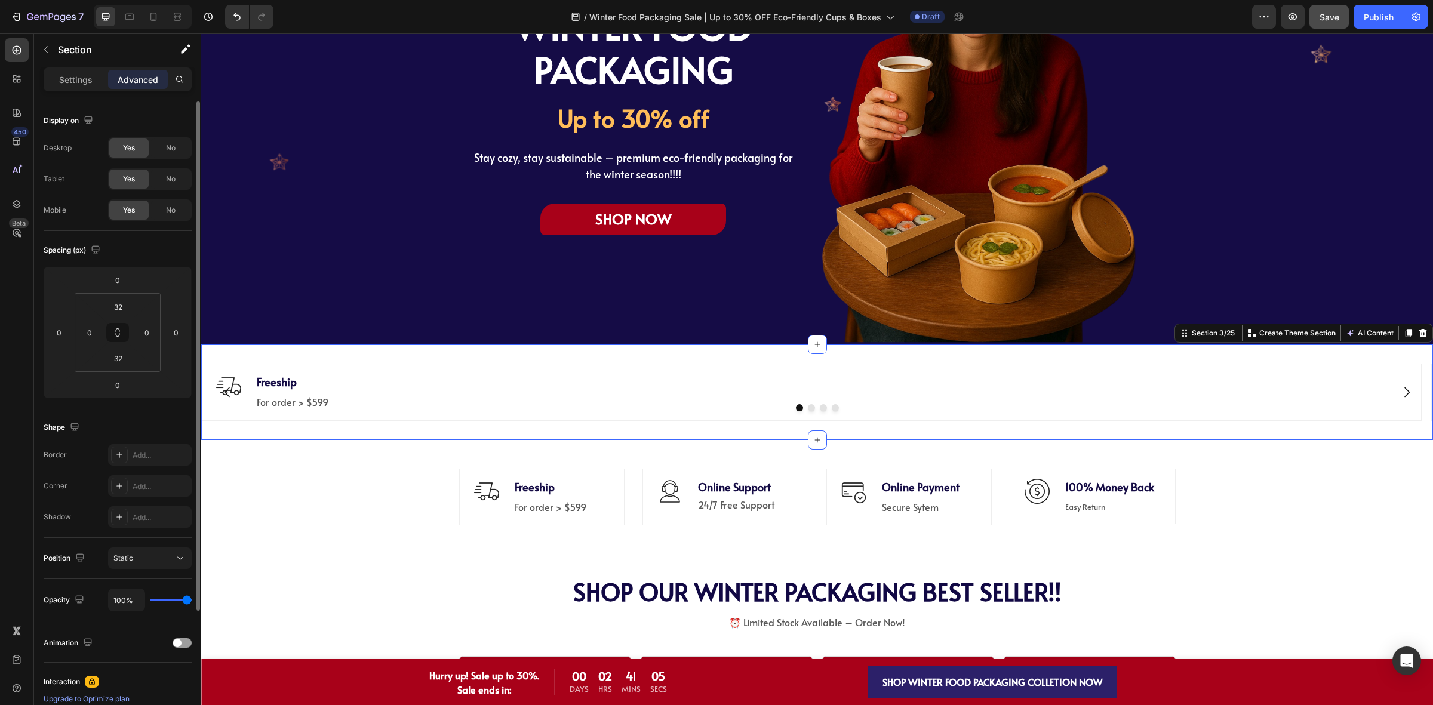
click at [173, 158] on div "Yes No" at bounding box center [150, 147] width 84 height 21
click at [165, 173] on div "No" at bounding box center [170, 179] width 39 height 19
click at [173, 153] on span "No" at bounding box center [171, 148] width 10 height 11
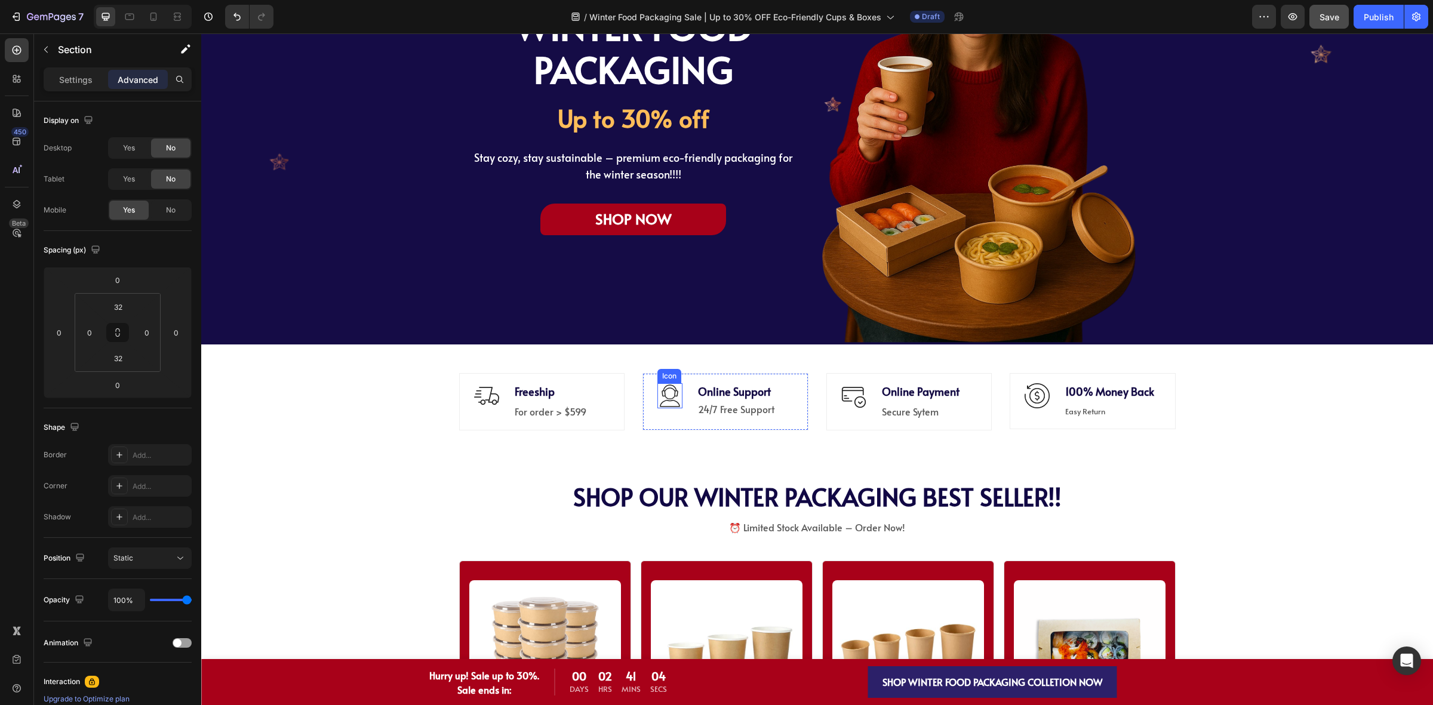
click at [1216, 448] on div "Image Freeship Text block For order > $599 Text block Row Icon Online Support T…" at bounding box center [816, 401] width 1231 height 115
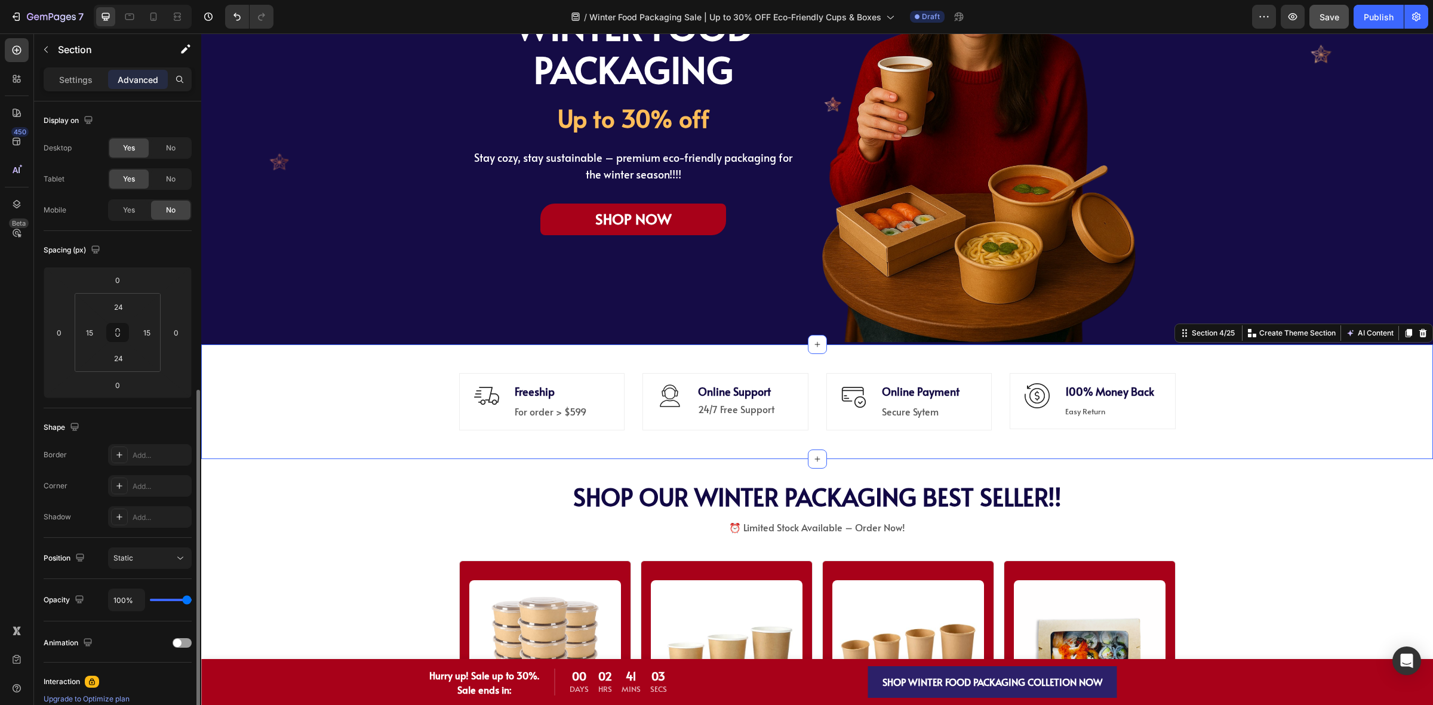
scroll to position [160, 0]
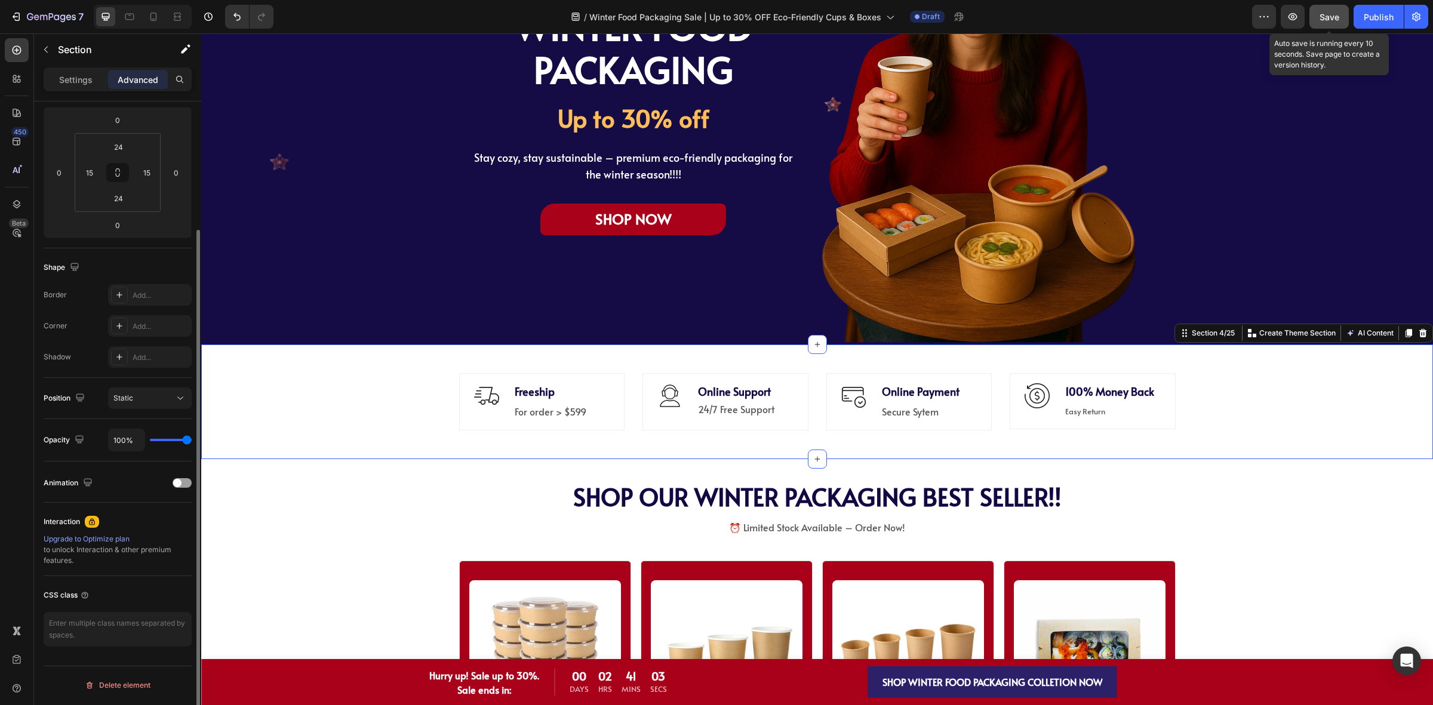
click at [1330, 12] on span "Save" at bounding box center [1329, 17] width 20 height 10
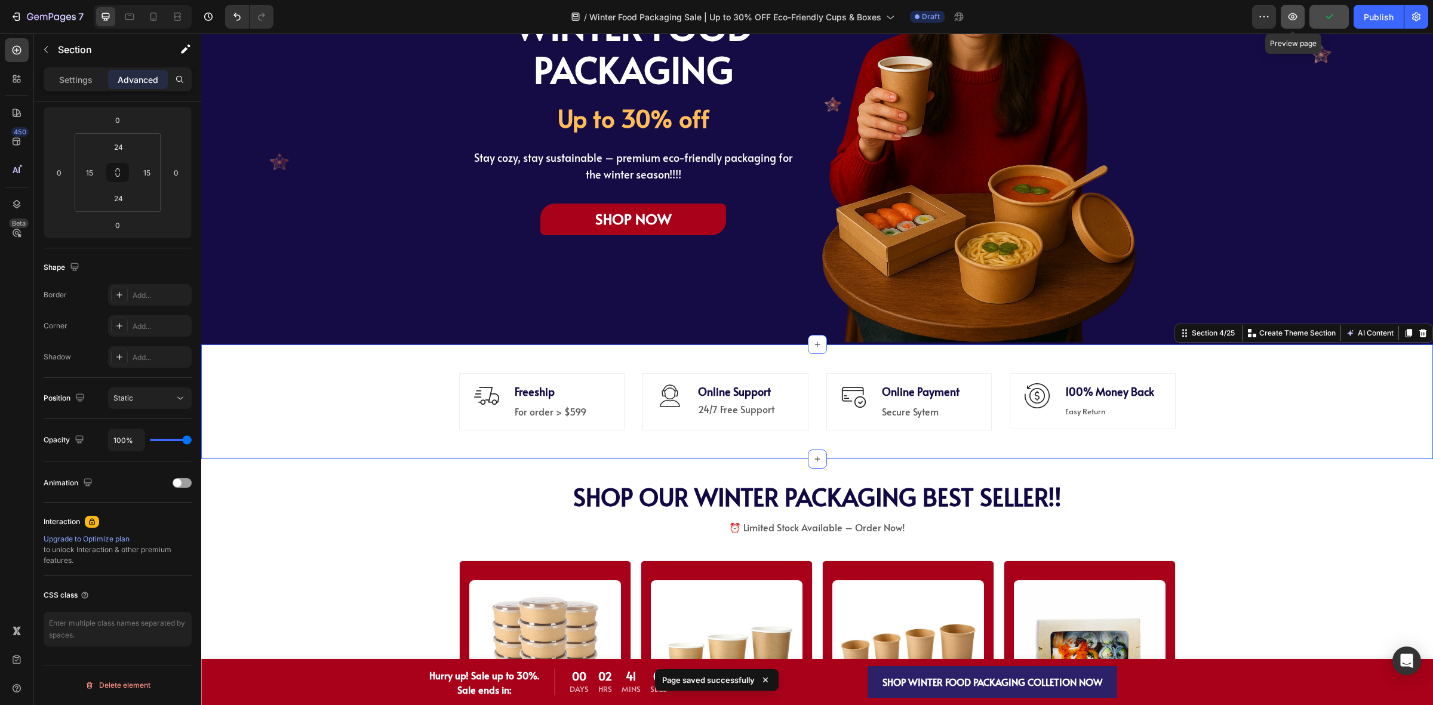
click at [1303, 19] on button "button" at bounding box center [1292, 17] width 24 height 24
click at [1218, 402] on div "Image Freeship Text block For order > $599 Text block Row Icon Online Support T…" at bounding box center [816, 402] width 1213 height 86
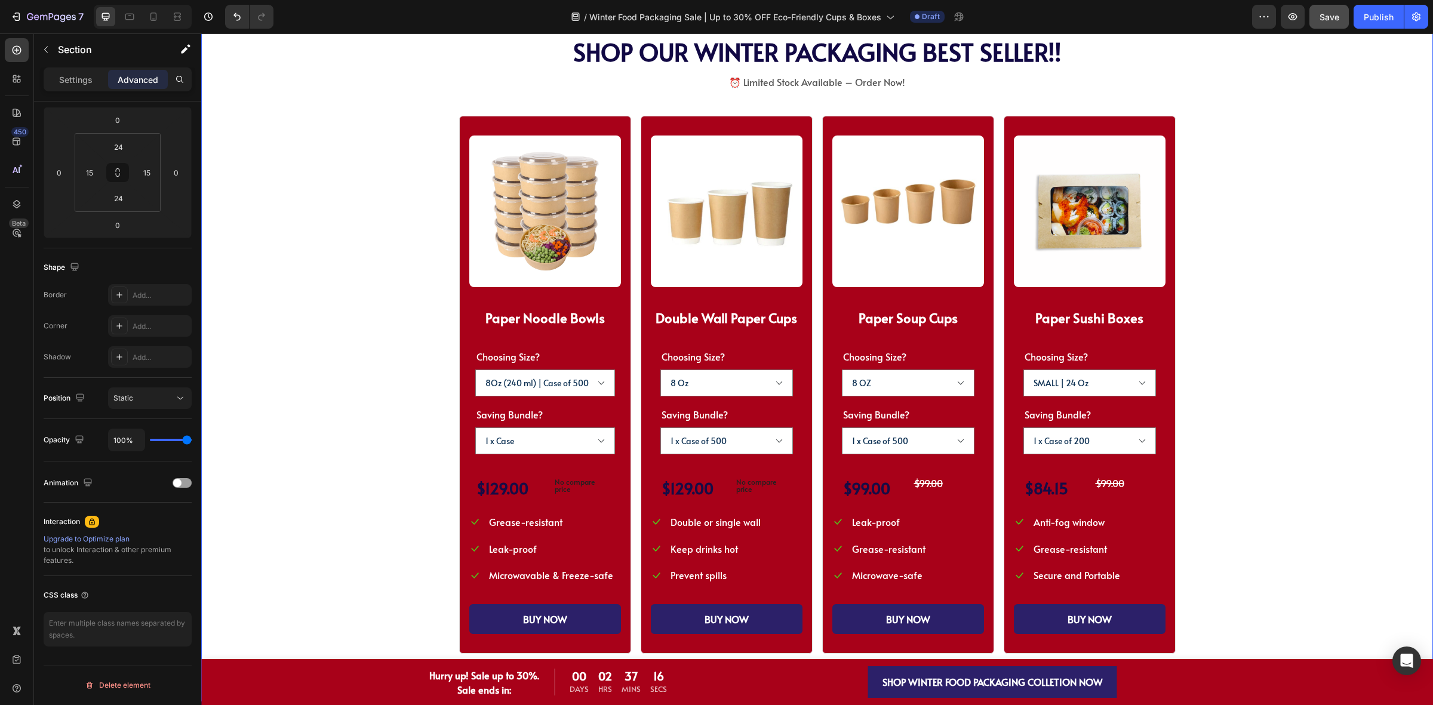
scroll to position [648, 0]
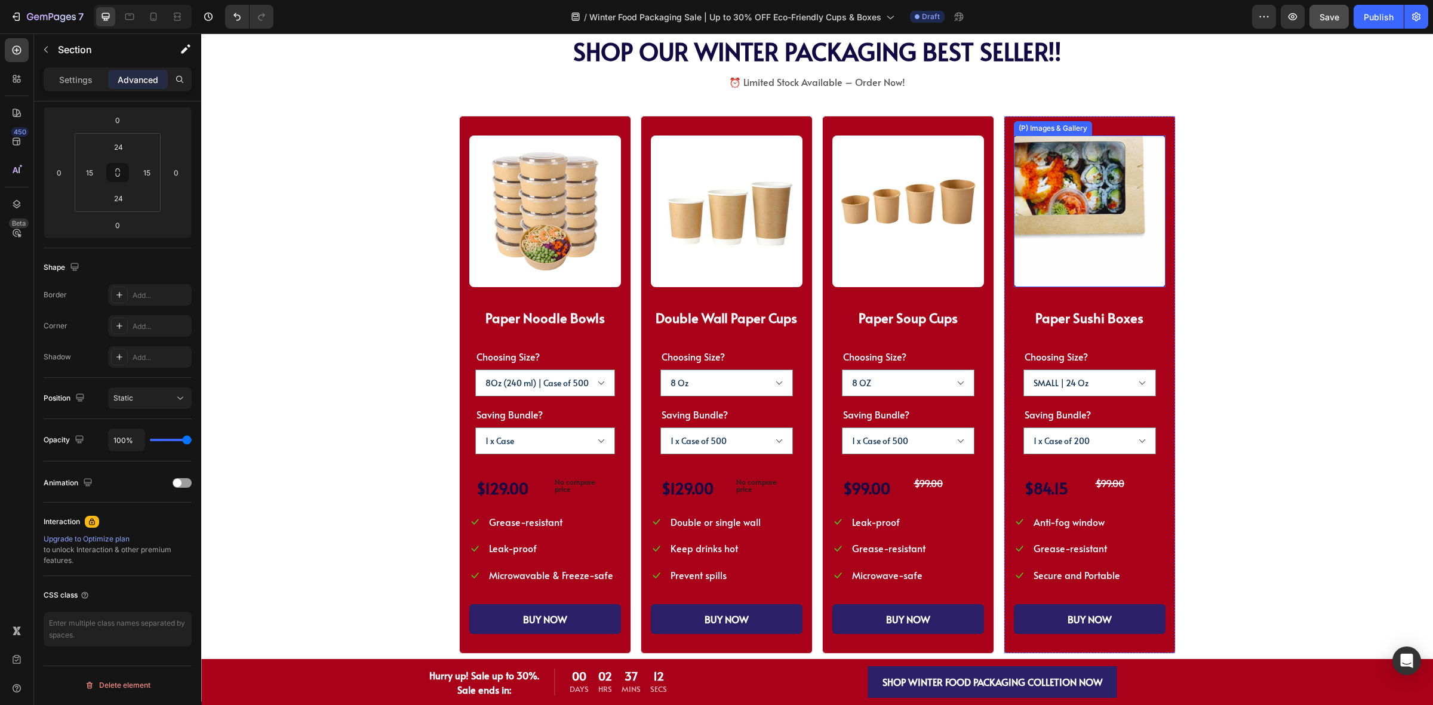
click at [1128, 275] on img at bounding box center [1090, 211] width 152 height 152
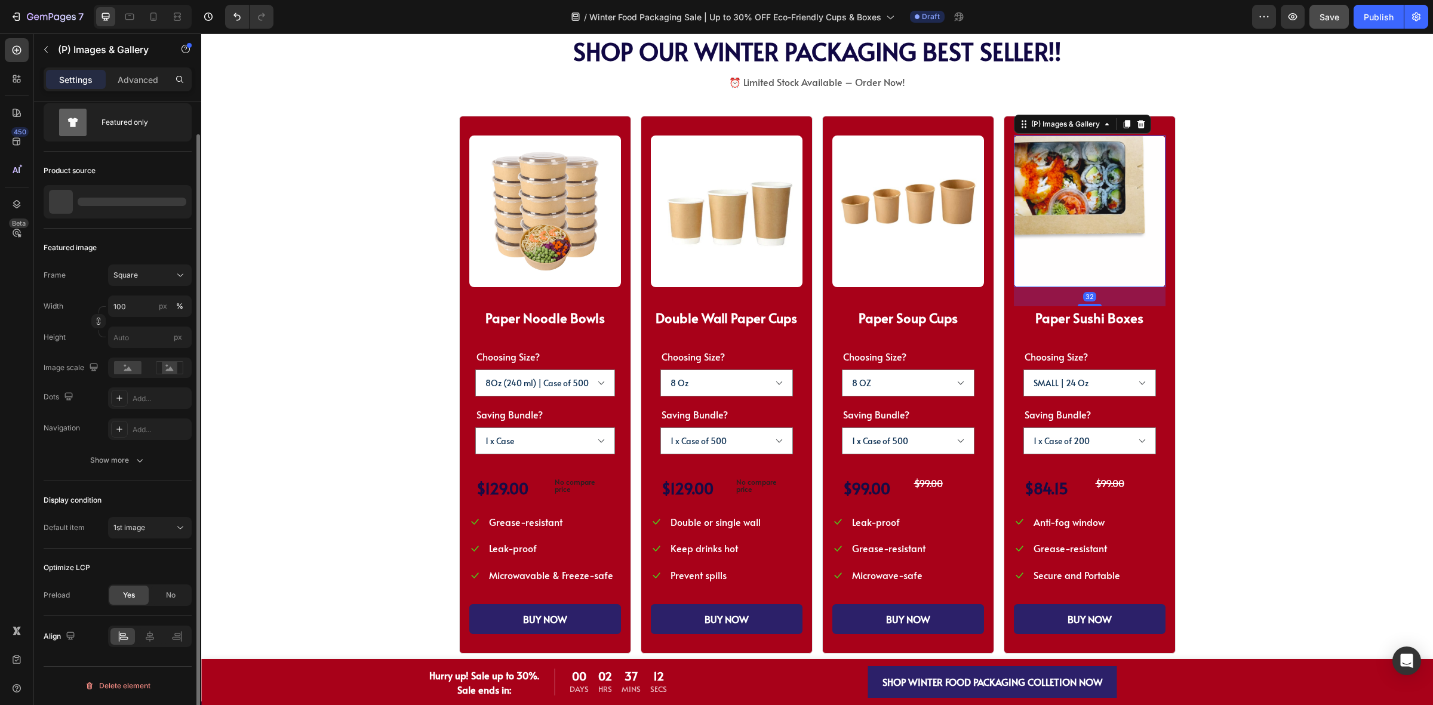
scroll to position [0, 0]
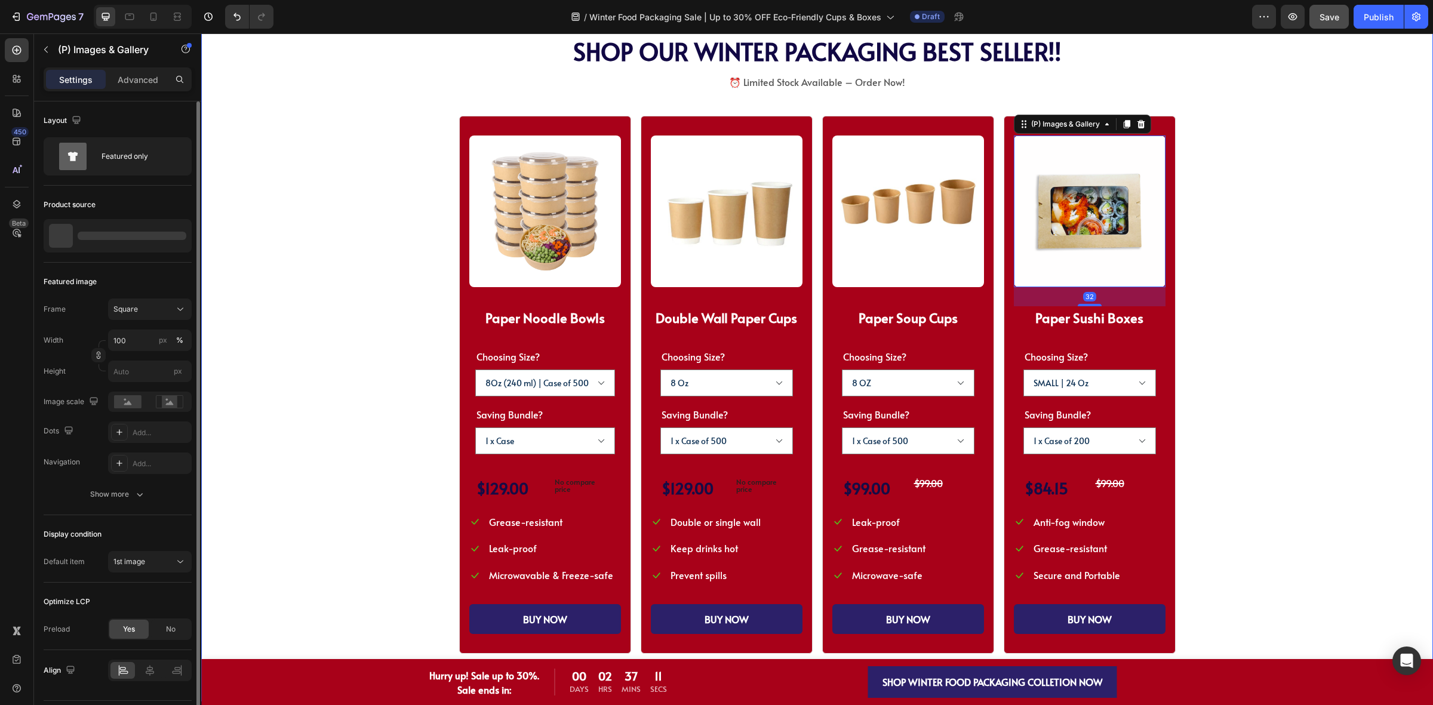
click at [1292, 297] on div "SHOP WINTER PACKAGING BEST SELLER!! Heading SHOP OUR WINTER PACKAGING BEST SELL…" at bounding box center [817, 346] width 1136 height 616
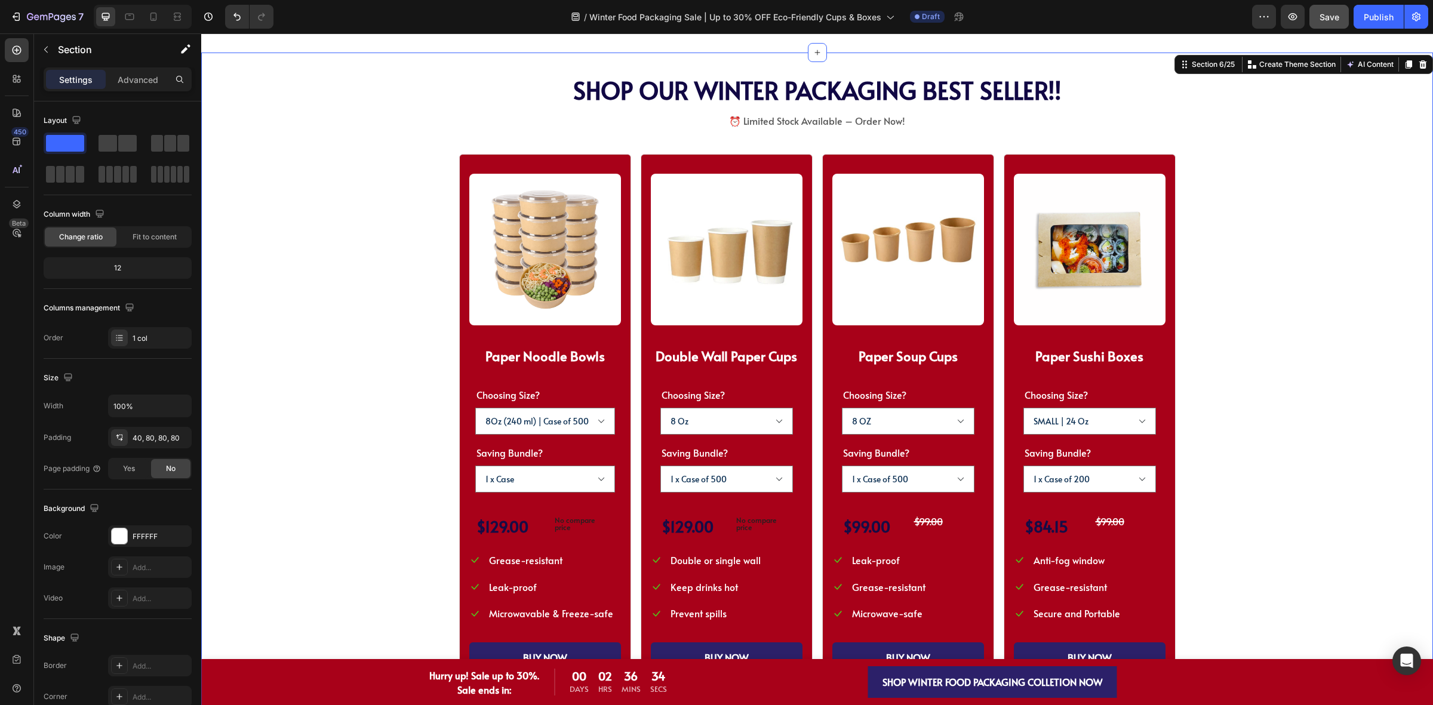
scroll to position [499, 0]
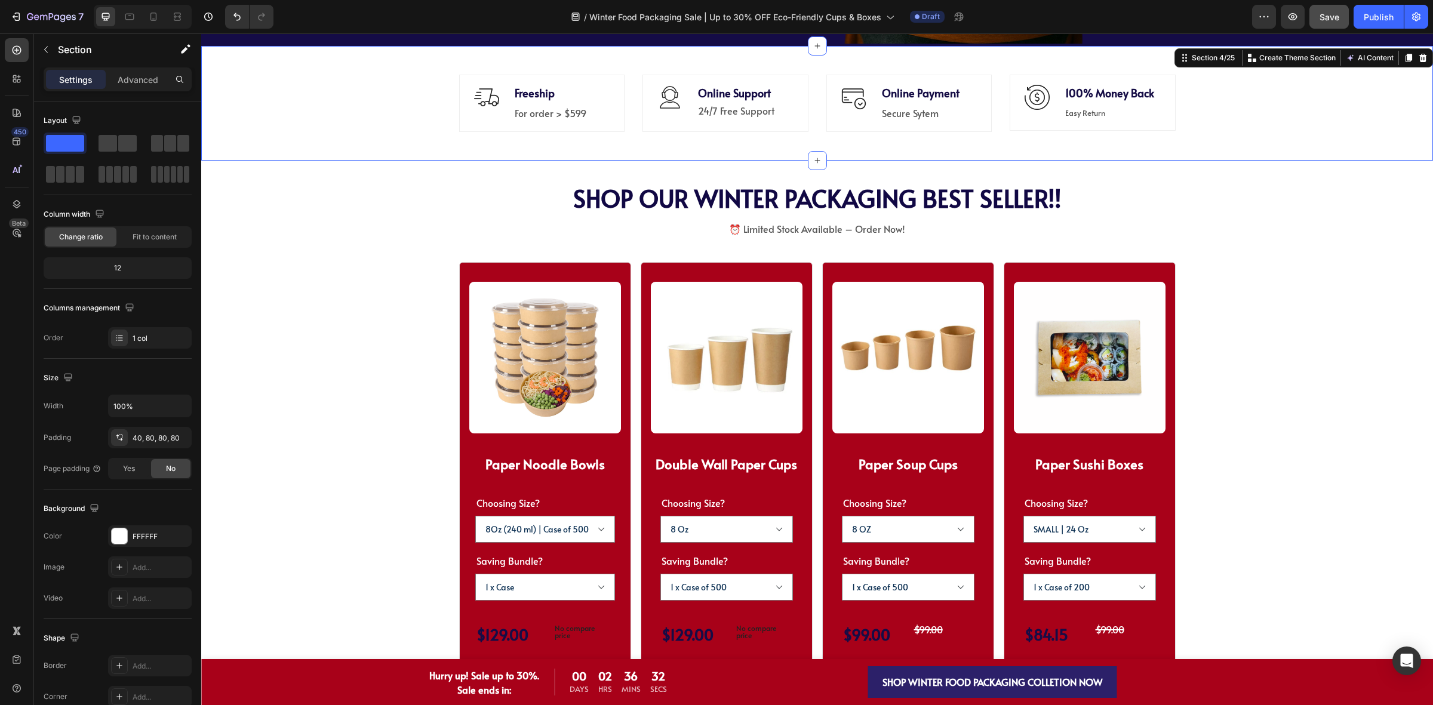
click at [318, 150] on div "Image Freeship Text block For order > $599 Text block Row Icon Online Support T…" at bounding box center [816, 103] width 1231 height 115
click at [318, 232] on div "SHOP WINTER PACKAGING BEST SELLER!! Heading SHOP OUR WINTER PACKAGING BEST SELL…" at bounding box center [817, 492] width 1136 height 616
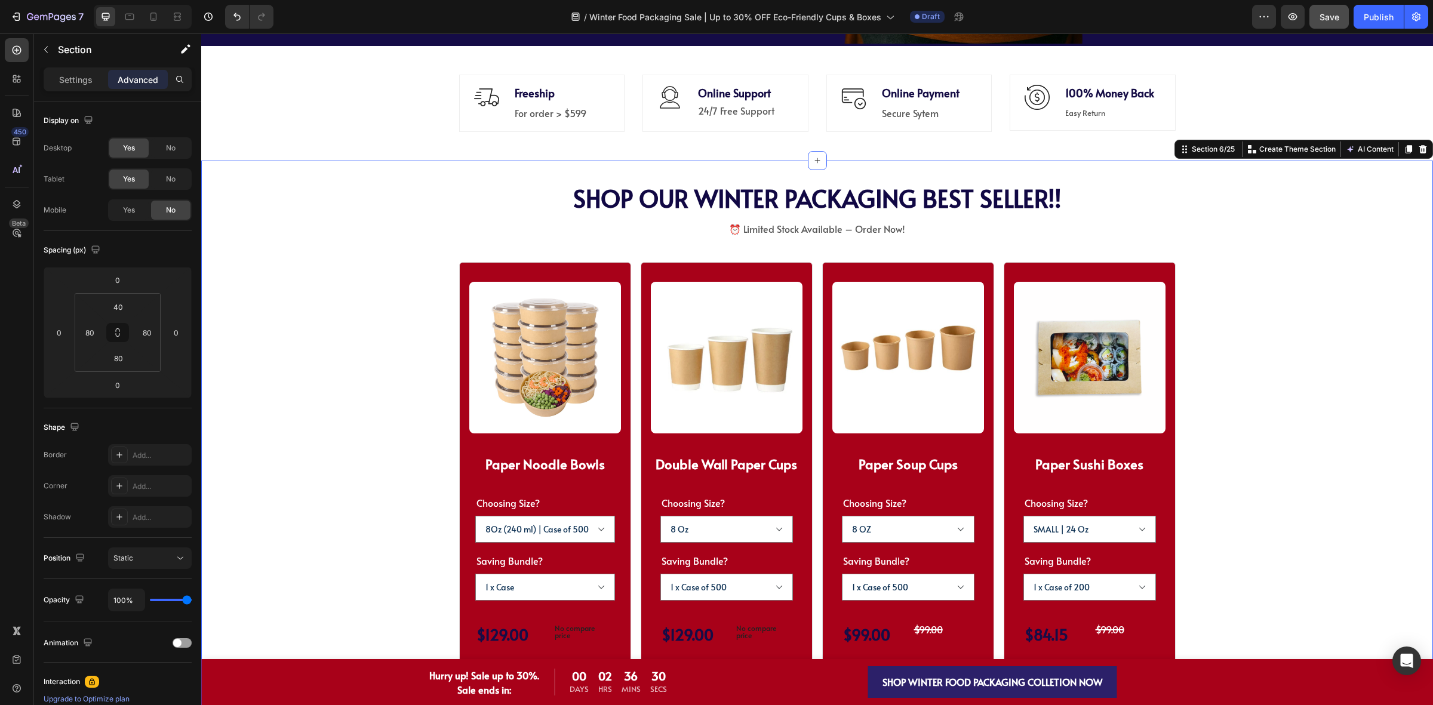
click at [336, 164] on div "SHOP WINTER PACKAGING BEST SELLER!! Heading SHOP OUR WINTER PACKAGING BEST SELL…" at bounding box center [816, 505] width 1231 height 688
click at [357, 146] on div "Image Freeship Text block For order > $599 Text block Row Icon Online Support T…" at bounding box center [816, 103] width 1213 height 86
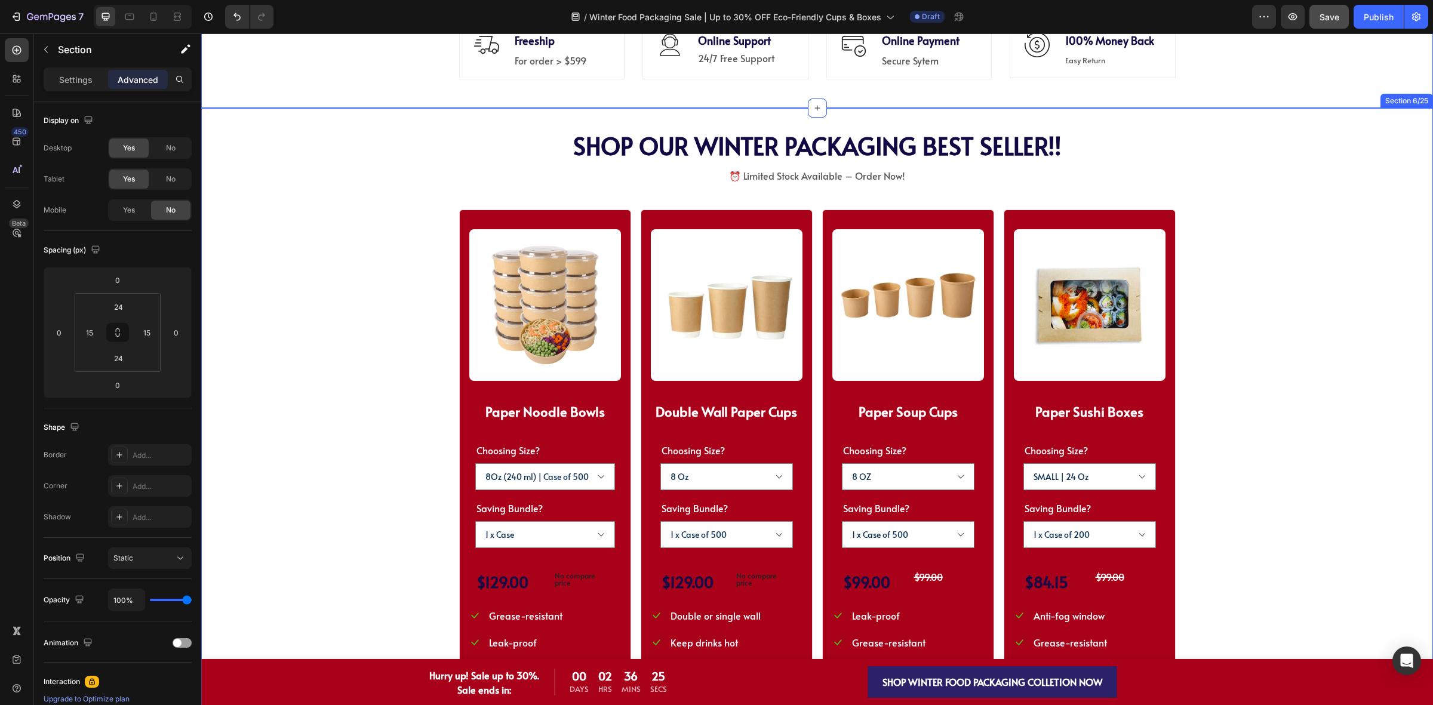
scroll to position [648, 0]
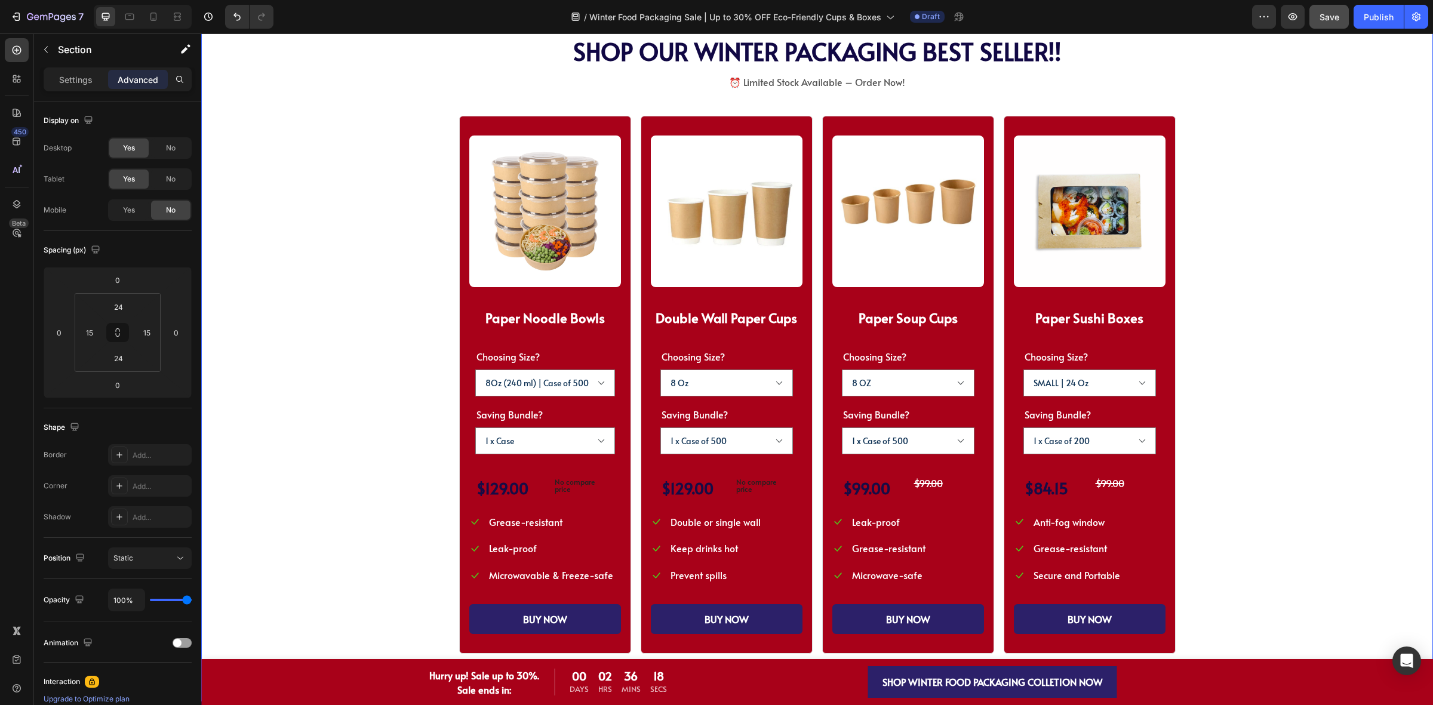
click at [1242, 305] on div "SHOP WINTER PACKAGING BEST SELLER!! Heading SHOP OUR WINTER PACKAGING BEST SELL…" at bounding box center [817, 346] width 1136 height 616
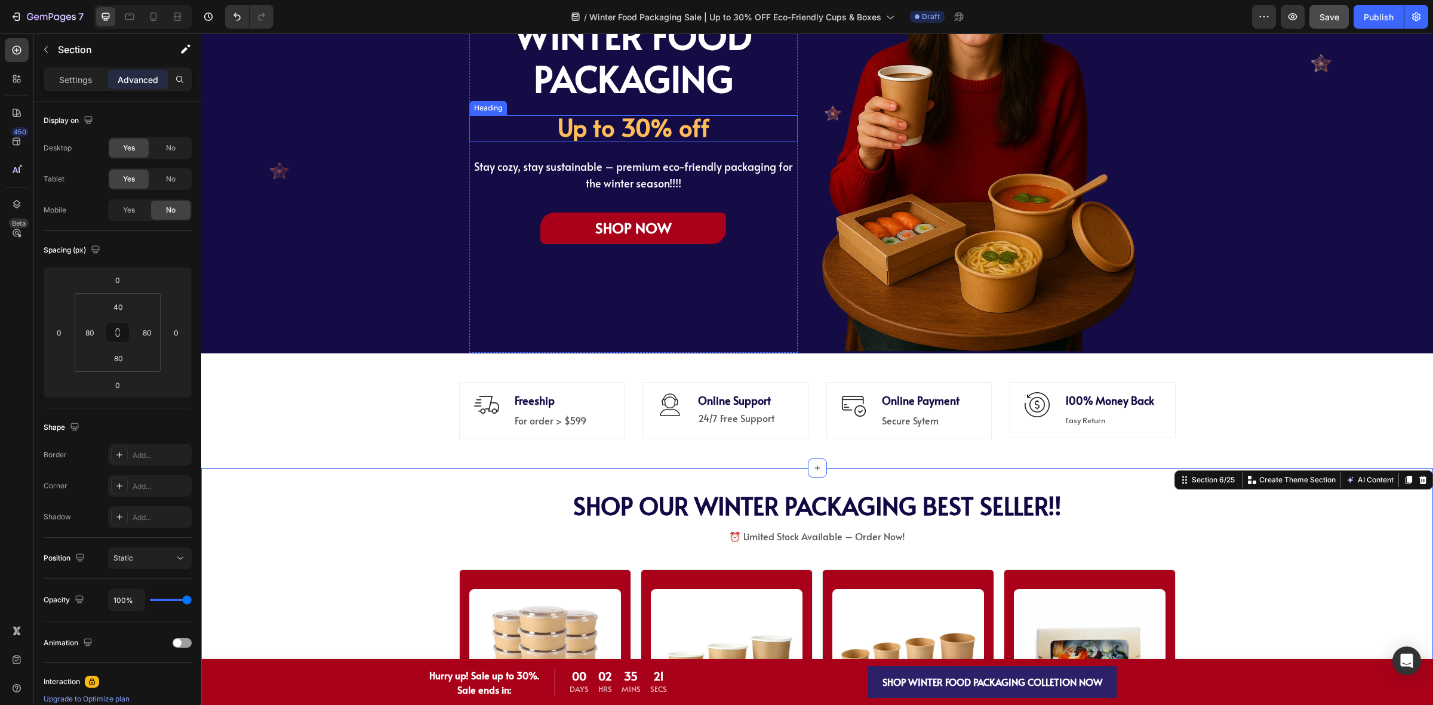
scroll to position [201, 0]
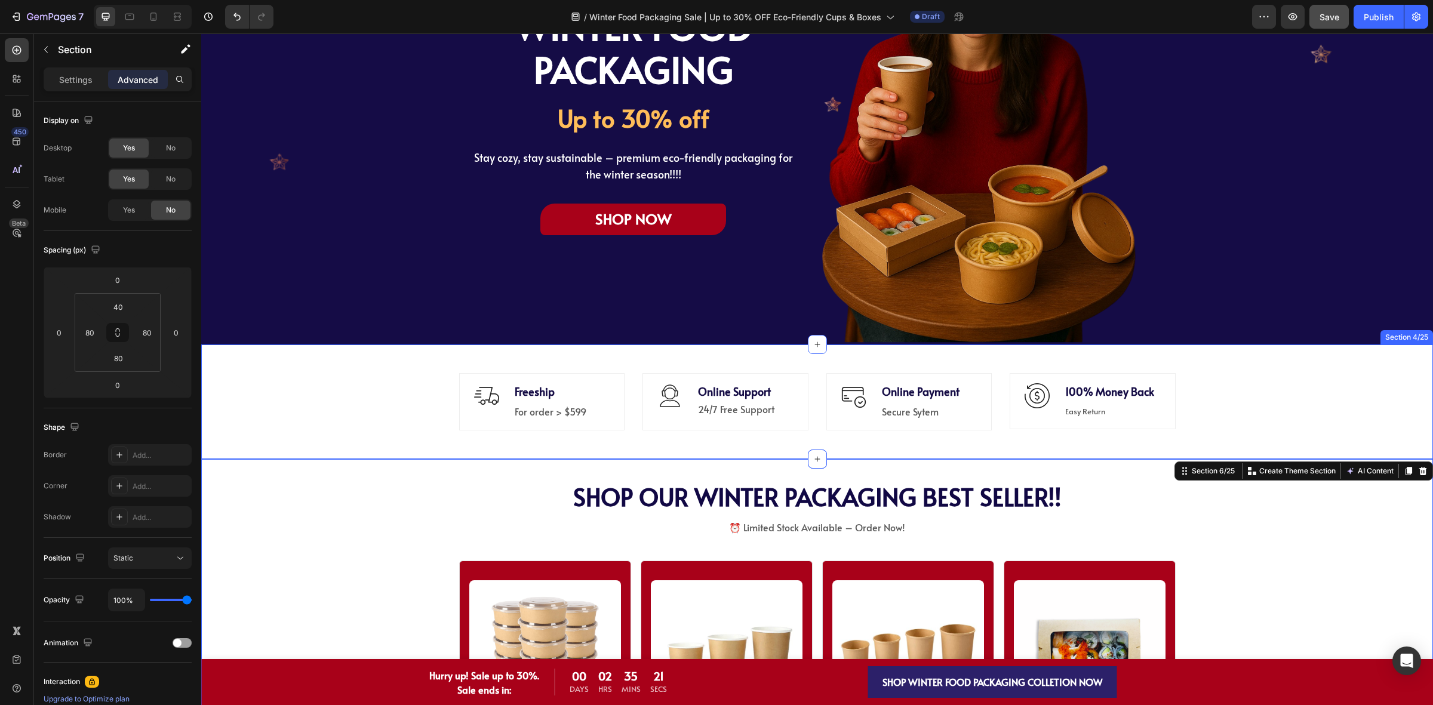
click at [406, 395] on div "Image Freeship Text block For order > $599 Text block Row Icon Online Support T…" at bounding box center [816, 402] width 1213 height 86
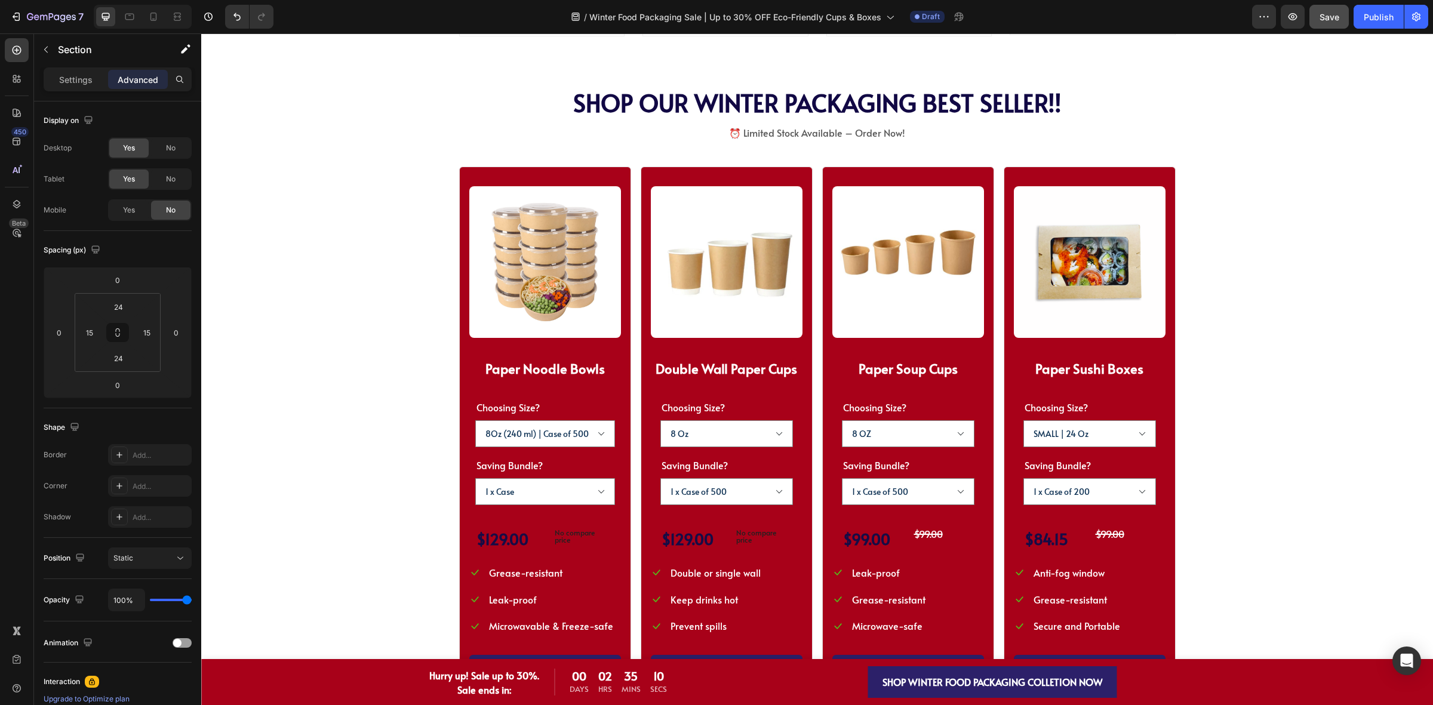
scroll to position [373, 0]
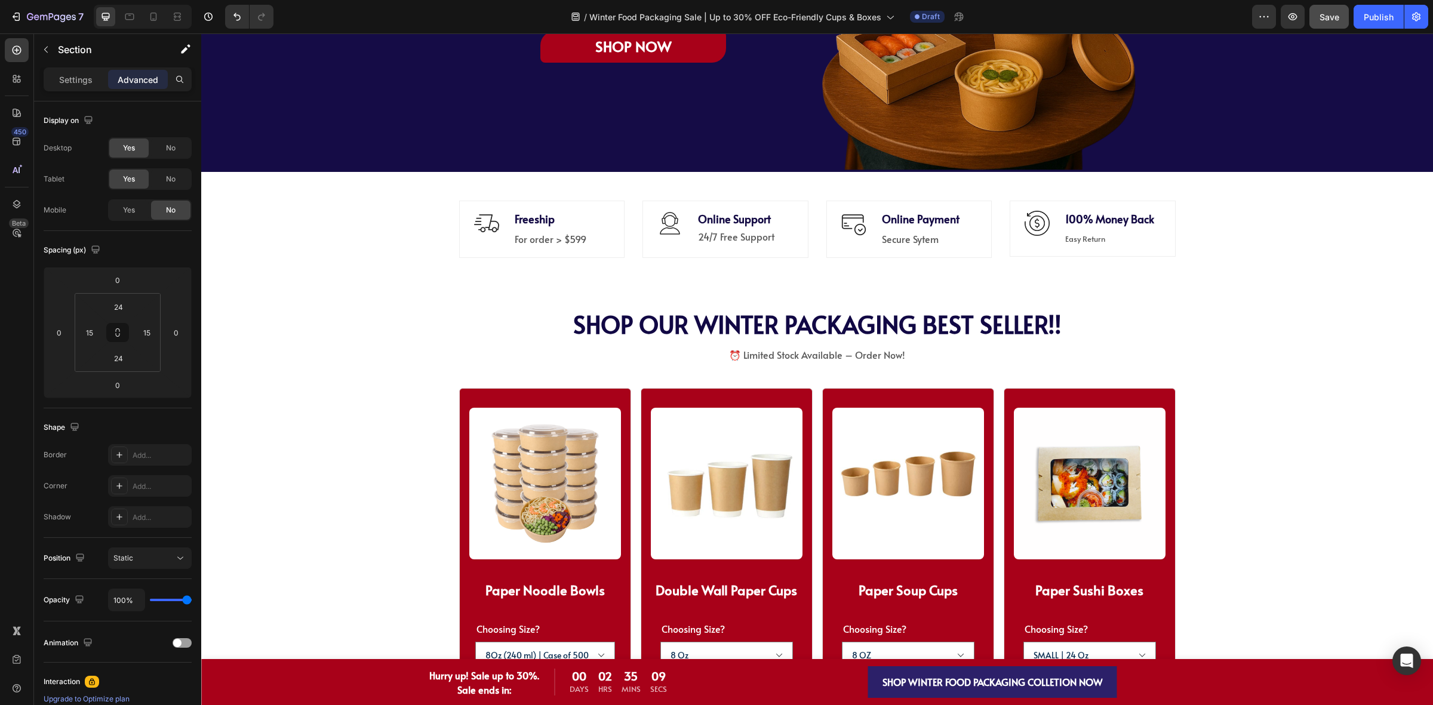
click at [1266, 239] on div "Image Freeship Text block For order > $599 Text block Row Icon Online Support T…" at bounding box center [816, 229] width 1213 height 86
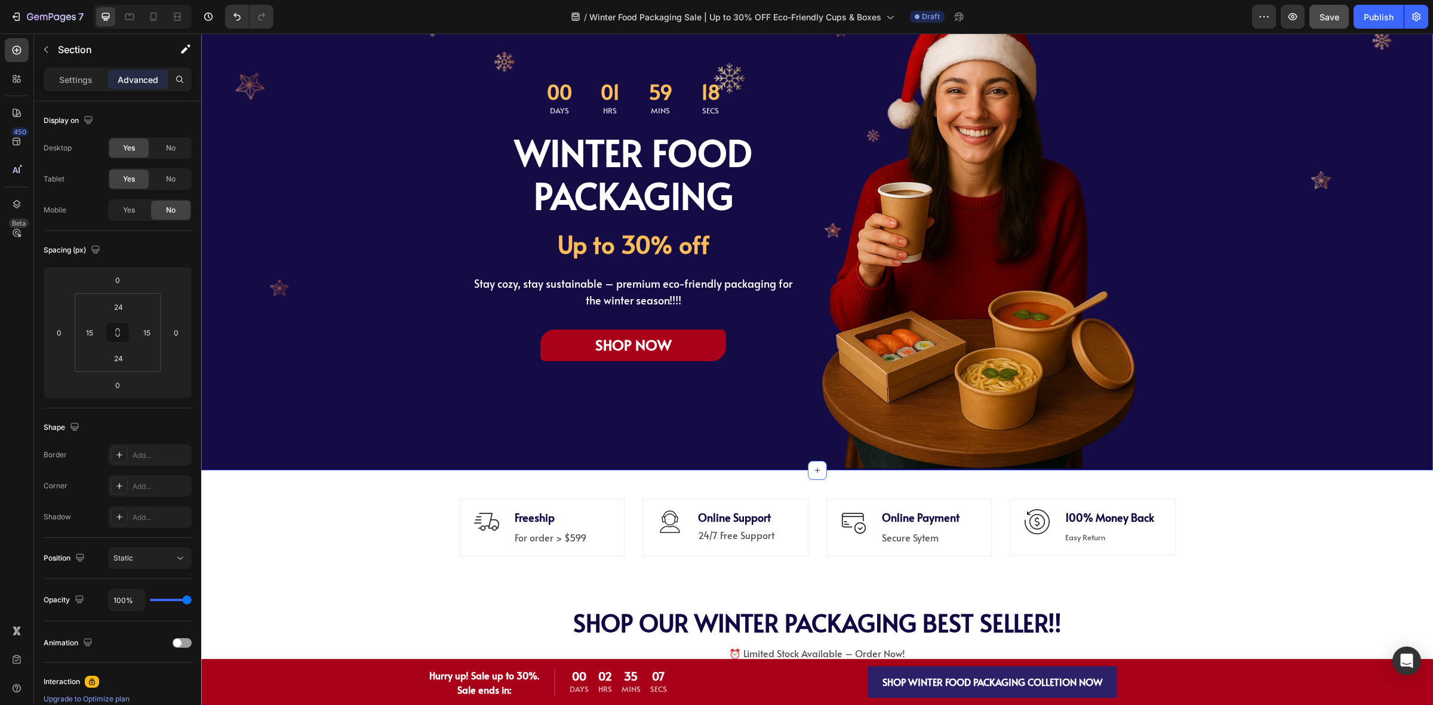
click at [1295, 403] on div "00 Days 01 Hrs 59 Mins 18 Secs Countdown Timer WINTER FOOD PACKAGING Heading Up…" at bounding box center [816, 226] width 1231 height 487
click at [1285, 473] on div "Image Freeship Text block For order > $599 Text block Row Icon Online Support T…" at bounding box center [816, 527] width 1231 height 115
click at [1262, 380] on div "00 Days 01 Hrs 59 Mins 17 Secs Countdown Timer WINTER FOOD PACKAGING Heading Up…" at bounding box center [816, 226] width 1231 height 487
click at [1299, 525] on div "Image Freeship Text block For order > $599 Text block Row Icon Online Support T…" at bounding box center [816, 528] width 1213 height 86
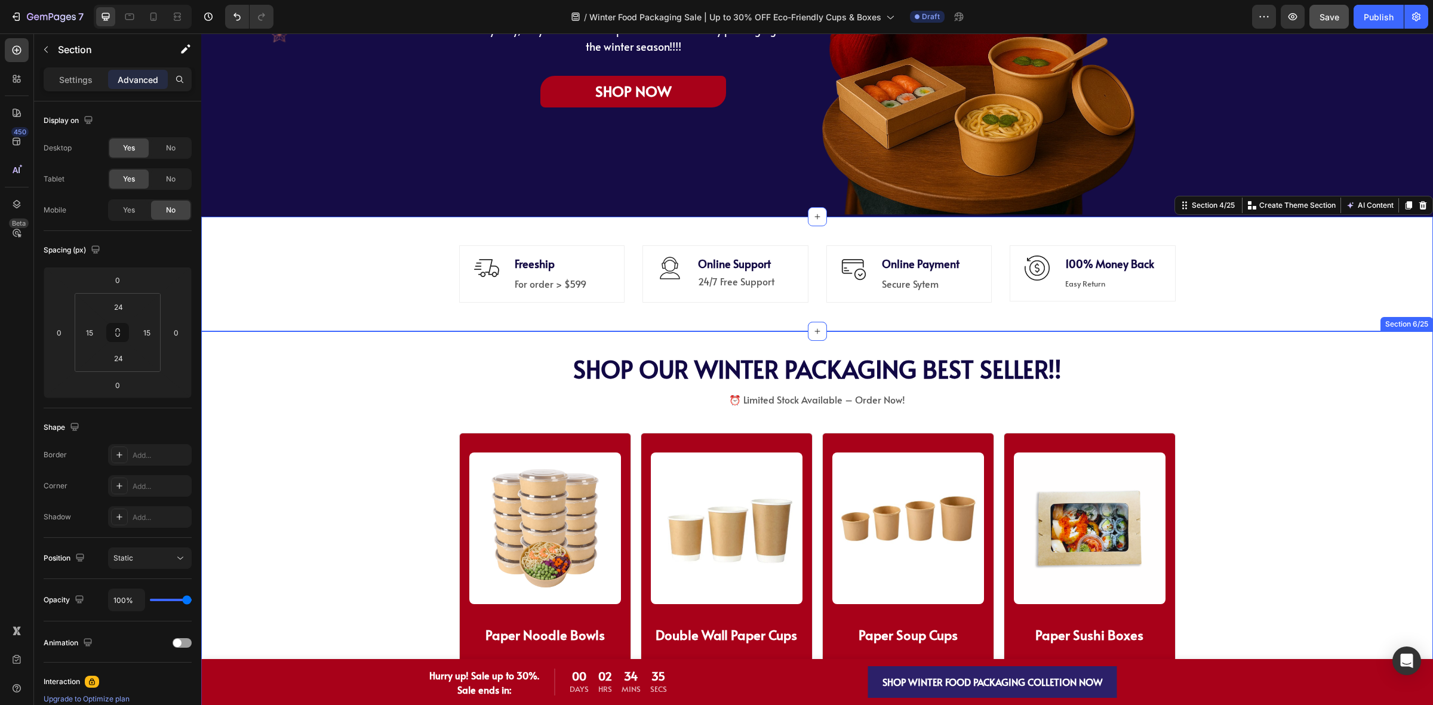
scroll to position [373, 0]
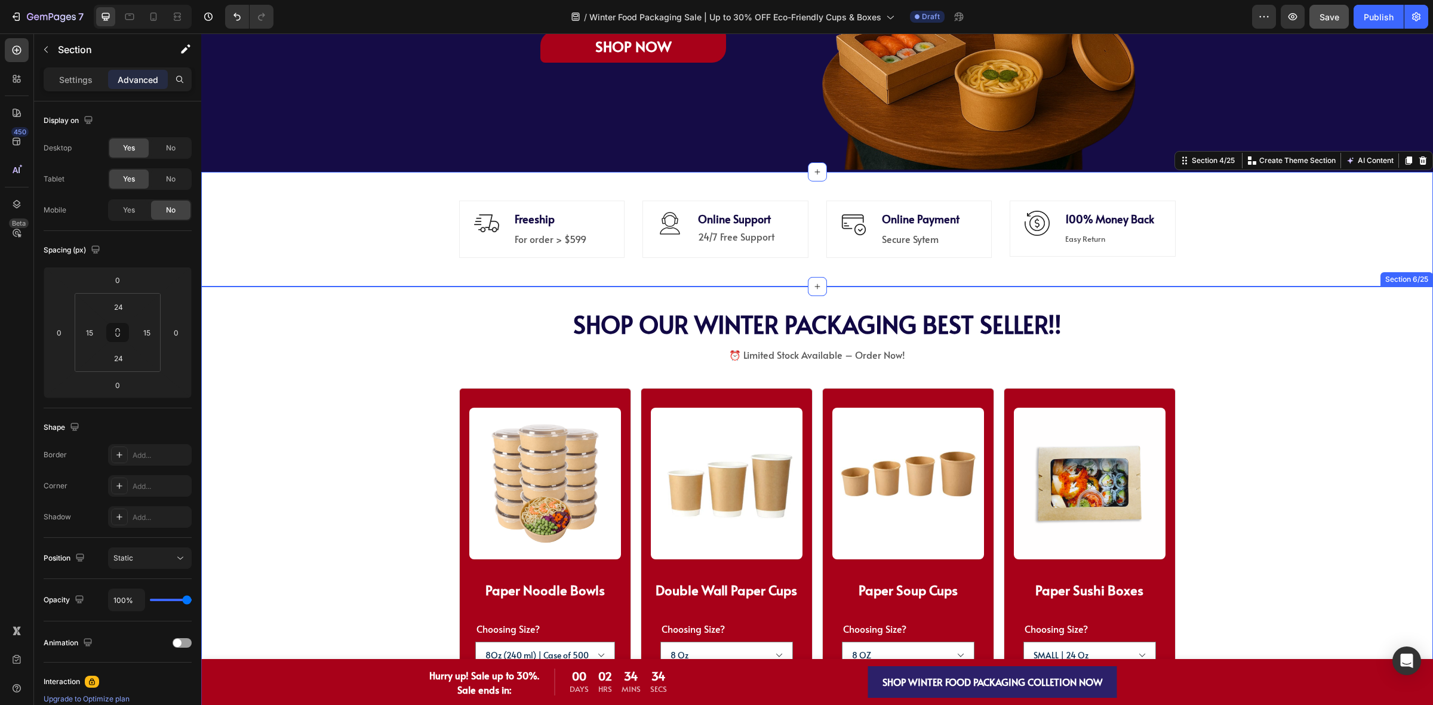
click at [1279, 317] on div "SHOP WINTER PACKAGING BEST SELLER!! Heading SHOP OUR WINTER PACKAGING BEST SELL…" at bounding box center [817, 618] width 1136 height 616
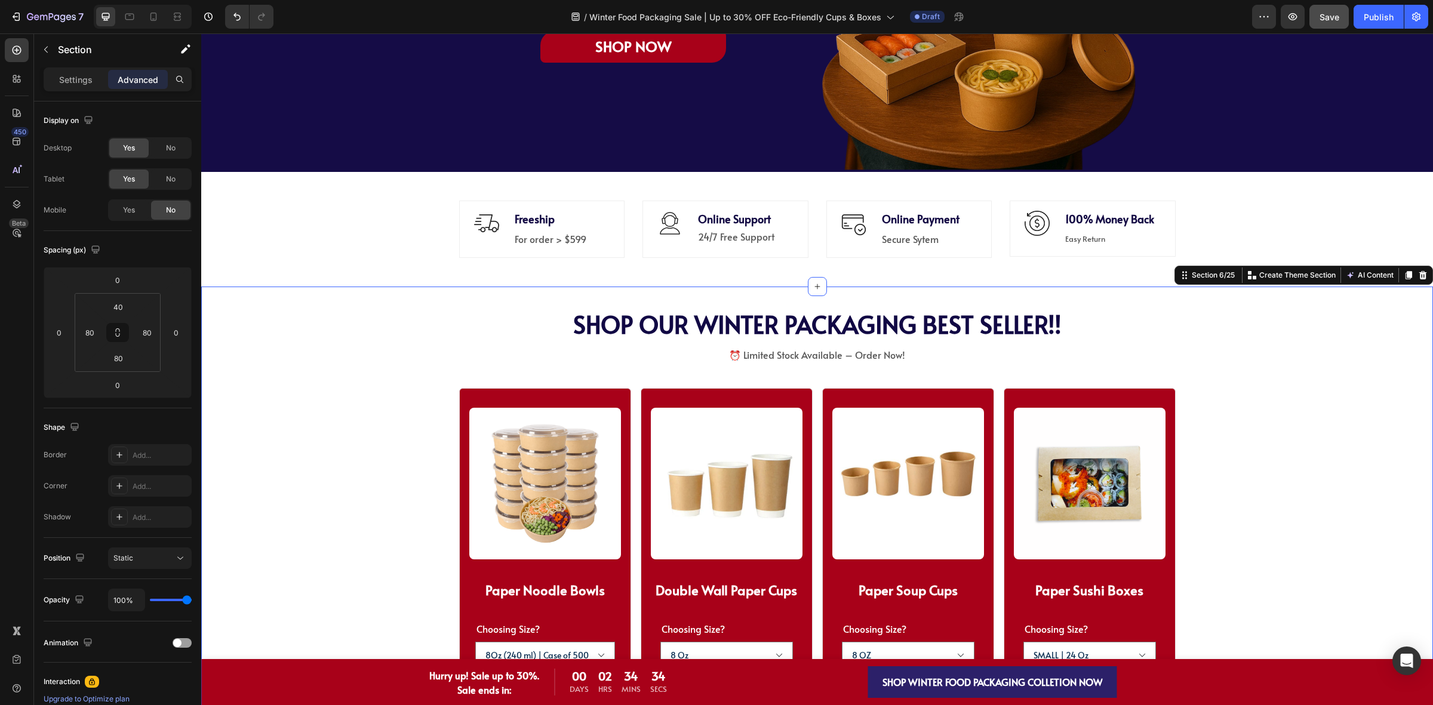
click at [1286, 269] on div "Section 6/25 Create Theme Section AI Content Write with GemAI What would you li…" at bounding box center [1303, 275] width 258 height 19
click at [1294, 245] on div "Image Freeship Text block For order > $599 Text block Row Icon Online Support T…" at bounding box center [816, 229] width 1213 height 86
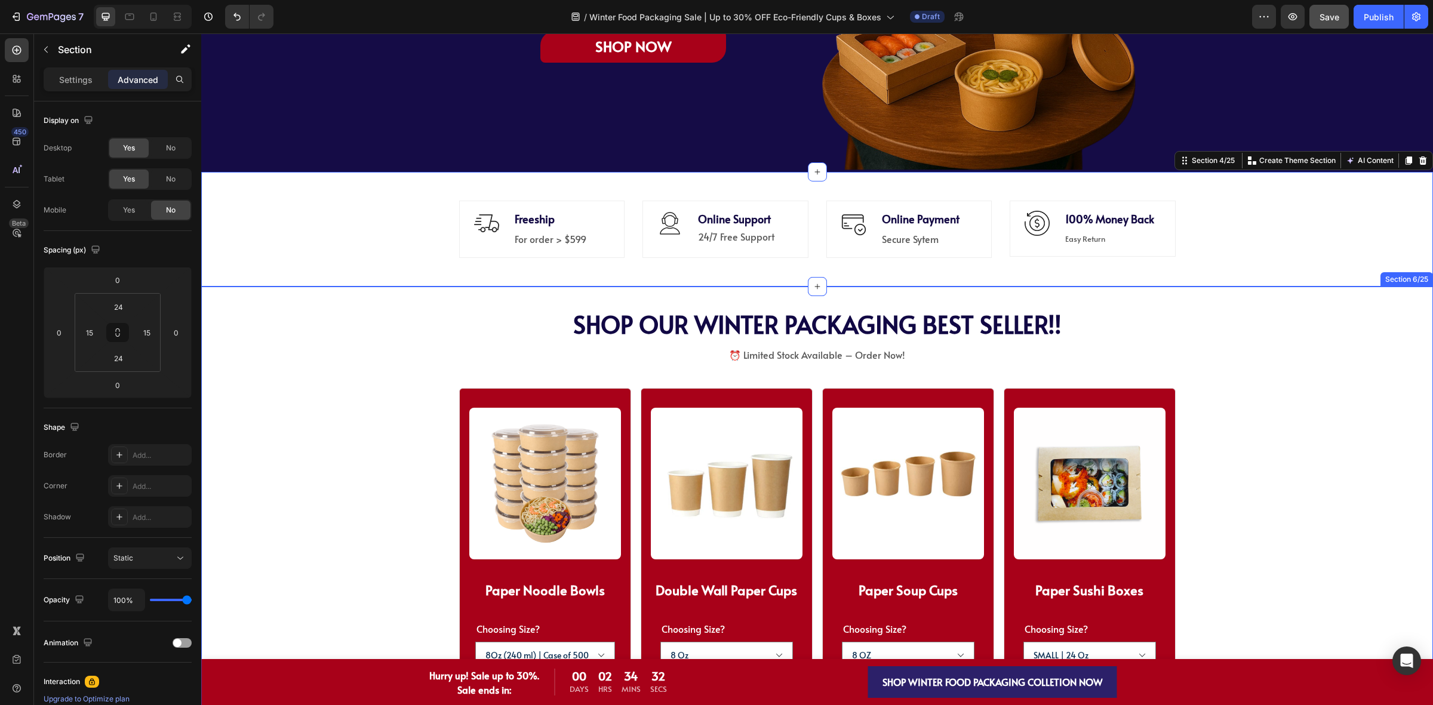
click at [1290, 352] on div "SHOP WINTER PACKAGING BEST SELLER!! Heading SHOP OUR WINTER PACKAGING BEST SELL…" at bounding box center [817, 618] width 1136 height 616
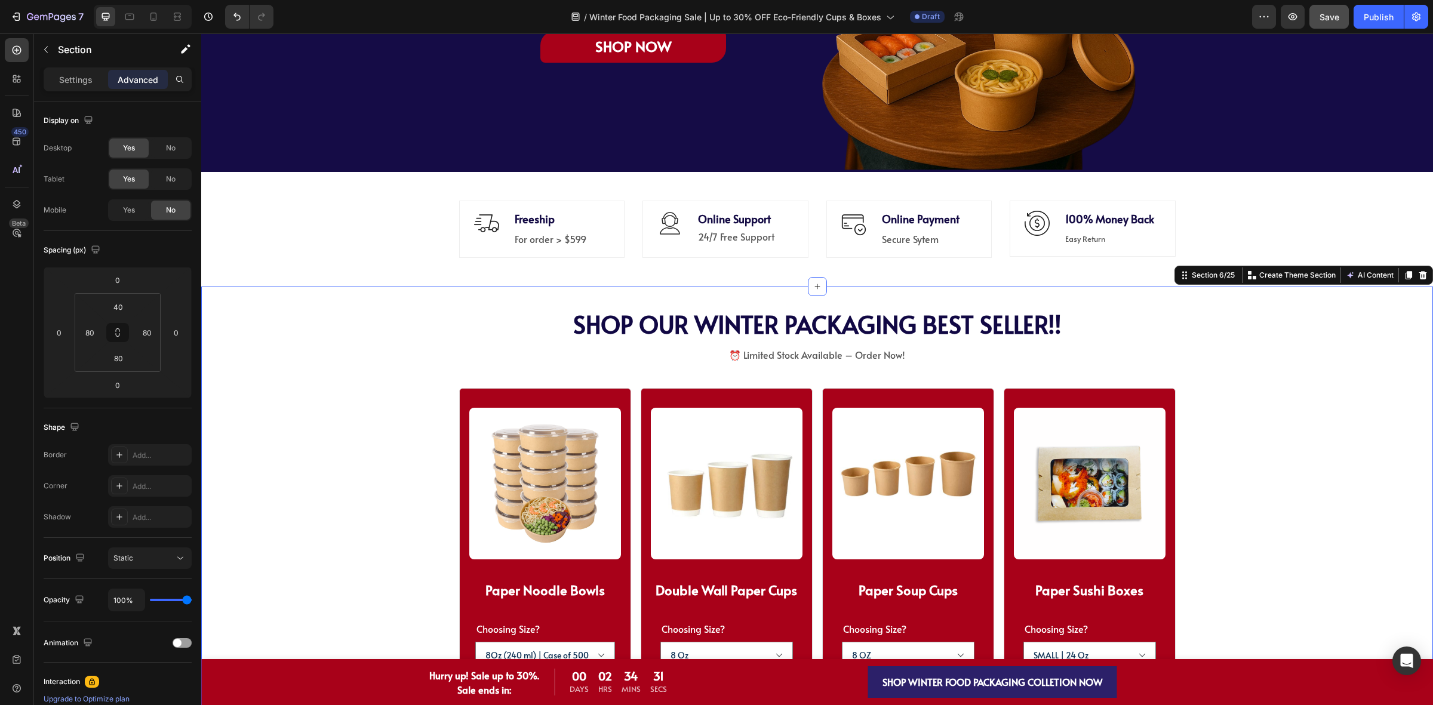
click at [269, 245] on div "Image Freeship Text block For order > $599 Text block Row Icon Online Support T…" at bounding box center [816, 229] width 1213 height 86
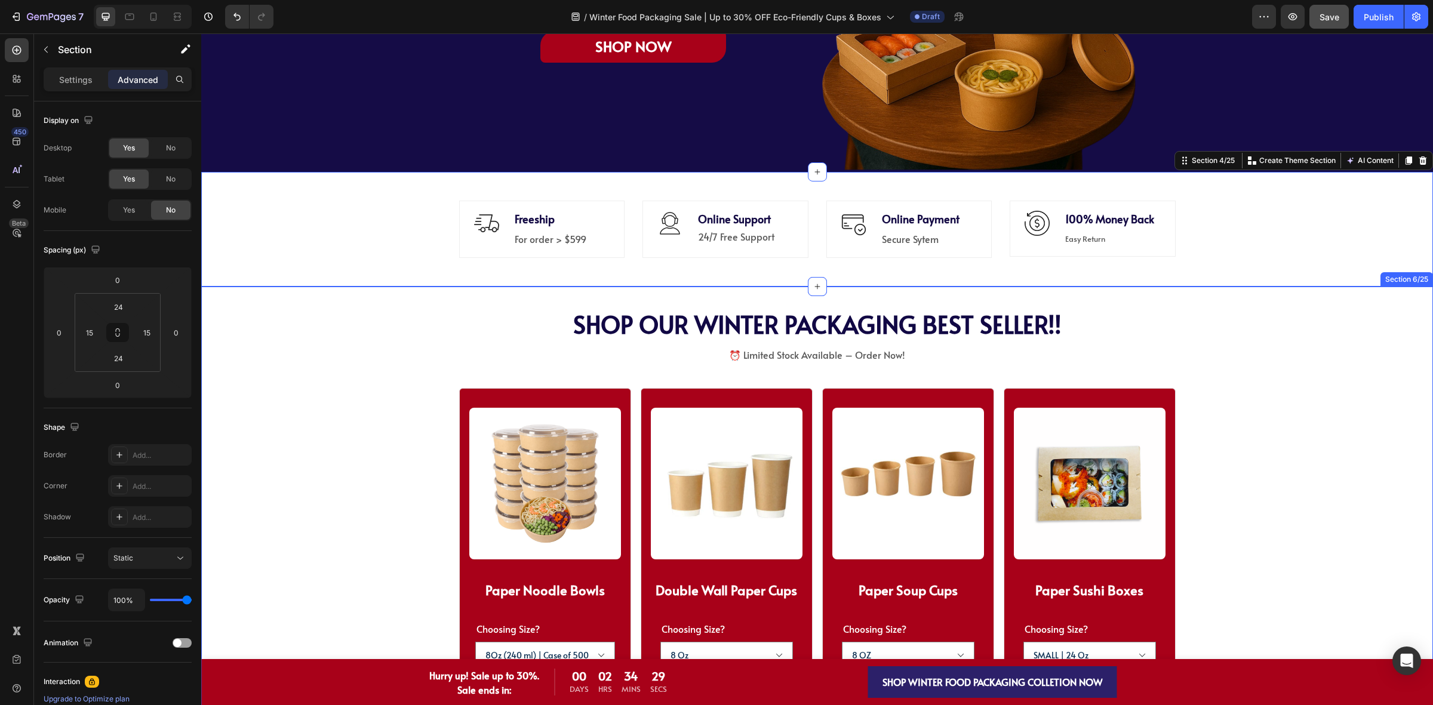
click at [296, 361] on div "SHOP WINTER PACKAGING BEST SELLER!! Heading SHOP OUR WINTER PACKAGING BEST SELL…" at bounding box center [817, 618] width 1136 height 616
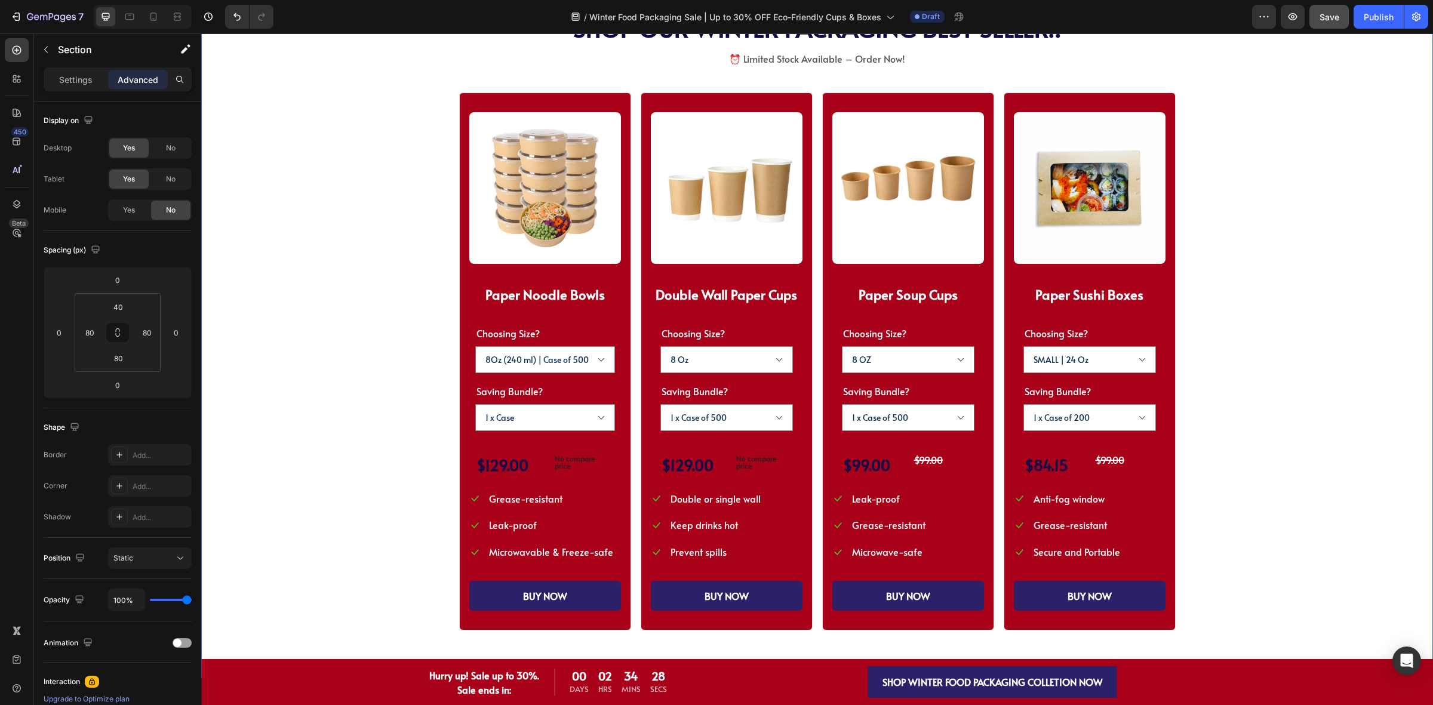
scroll to position [1045, 0]
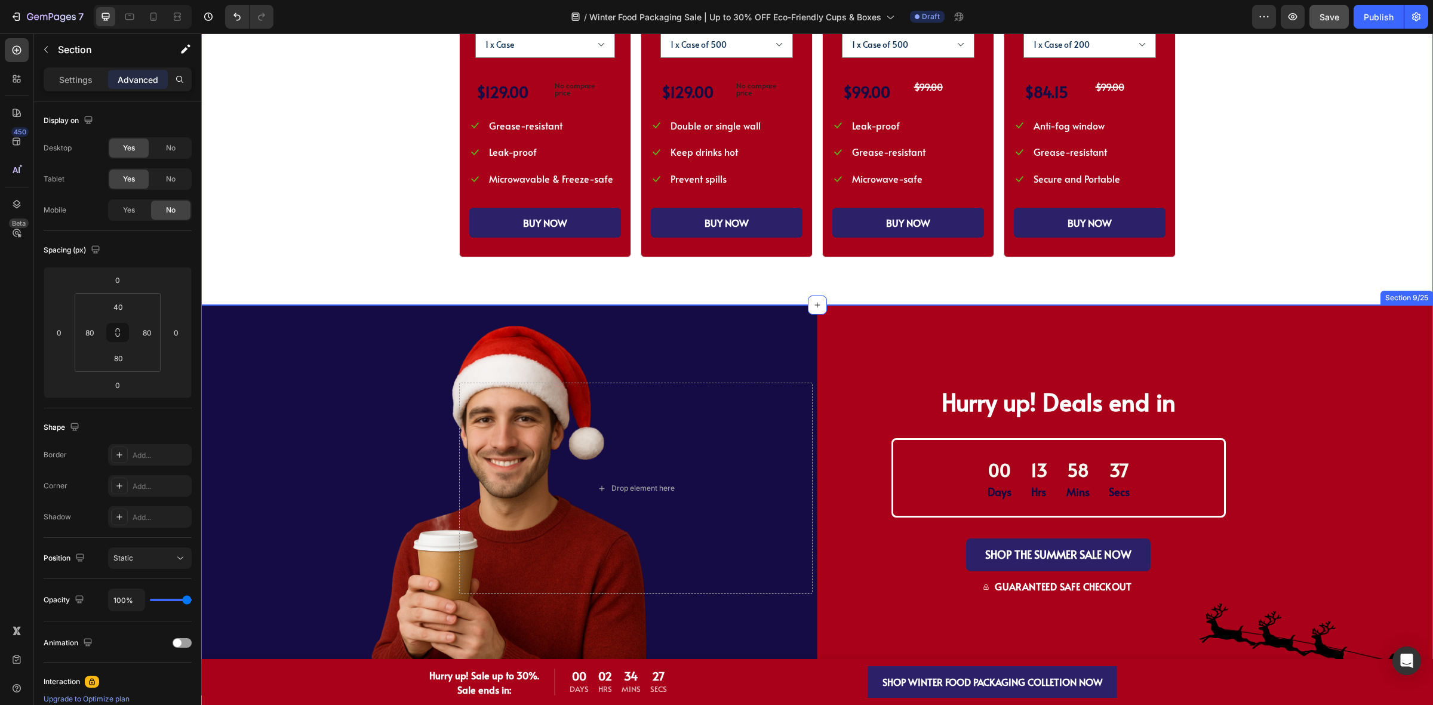
click at [316, 344] on div "Drop element here Hurry up! Deals end in Text Block 00 Days 13 Hrs 58 Mins 37 S…" at bounding box center [816, 500] width 1231 height 390
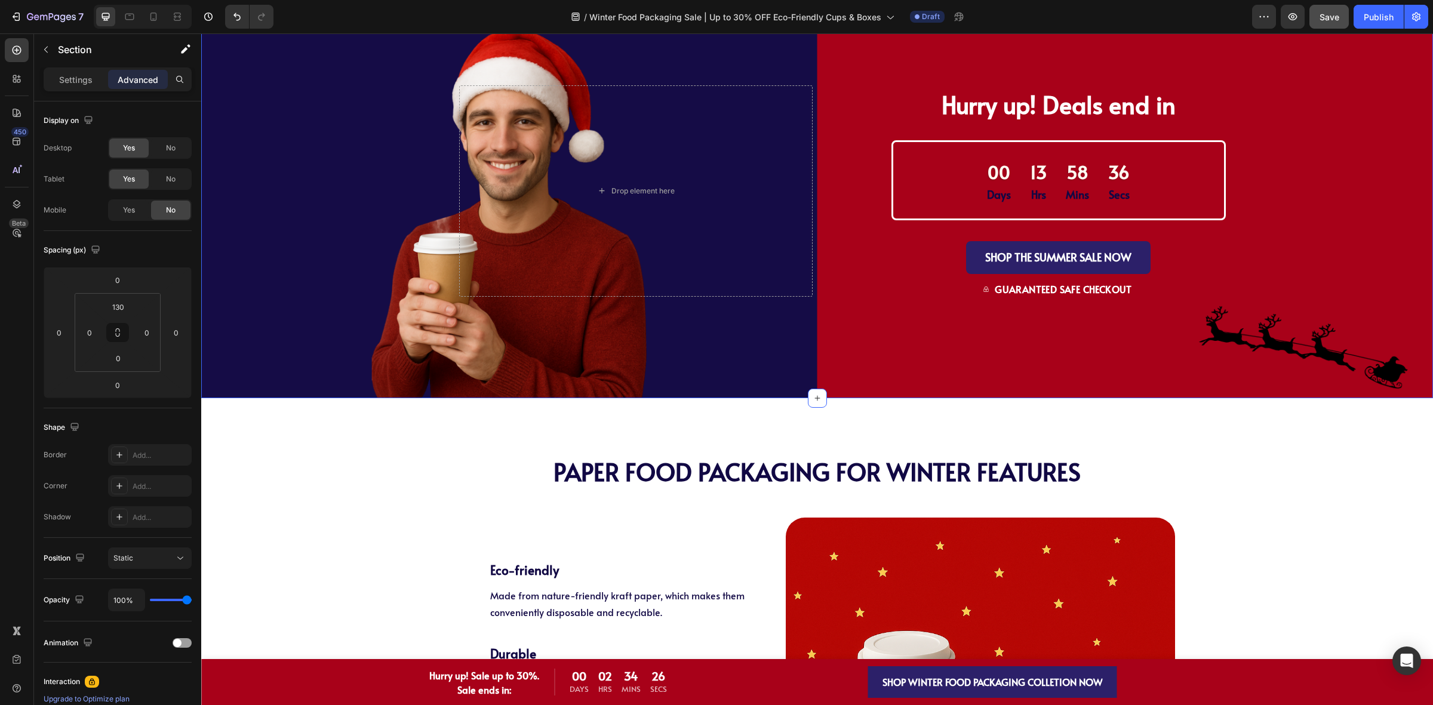
scroll to position [1343, 0]
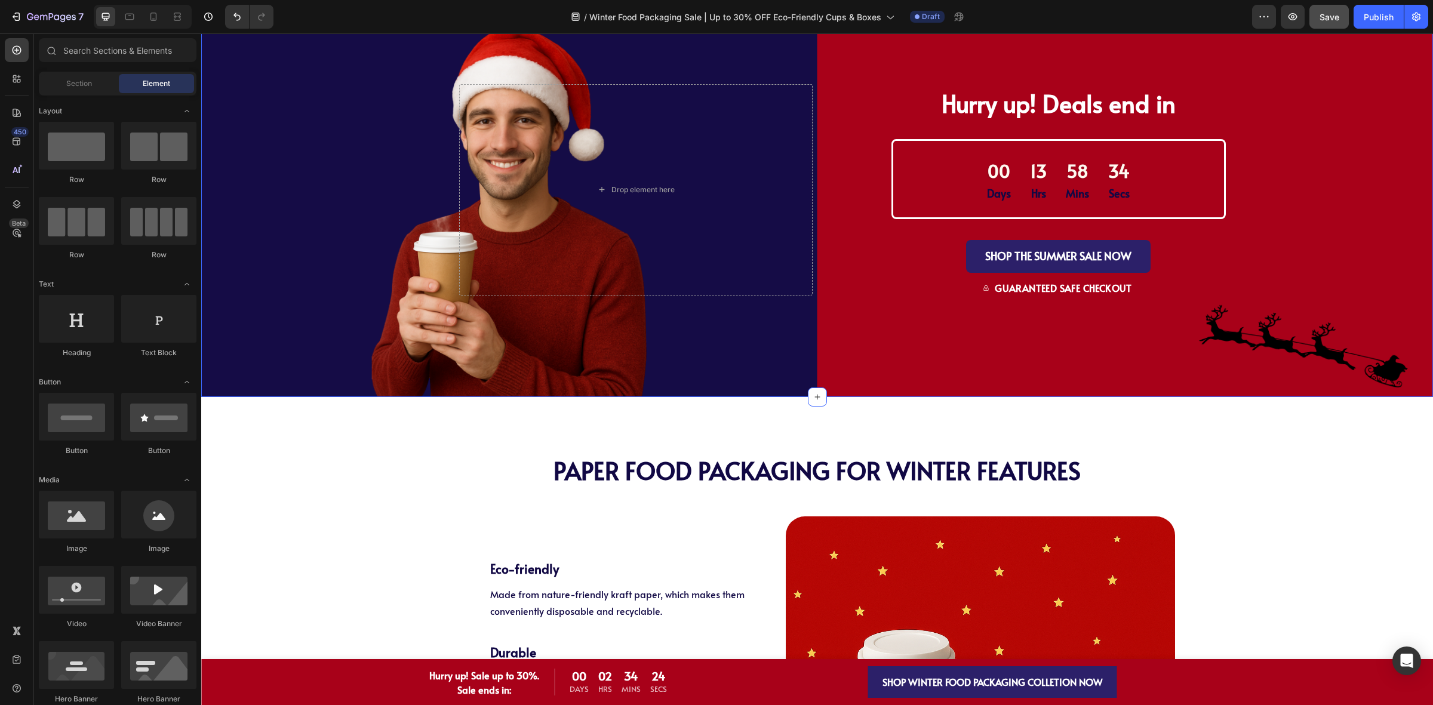
click at [330, 336] on div "Drop element here Hurry up! Deals end in Text Block 00 Days 13 Hrs 58 Mins 34 S…" at bounding box center [816, 240] width 1231 height 313
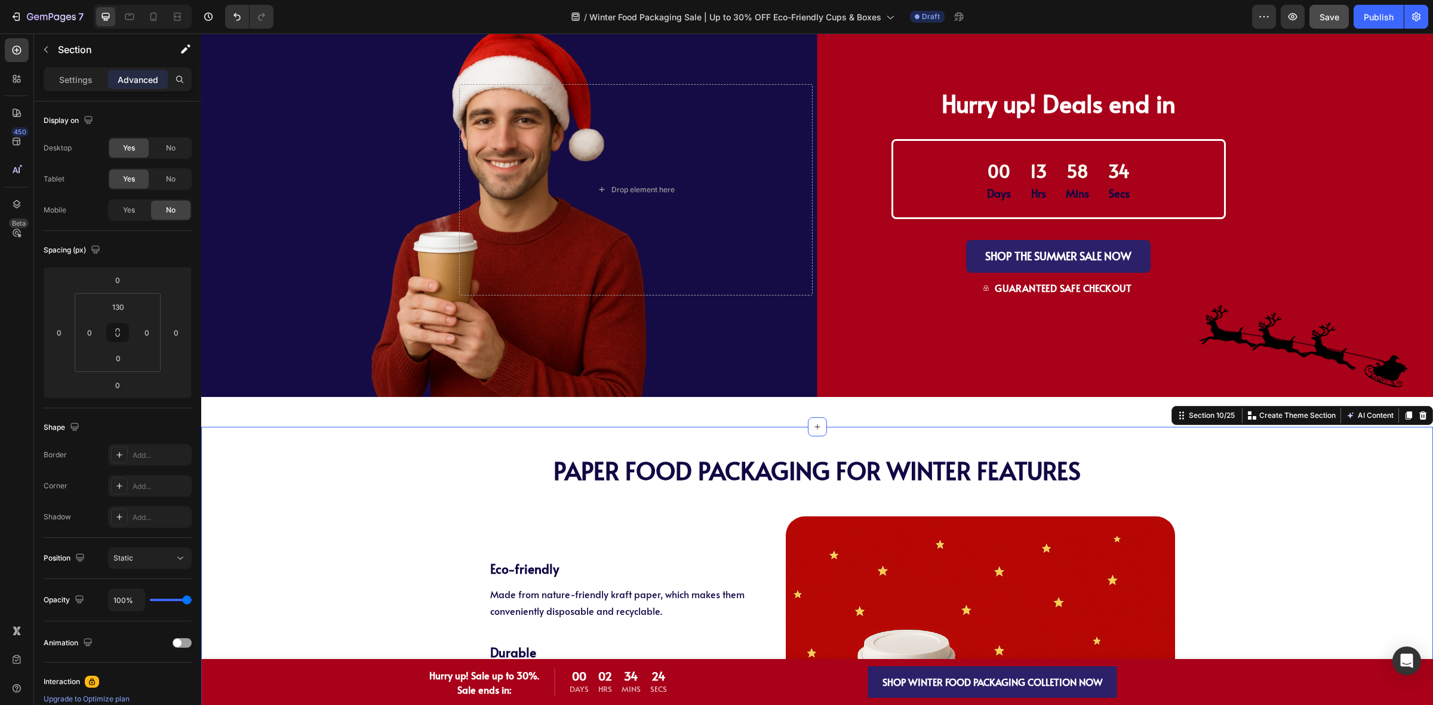
click at [321, 430] on div "PAPER Food Packaging FOR WINTER Features Heading PAPER Food Packaging FOR WINTE…" at bounding box center [816, 672] width 1231 height 491
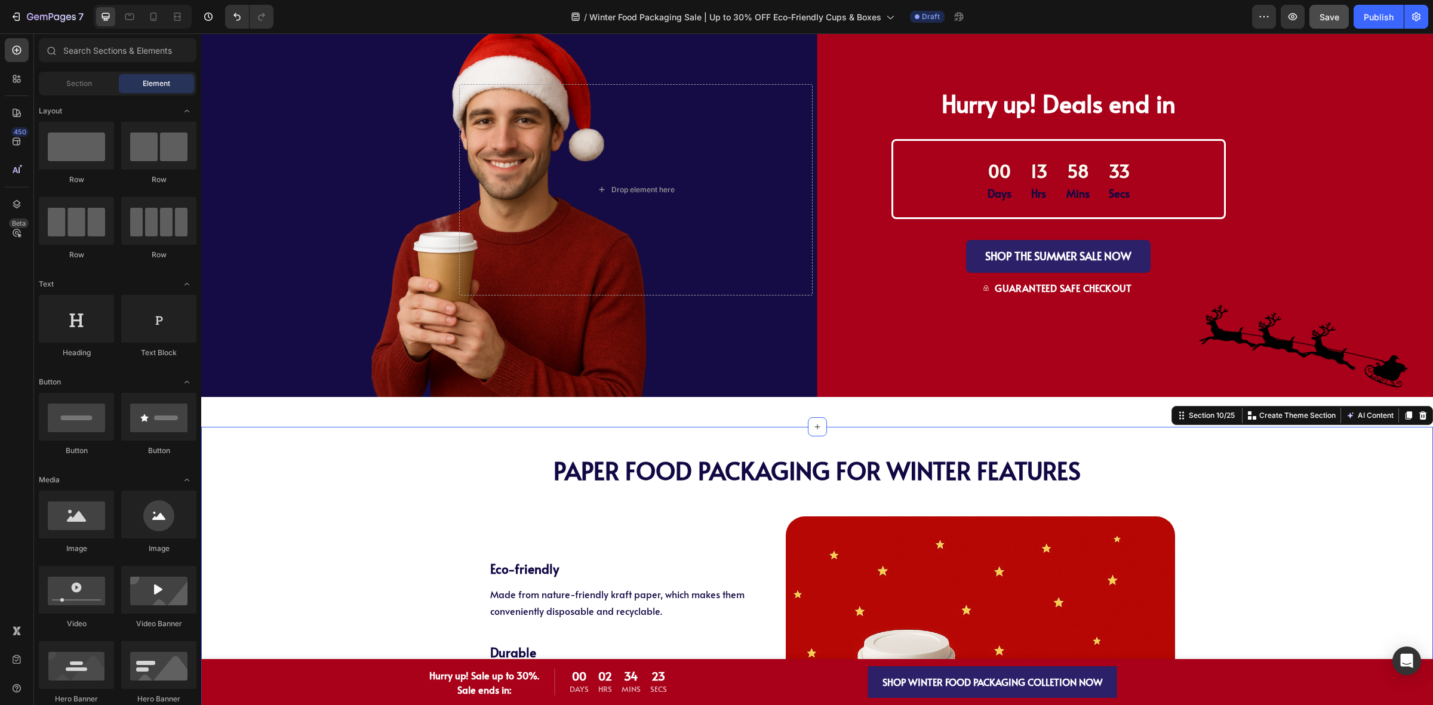
click at [317, 451] on div "PAPER Food Packaging FOR WINTER Features Heading PAPER Food Packaging FOR WINTE…" at bounding box center [816, 672] width 1231 height 467
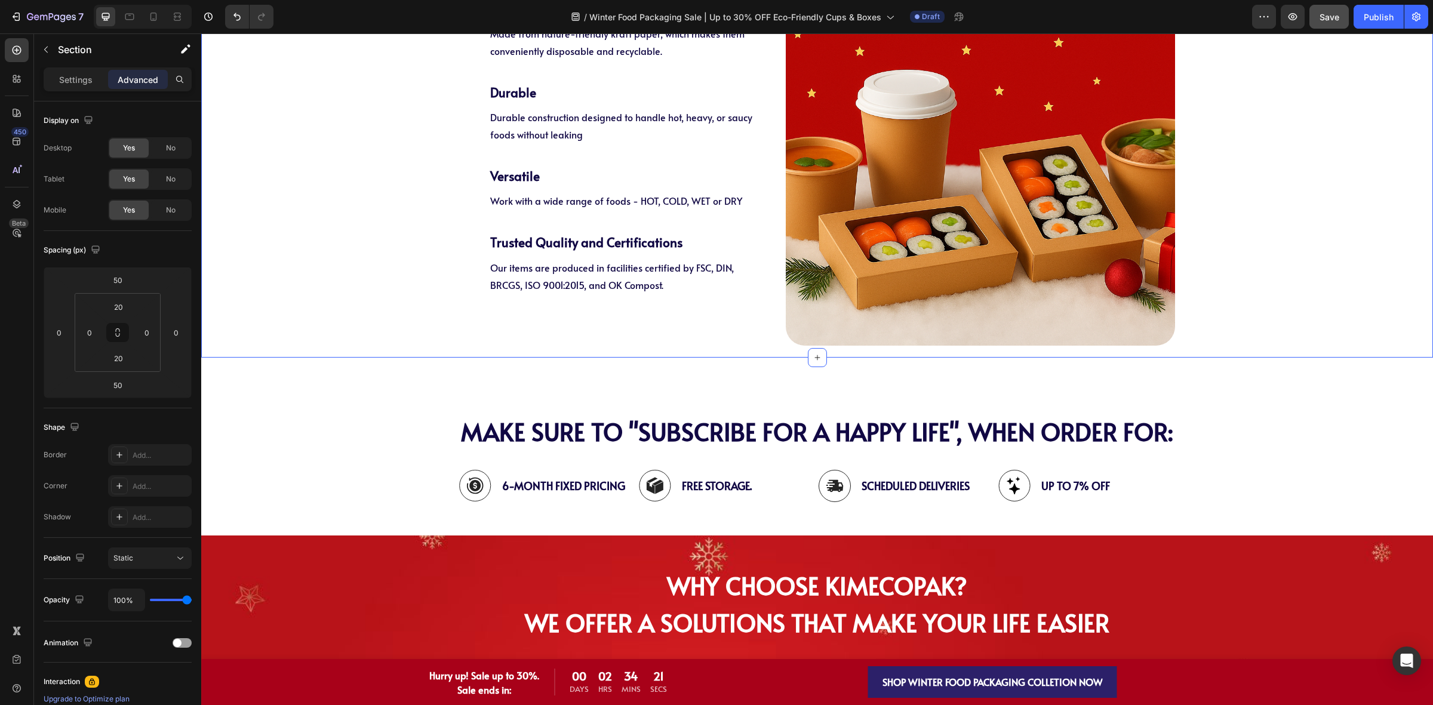
scroll to position [1940, 0]
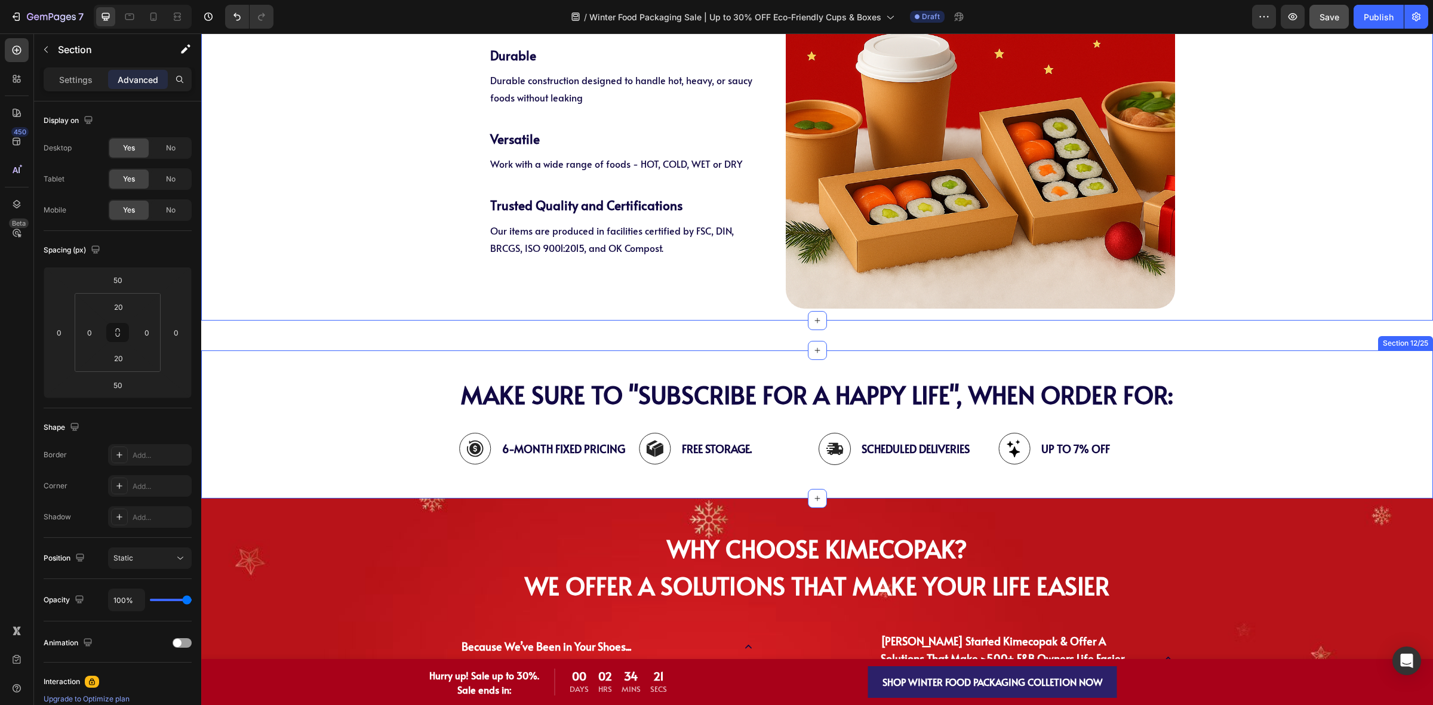
click at [327, 369] on div "MAKE SURE TO "SUBSCRIBE FOR A HAPPY LIFE", WHEN ORDER FOR: Heading MAKE SURE TO…" at bounding box center [816, 424] width 1231 height 148
click at [372, 332] on div "00 Days 02 Hrs 34 Mins 23 Secs Countdown Timer WINTER FOOD PACKAGING Heading WI…" at bounding box center [816, 388] width 1231 height 4541
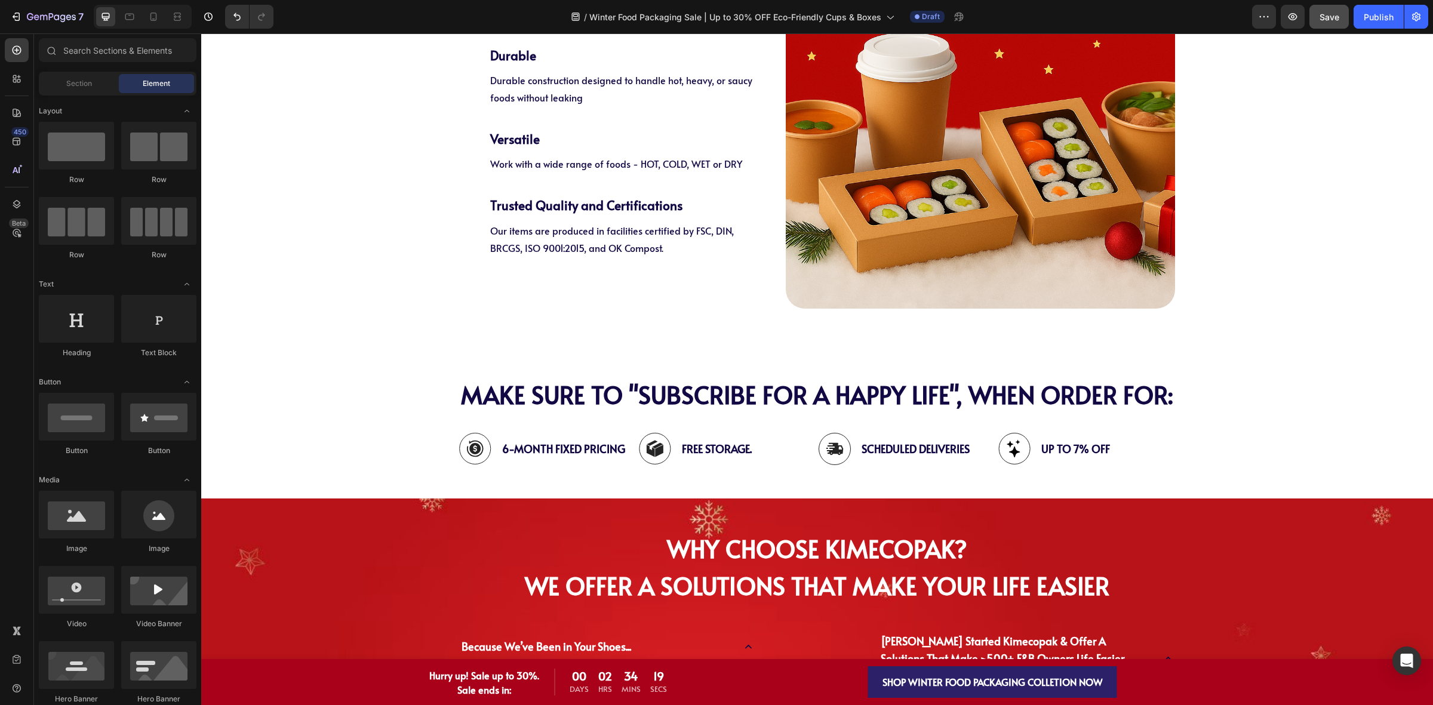
click at [396, 305] on div "PAPER Food Packaging FOR WINTER Features Heading PAPER Food Packaging FOR WINTE…" at bounding box center [816, 75] width 1231 height 467
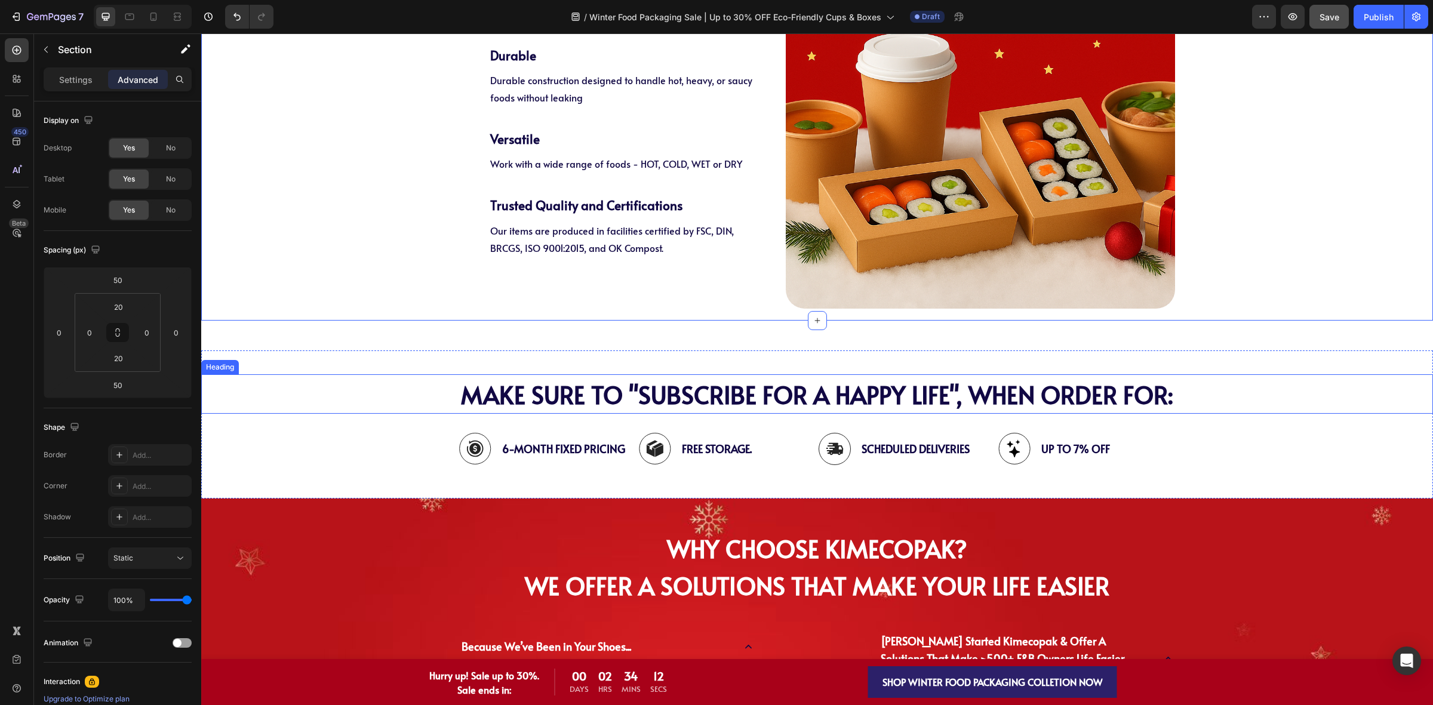
click at [1263, 386] on h2 "MAKE SURE TO "SUBSCRIBE FOR A HAPPY LIFE", WHEN ORDER FOR:" at bounding box center [816, 393] width 1231 height 39
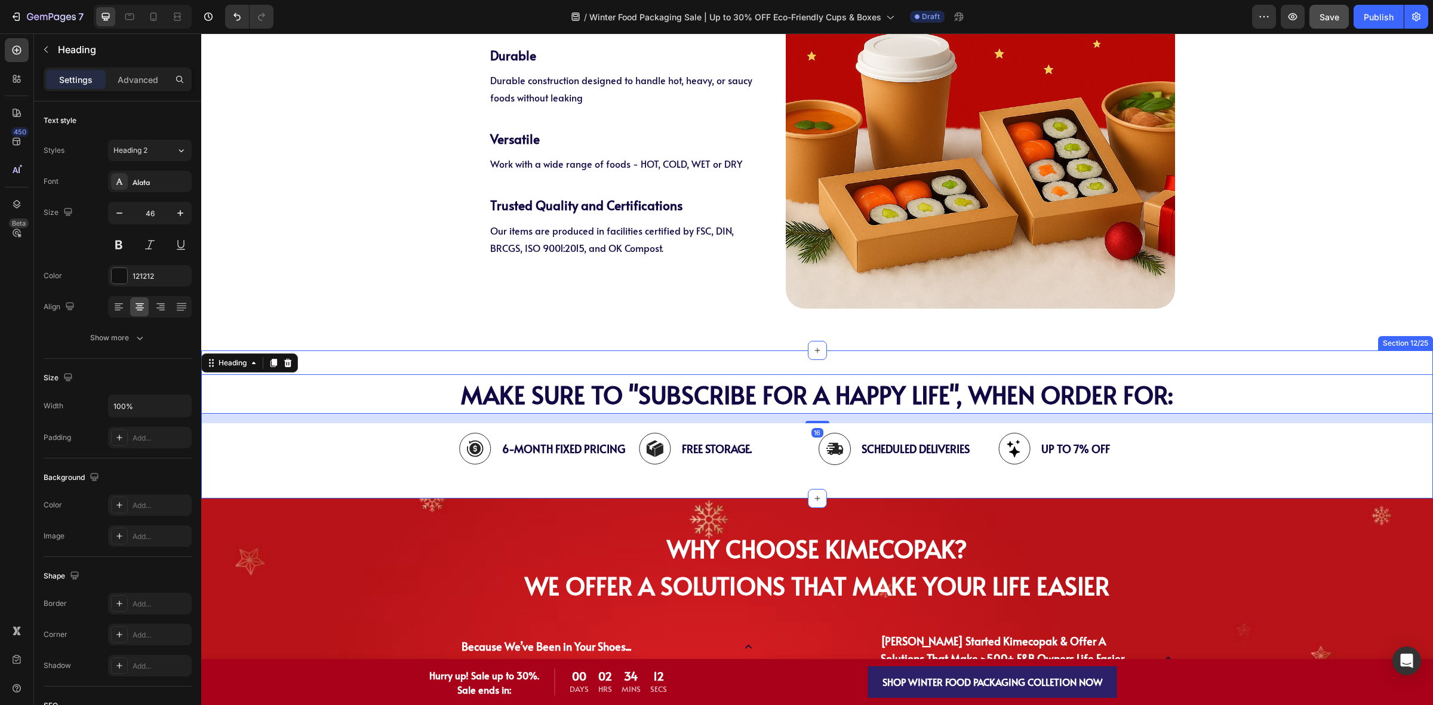
click at [1270, 353] on div "MAKE SURE TO "SUBSCRIBE FOR A HAPPY LIFE", WHEN ORDER FOR: Heading MAKE SURE TO…" at bounding box center [816, 424] width 1231 height 148
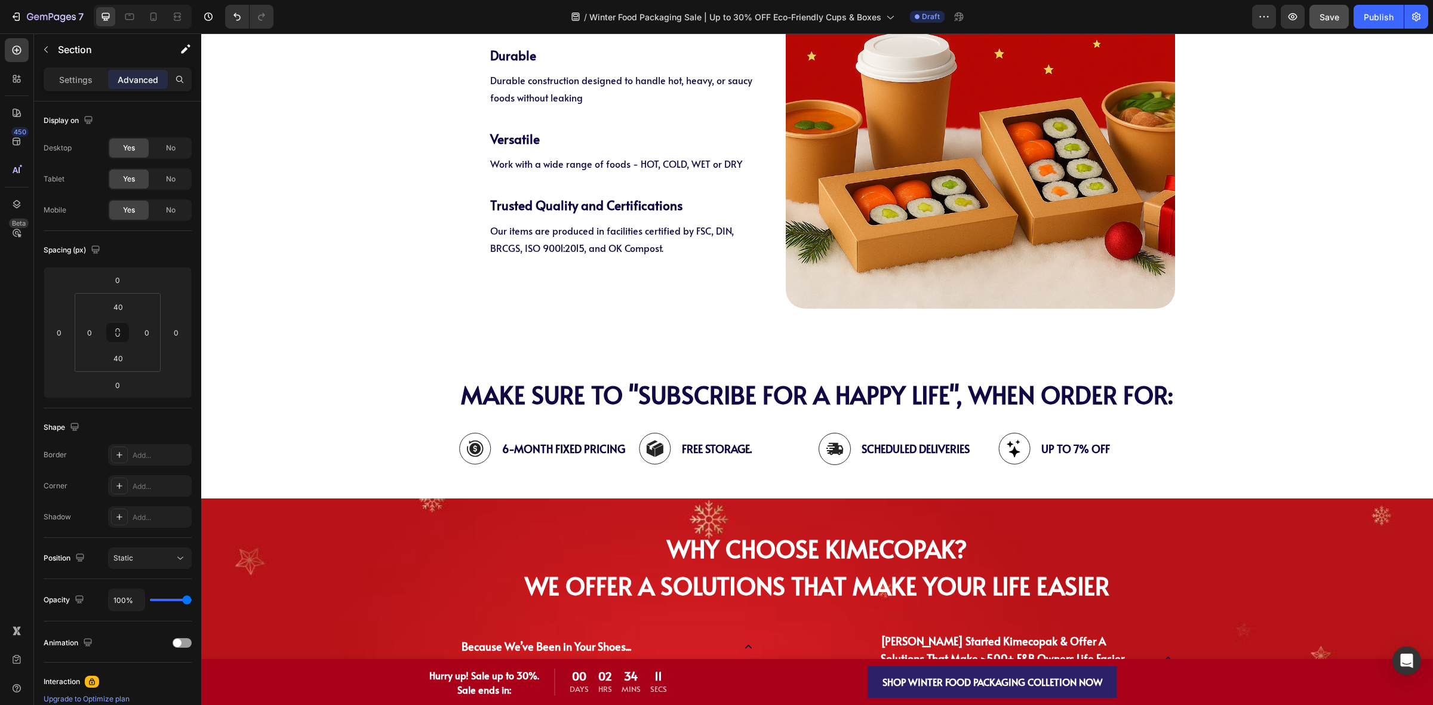
click at [1037, 335] on div "00 Days 02 Hrs 34 Mins 14 Secs Countdown Timer WINTER FOOD PACKAGING Heading WI…" at bounding box center [816, 388] width 1231 height 4541
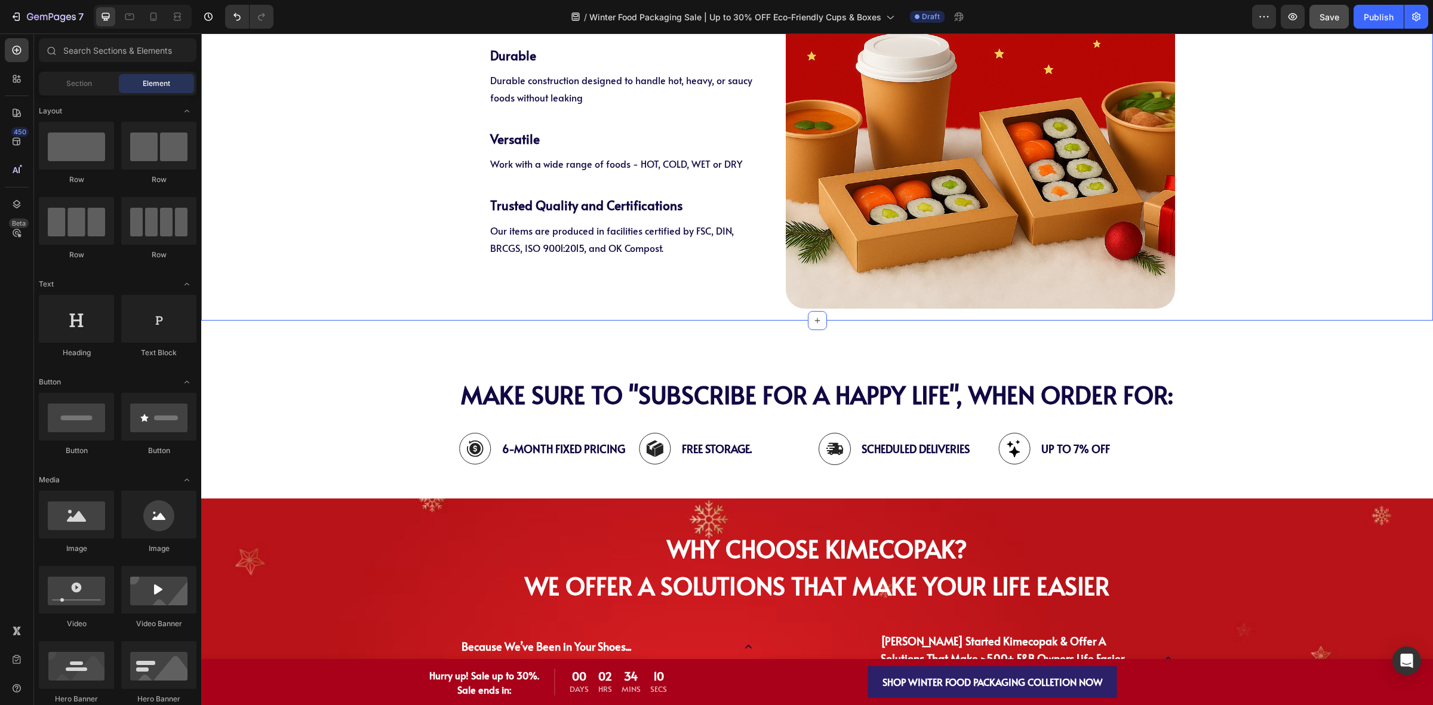
click at [1285, 275] on div "PAPER Food Packaging FOR WINTER Features Heading PAPER Food Packaging FOR WINTE…" at bounding box center [816, 75] width 1231 height 467
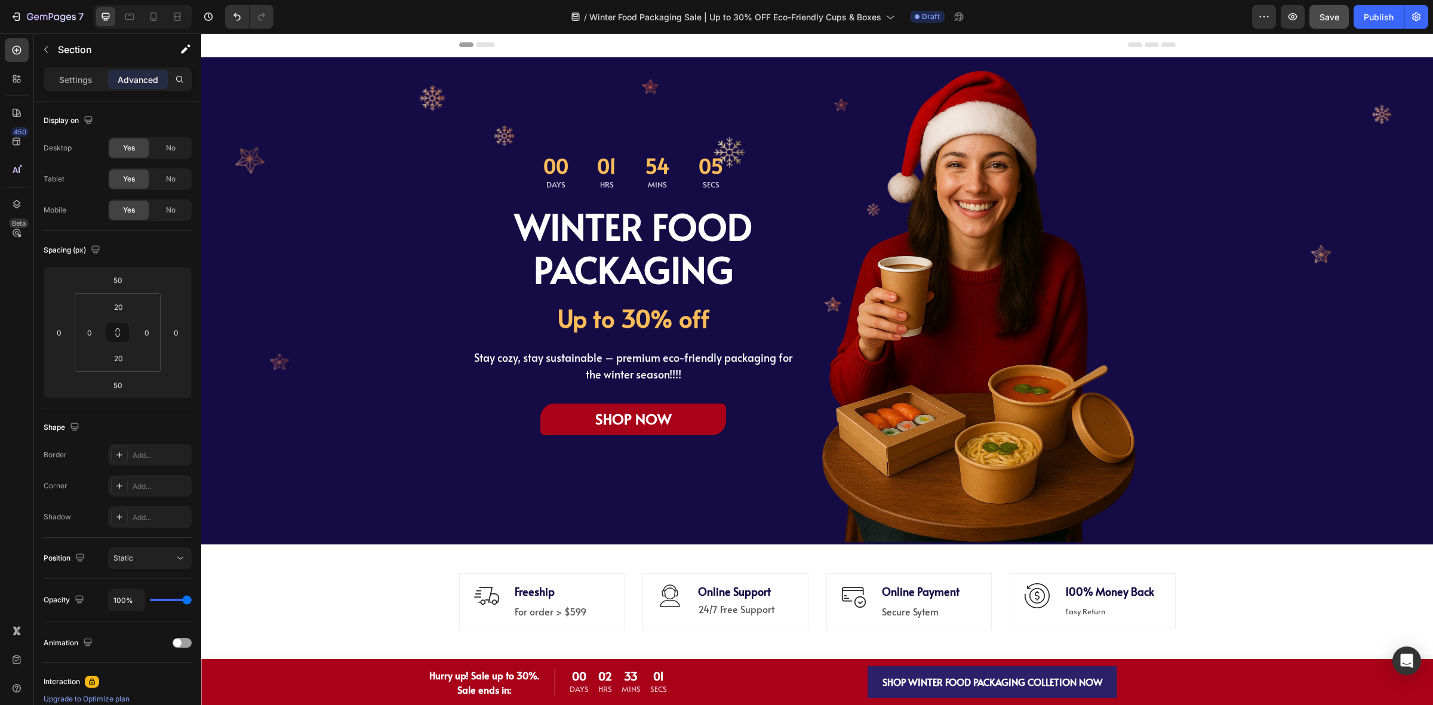
scroll to position [0, 0]
click at [1305, 234] on div "00 Days 01 Hrs 54 Mins 04 Secs Countdown Timer WINTER FOOD PACKAGING Heading Up…" at bounding box center [816, 301] width 1231 height 487
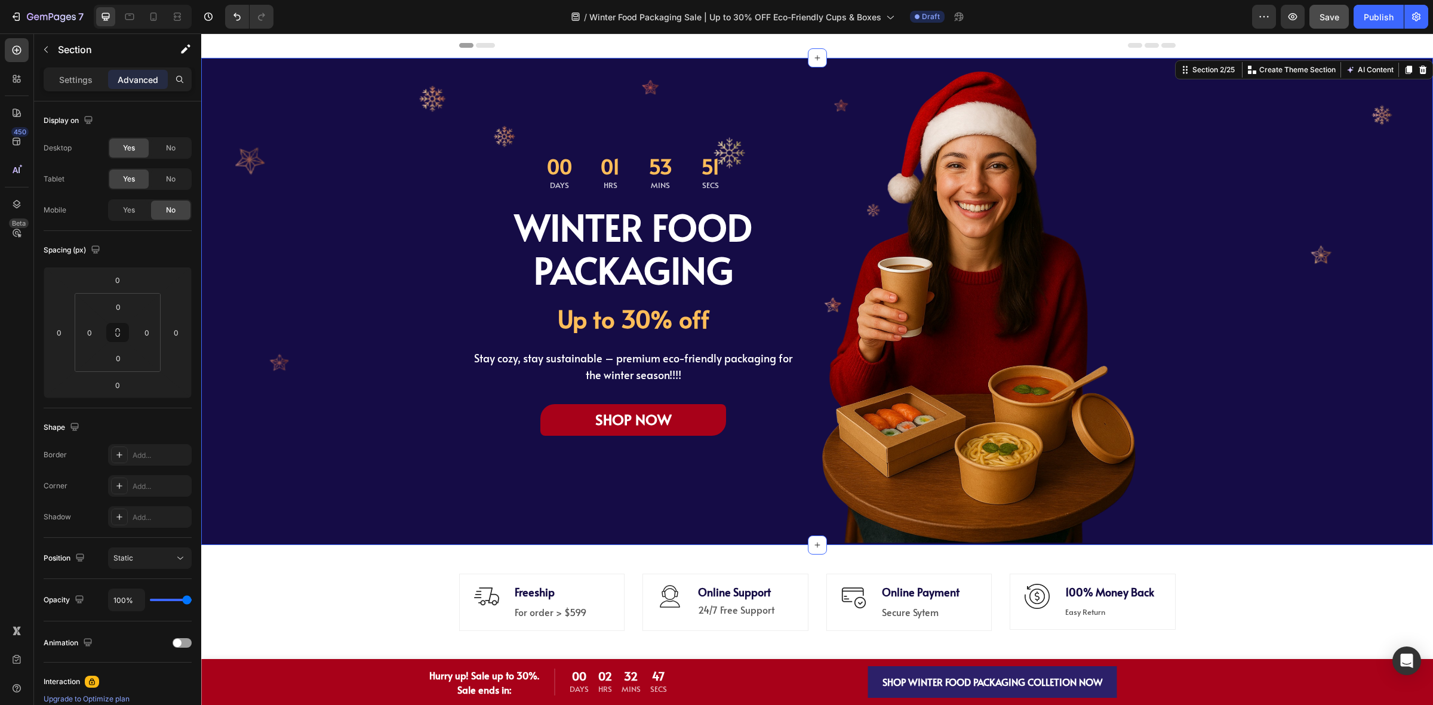
click at [273, 238] on div "00 Days 01 Hrs 53 Mins 51 Secs Countdown Timer WINTER FOOD PACKAGING Heading Up…" at bounding box center [816, 301] width 1231 height 487
click at [1255, 317] on div "00 Days 01 Hrs 53 Mins 40 Secs Countdown Timer WINTER FOOD PACKAGING Heading Up…" at bounding box center [816, 301] width 1231 height 487
click at [1343, 162] on div "00 Days 01 Hrs 53 Mins 39 Secs Countdown Timer WINTER FOOD PACKAGING Heading Up…" at bounding box center [816, 301] width 1231 height 487
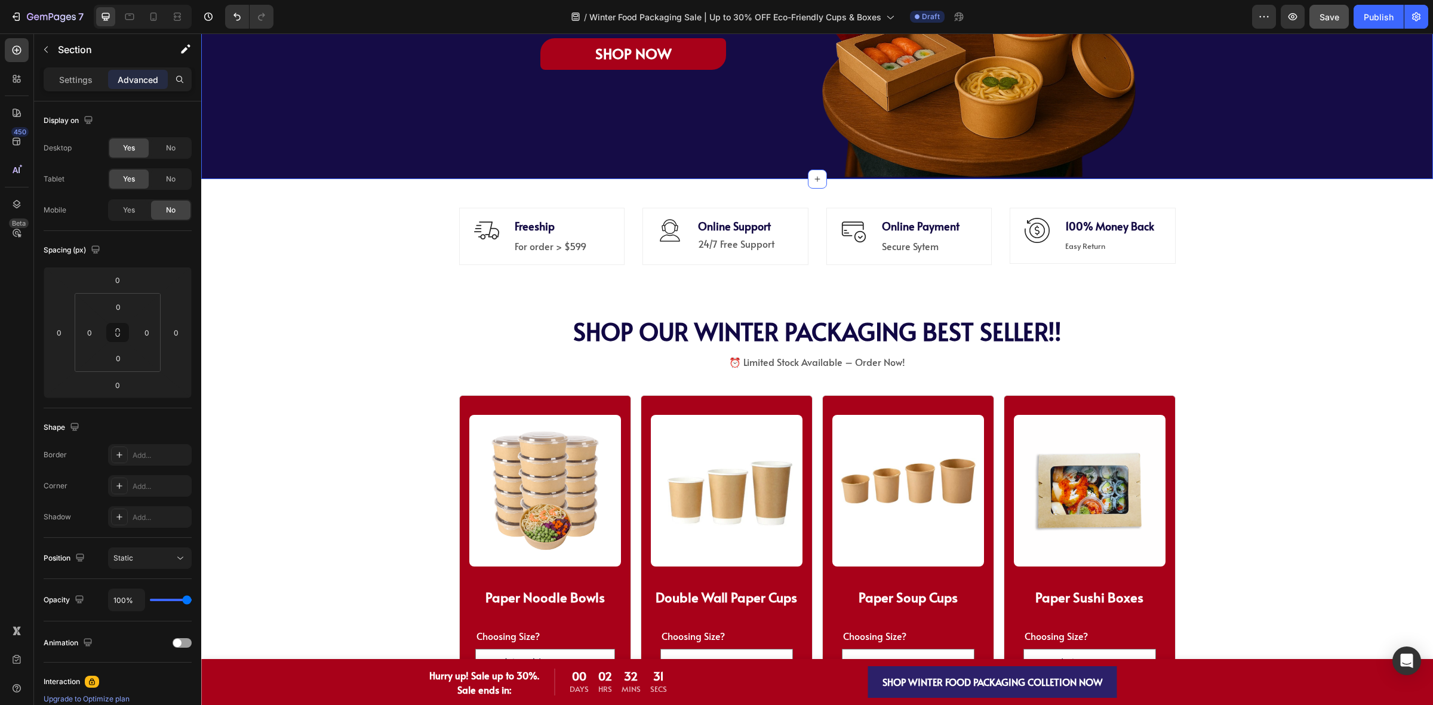
scroll to position [522, 0]
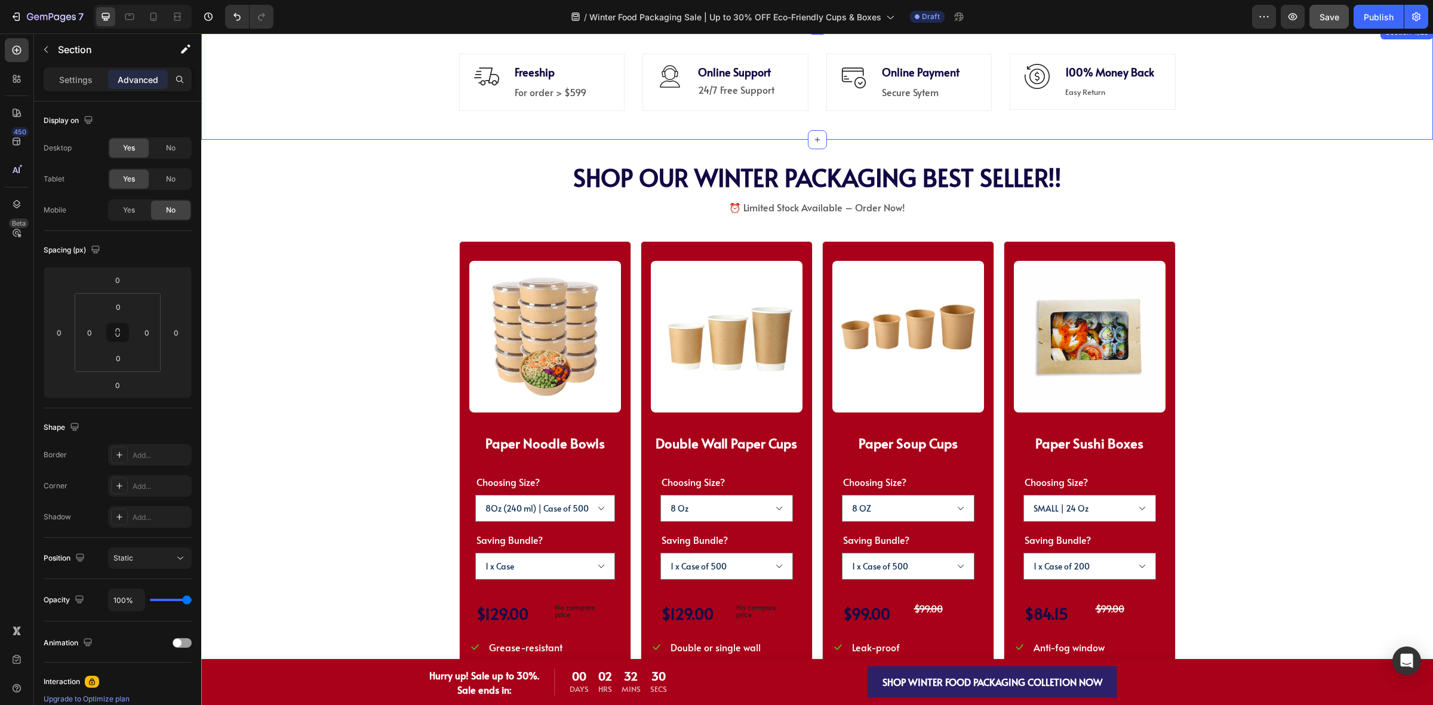
click at [1301, 124] on div "Image Freeship Text block For order > $599 Text block Row Icon Online Support T…" at bounding box center [816, 82] width 1213 height 86
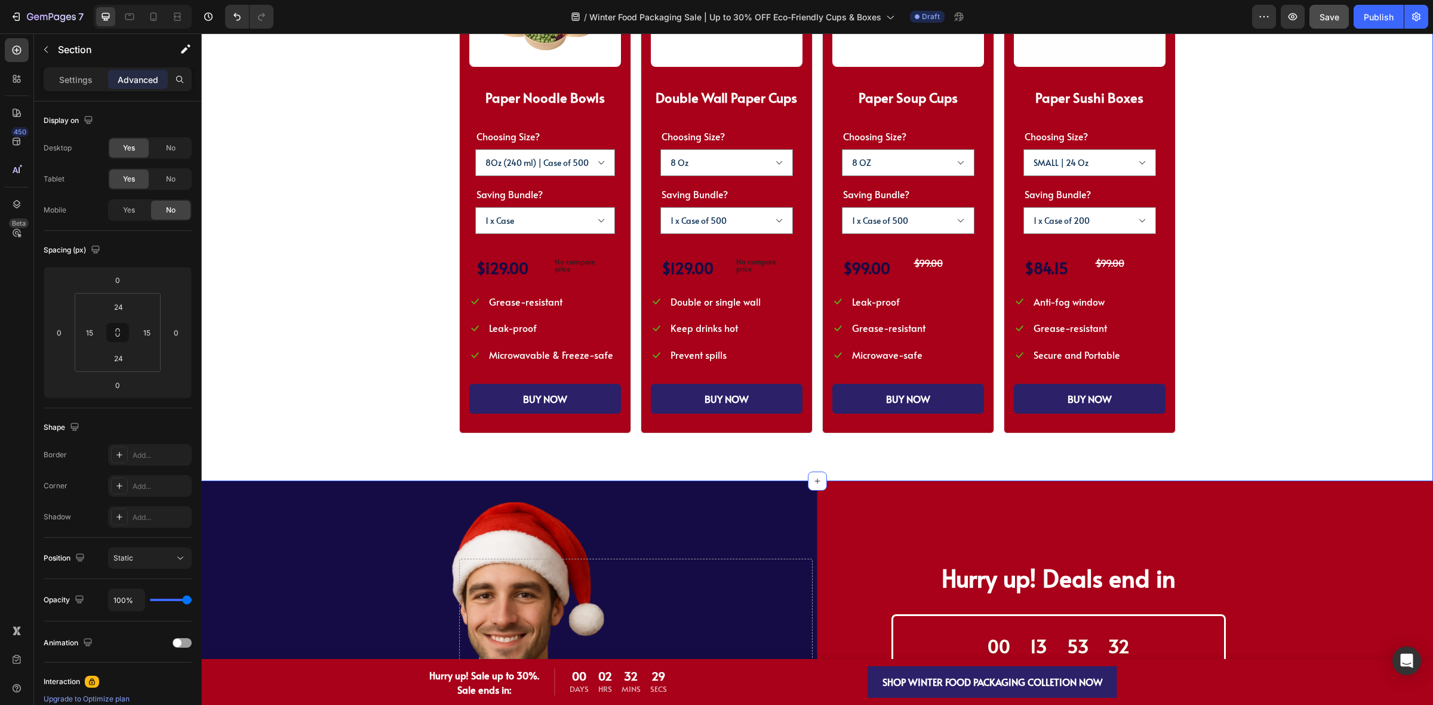
scroll to position [1119, 0]
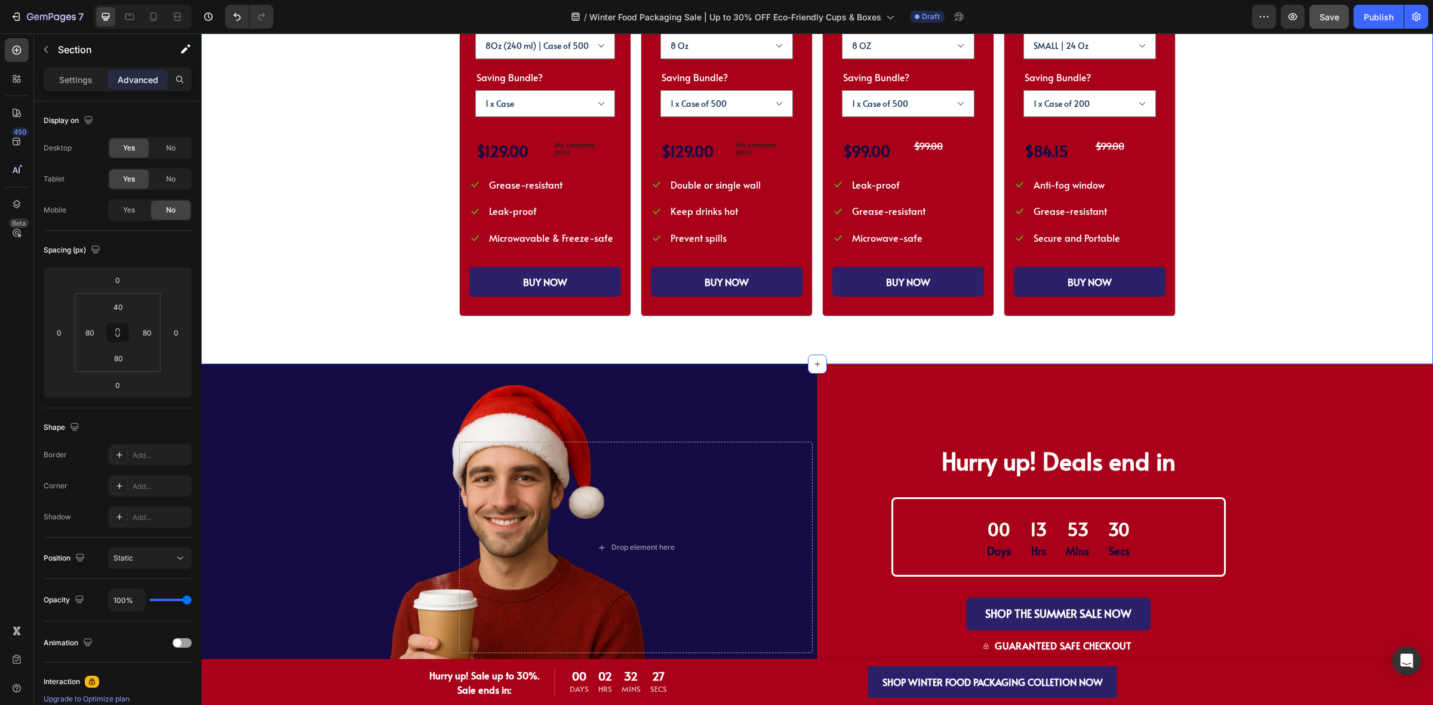
scroll to position [970, 0]
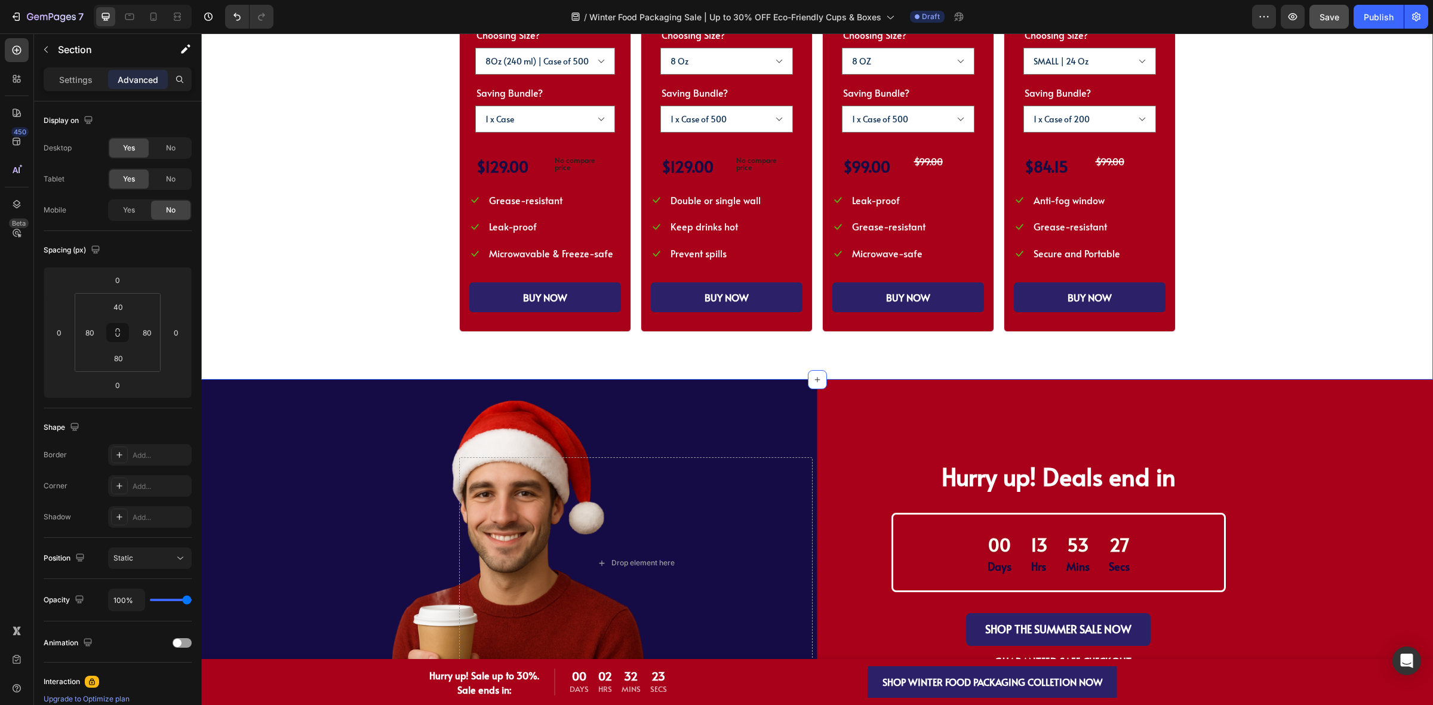
click at [352, 266] on div "SHOP WINTER PACKAGING BEST SELLER!! Heading SHOP OUR WINTER PACKAGING BEST SELL…" at bounding box center [817, 24] width 1136 height 616
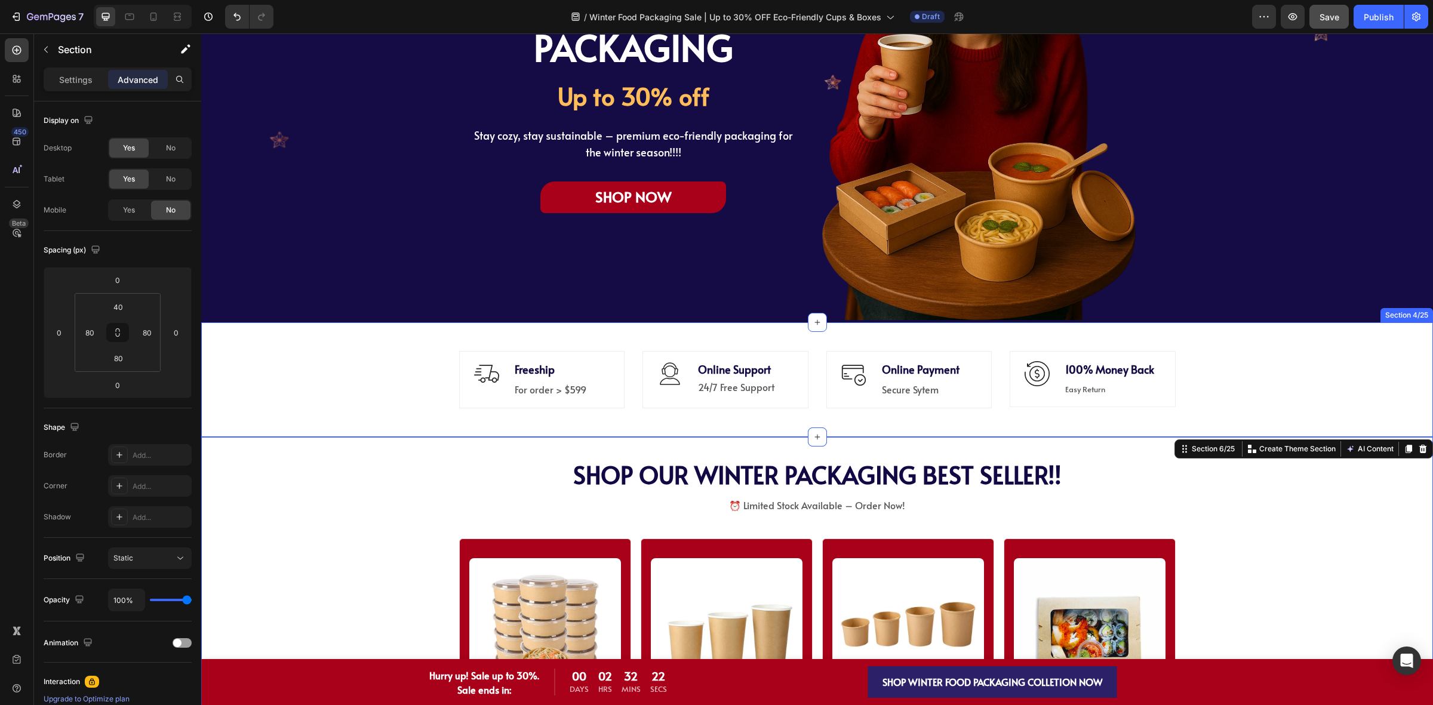
scroll to position [0, 0]
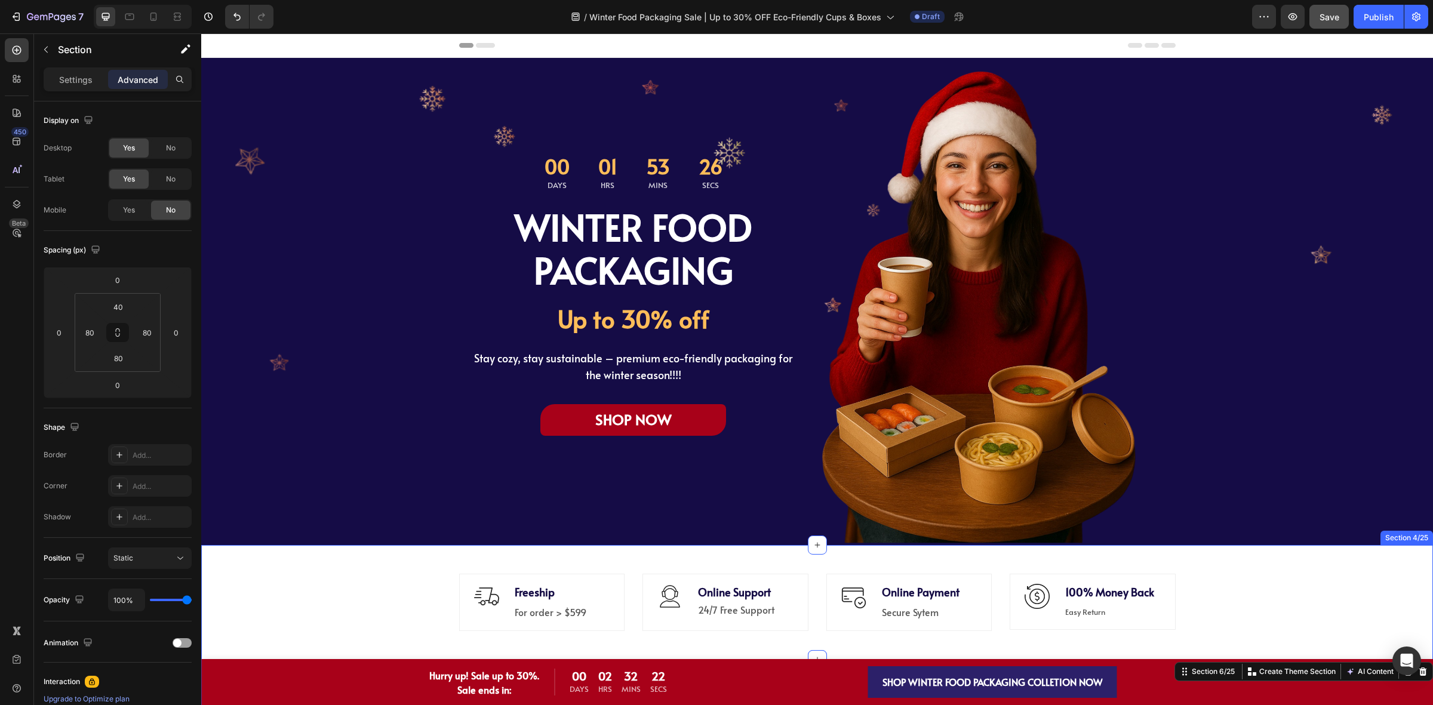
click at [1270, 204] on div "00 Days 01 Hrs 53 Mins 26 Secs Countdown Timer WINTER FOOD PACKAGING Heading Up…" at bounding box center [816, 301] width 1231 height 487
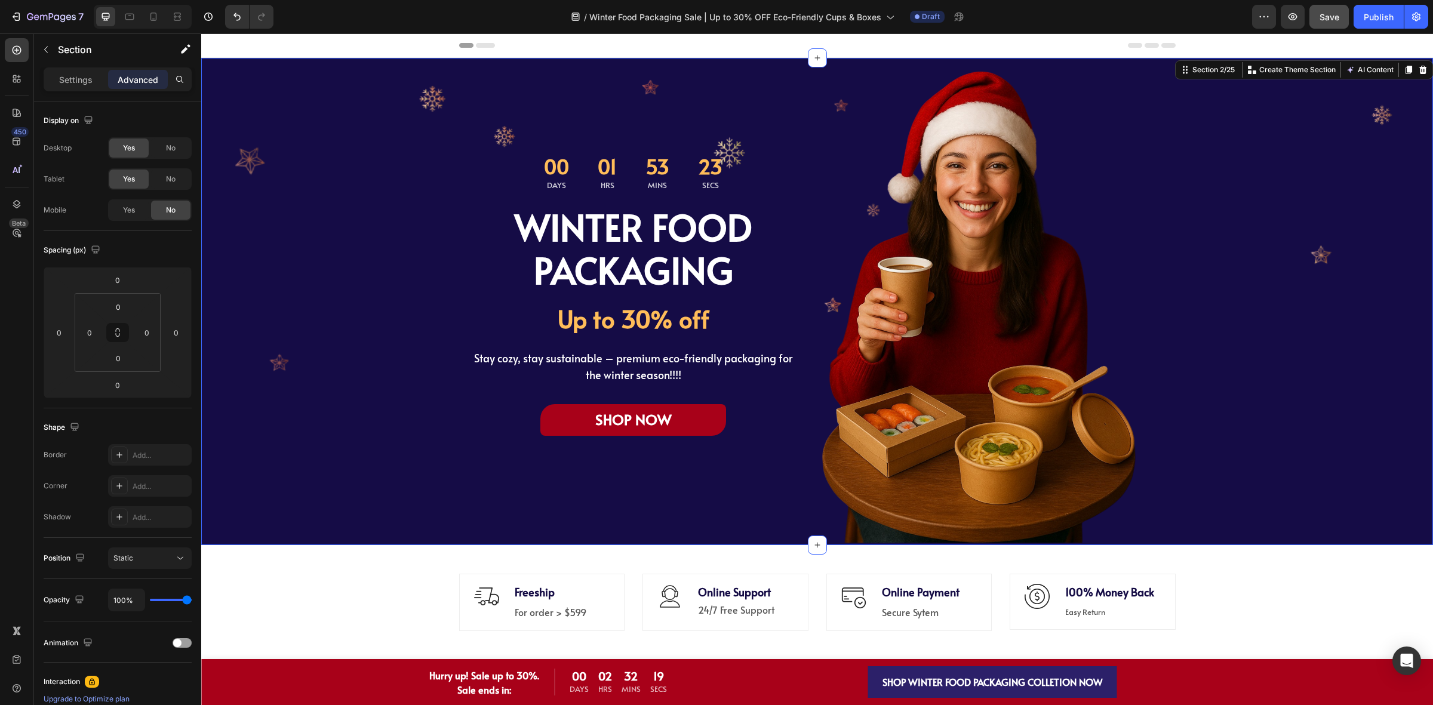
click at [1260, 595] on div "Image Freeship Text block For order > $599 Text block Row Icon Online Support T…" at bounding box center [816, 602] width 1213 height 86
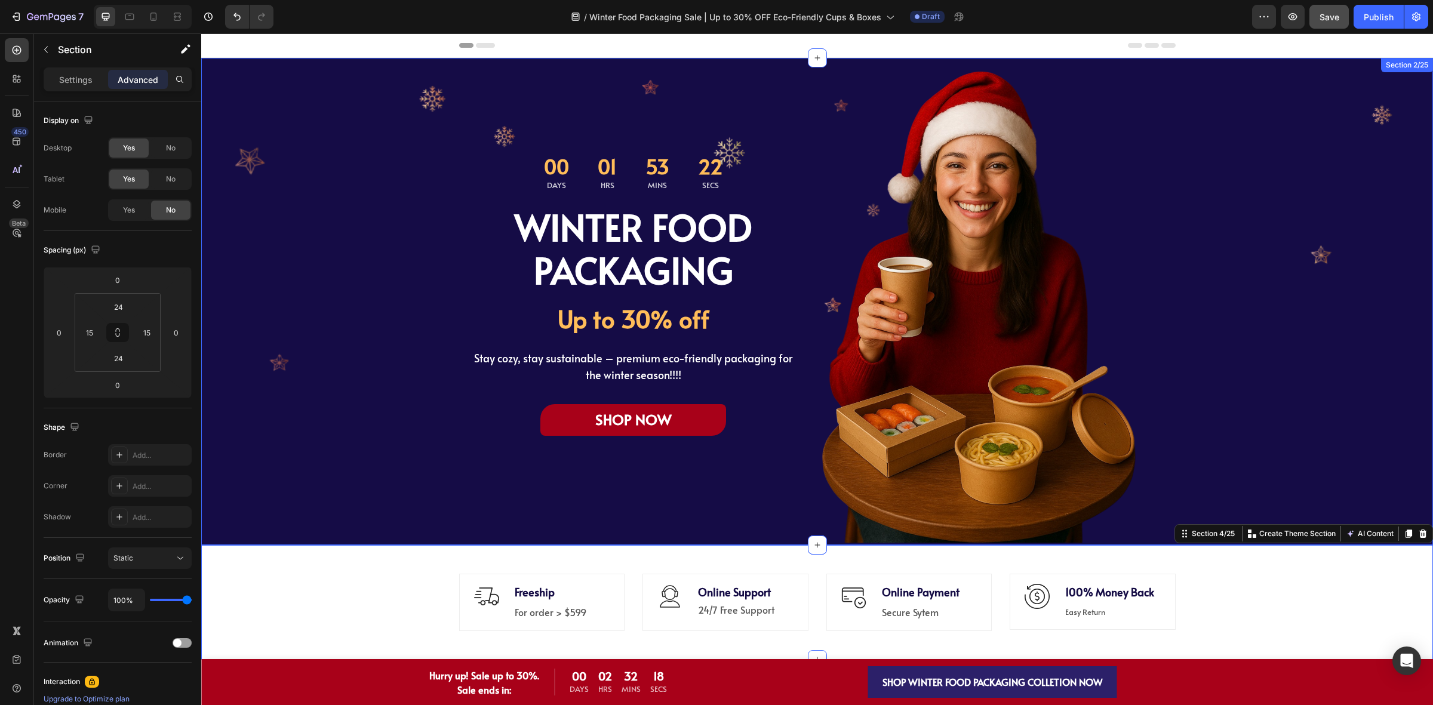
scroll to position [298, 0]
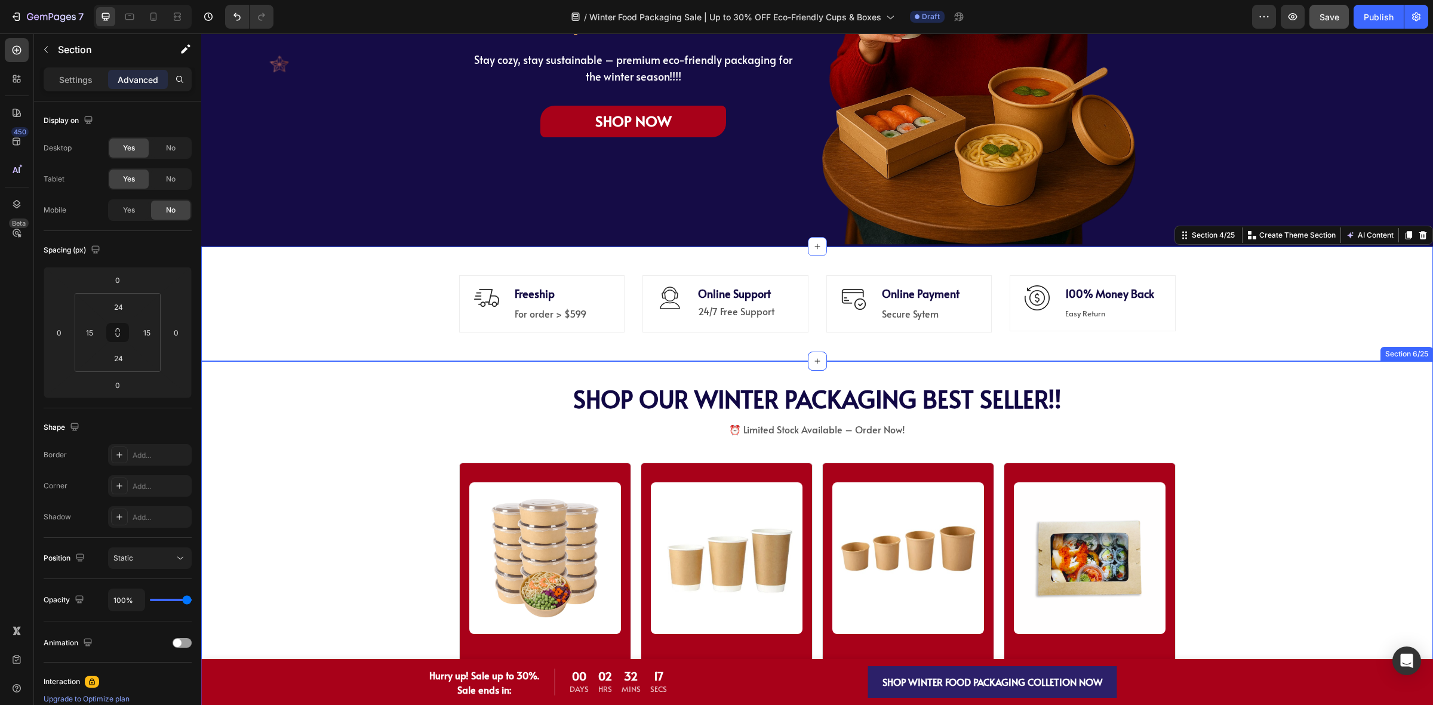
click at [1237, 432] on div "SHOP WINTER PACKAGING BEST SELLER!! Heading SHOP OUR WINTER PACKAGING BEST SELL…" at bounding box center [817, 693] width 1136 height 616
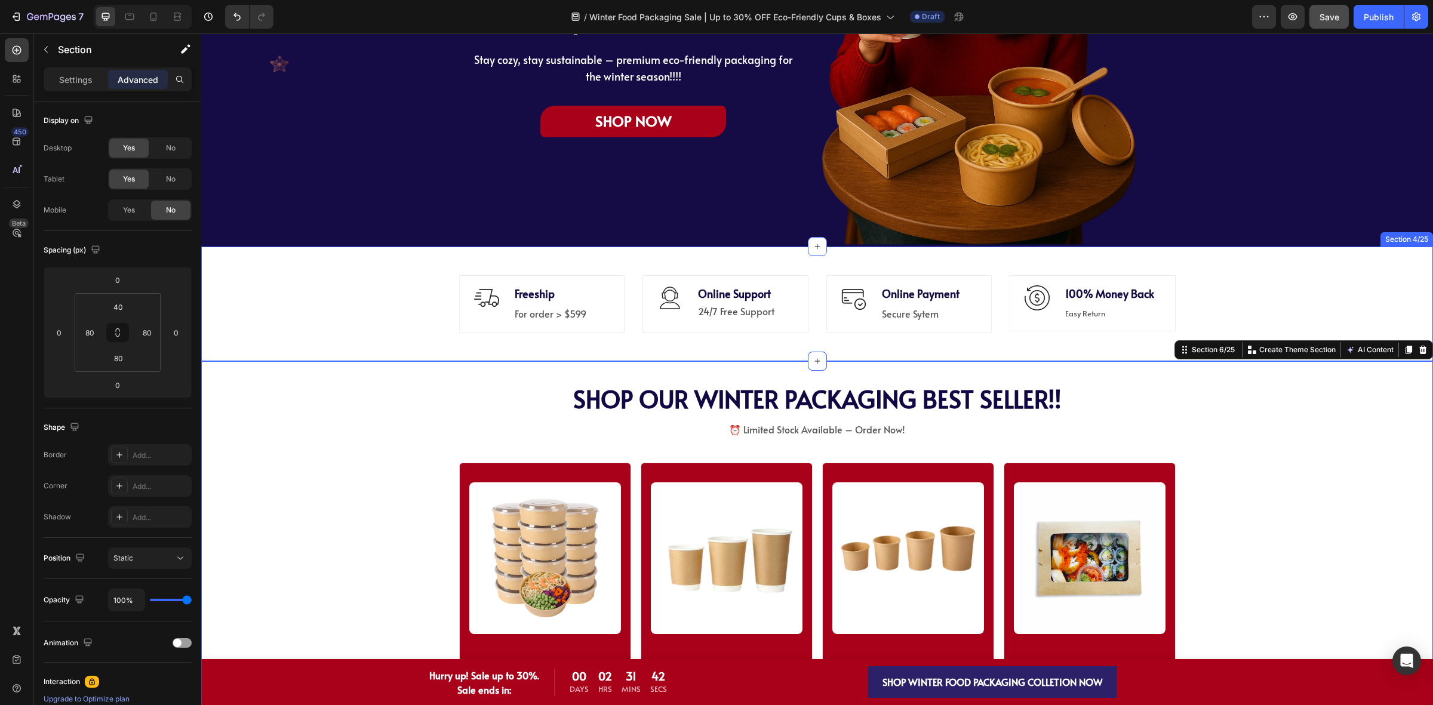
drag, startPoint x: 1246, startPoint y: 278, endPoint x: 1251, endPoint y: 270, distance: 9.4
click at [1246, 276] on div "Image Freeship Text block For order > $599 Text block Row Icon Online Support T…" at bounding box center [816, 304] width 1213 height 86
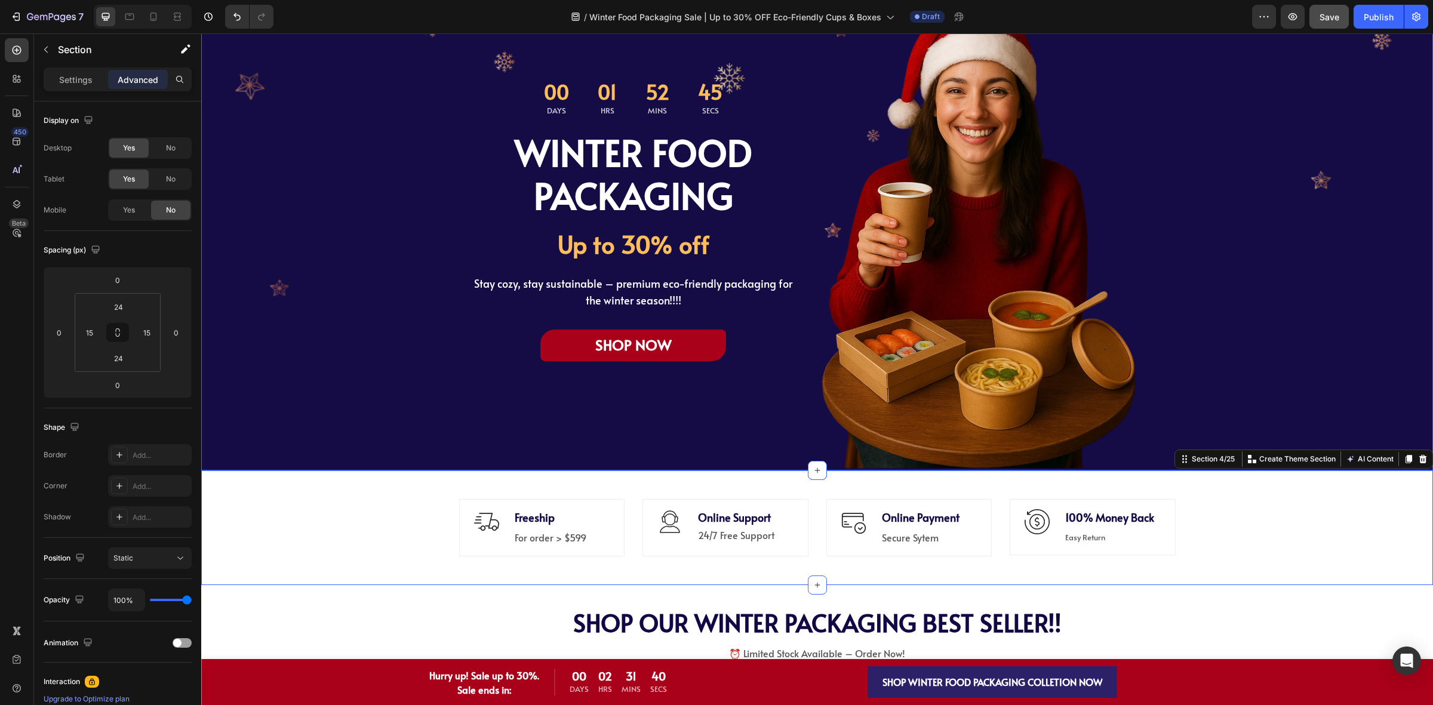
scroll to position [0, 0]
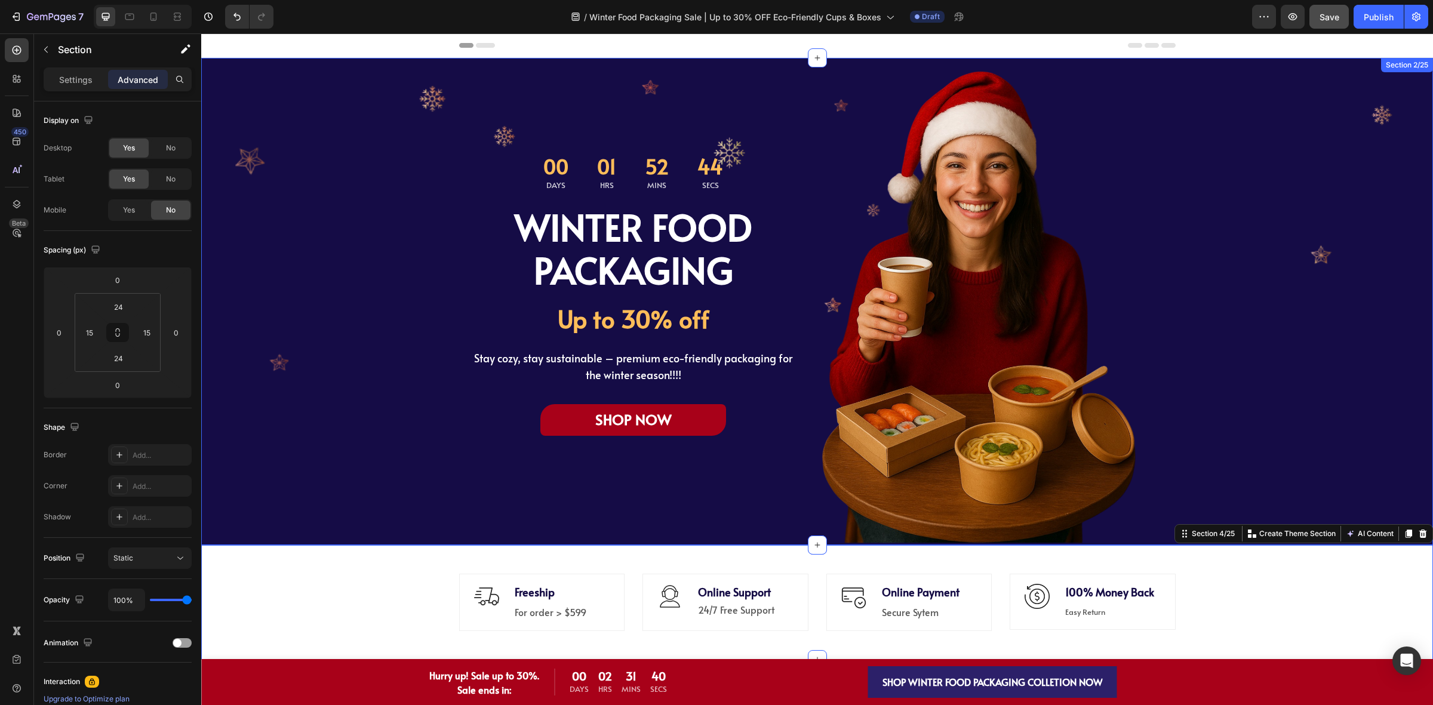
click at [1256, 239] on div "00 Days 01 Hrs 52 Mins 44 Secs Countdown Timer WINTER FOOD PACKAGING Heading Up…" at bounding box center [816, 301] width 1231 height 487
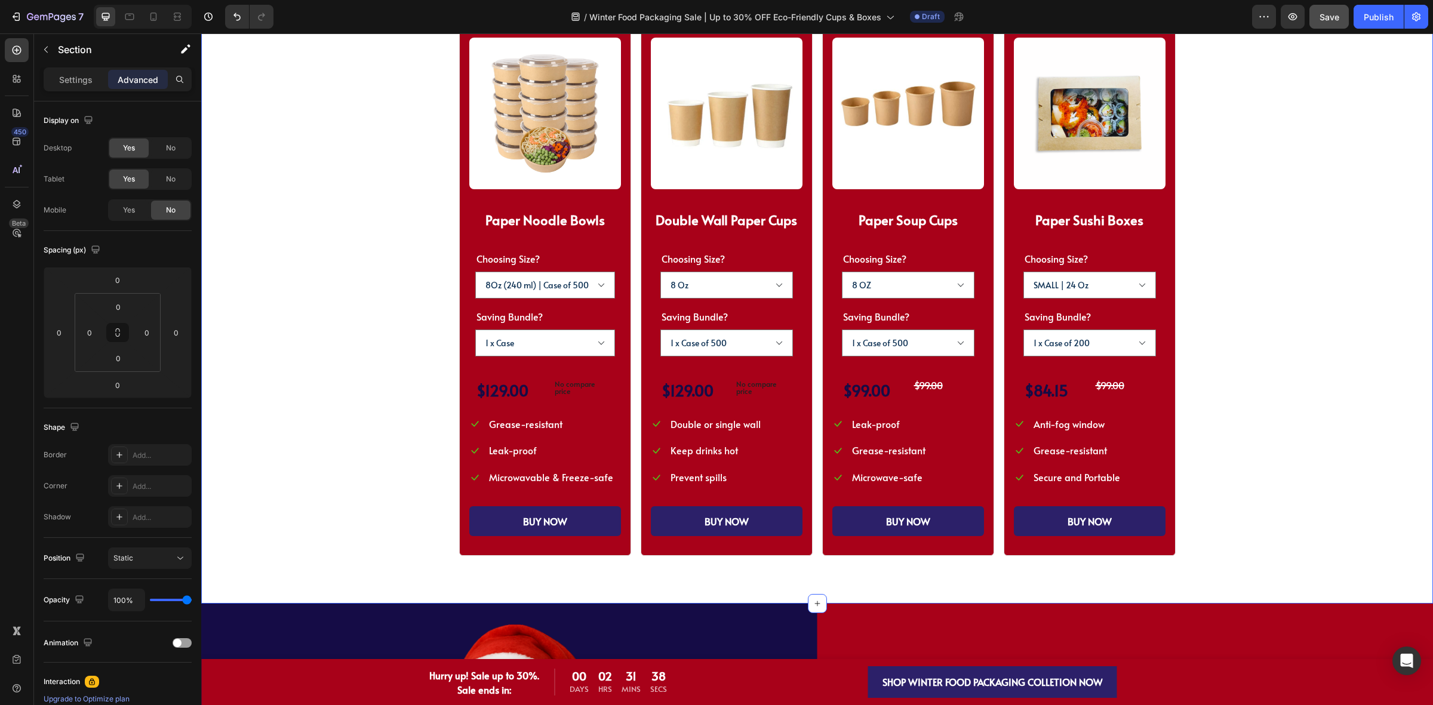
click at [1274, 244] on div "SHOP WINTER PACKAGING BEST SELLER!! Heading SHOP OUR WINTER PACKAGING BEST SELL…" at bounding box center [817, 248] width 1136 height 616
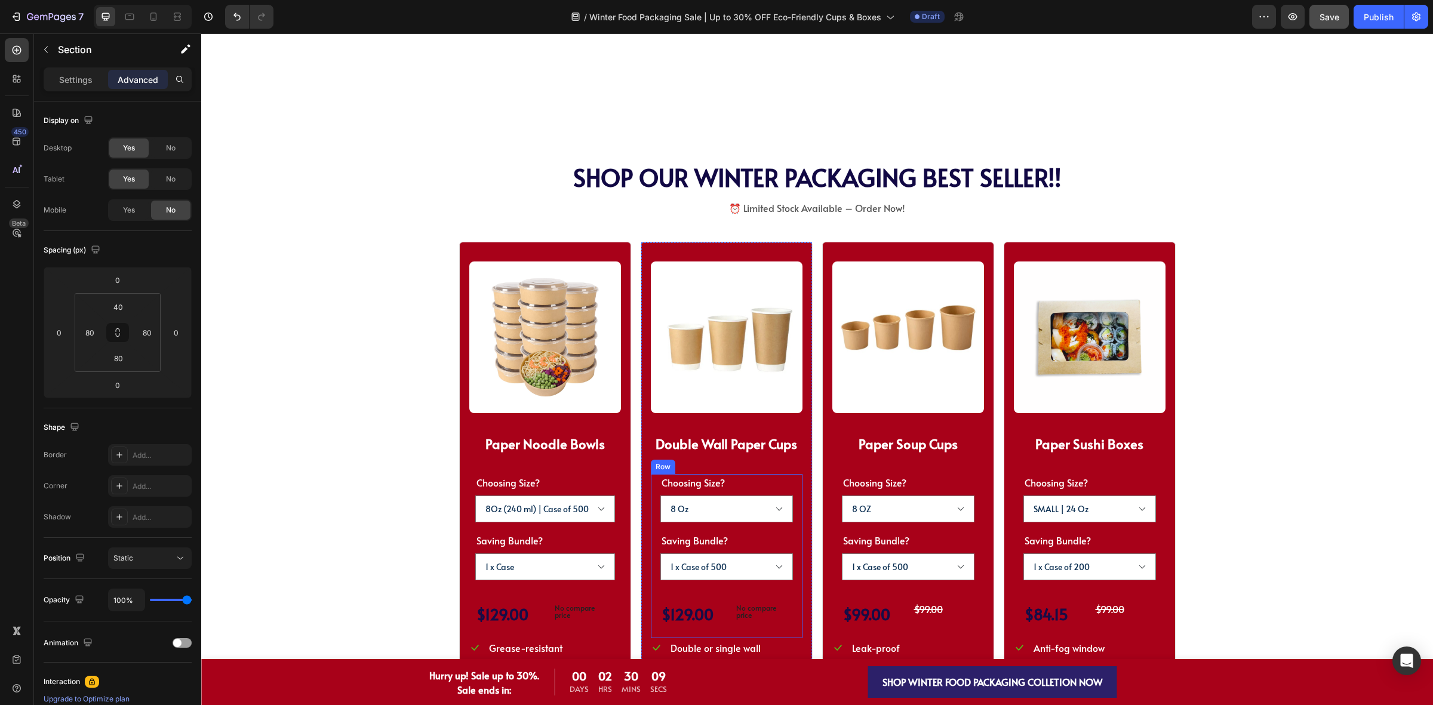
scroll to position [746, 0]
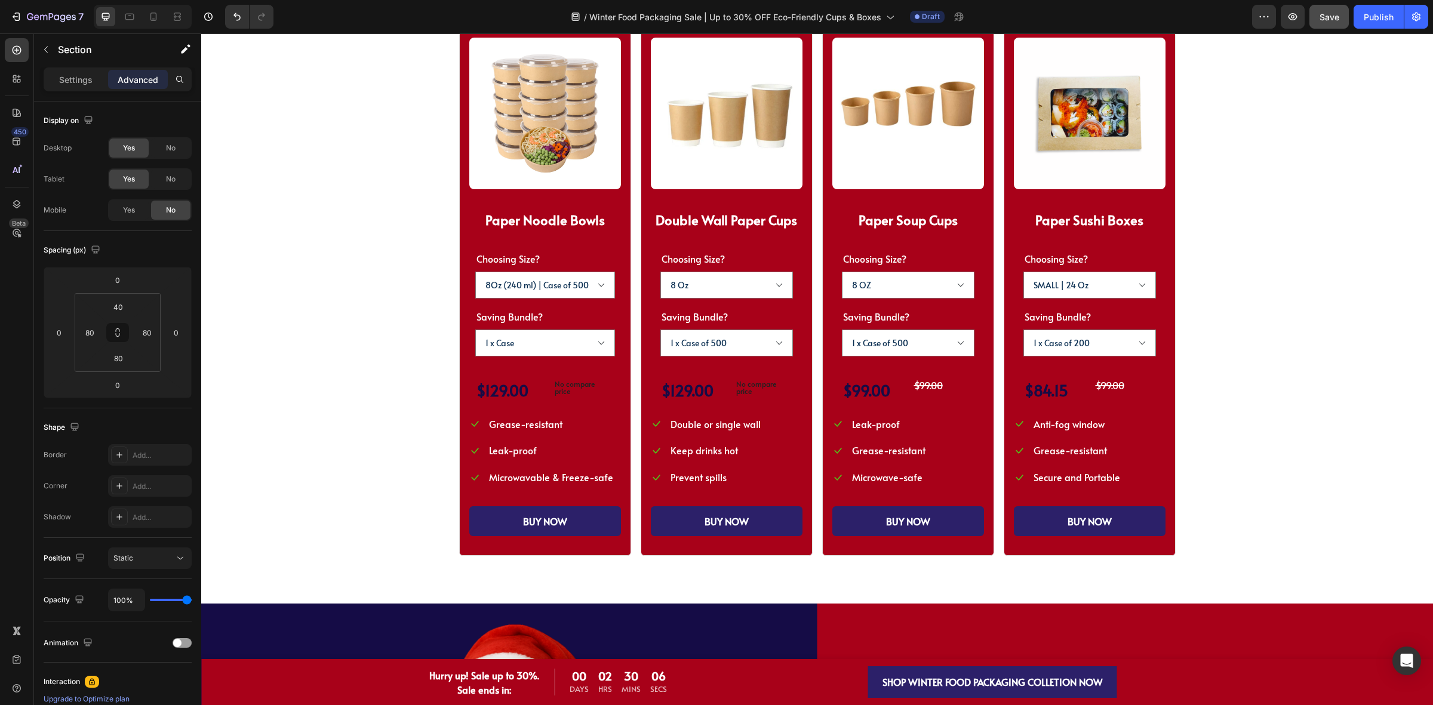
click at [1204, 523] on div "SHOP WINTER PACKAGING BEST SELLER!! Heading SHOP OUR WINTER PACKAGING BEST SELL…" at bounding box center [817, 248] width 1136 height 616
click at [991, 541] on div "(P) Images & Gallery Paper Noodle Bowls Heading Choosing Size? 8Oz (240 ml) | C…" at bounding box center [817, 287] width 716 height 538
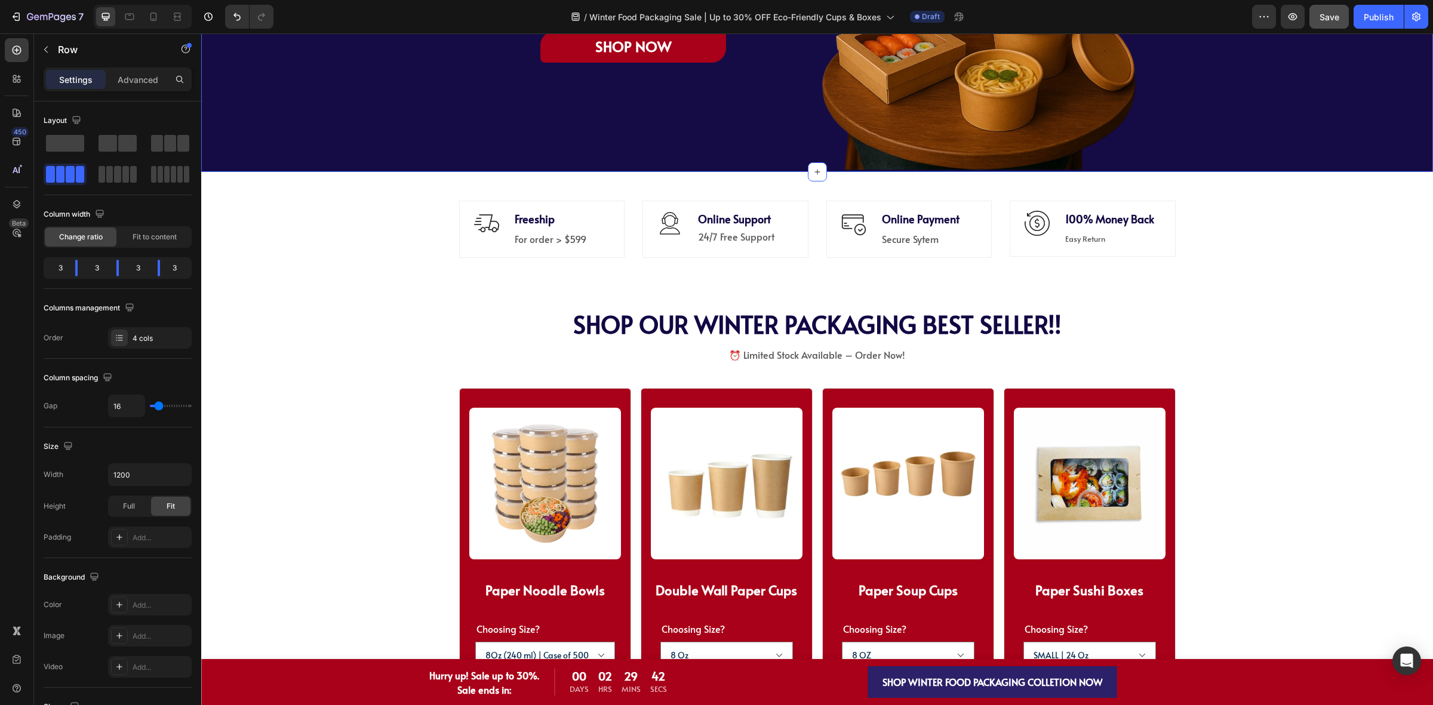
scroll to position [0, 0]
